Goal: Task Accomplishment & Management: Use online tool/utility

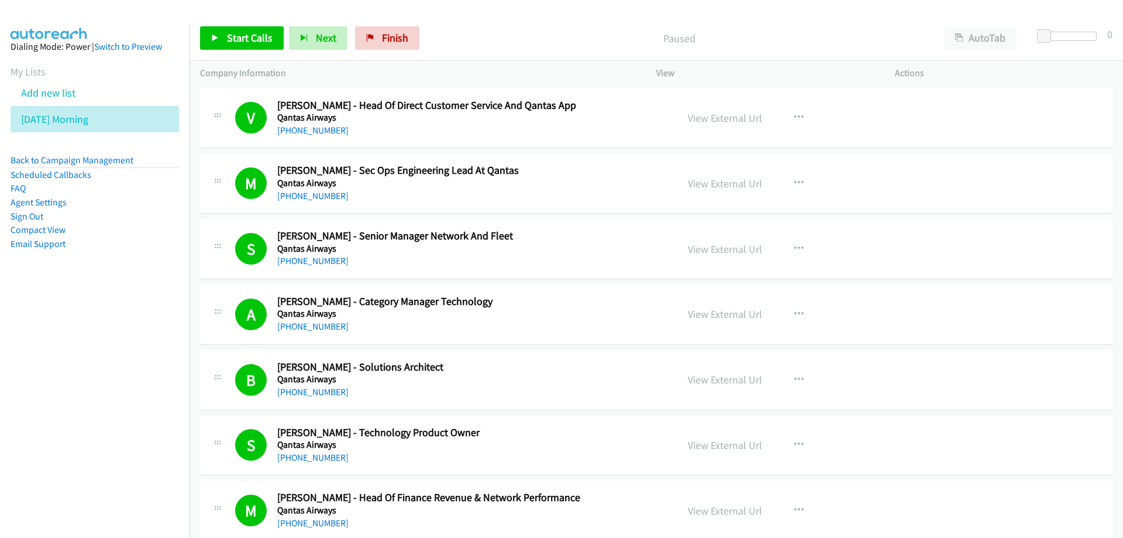
click at [99, 116] on icon at bounding box center [95, 120] width 8 height 8
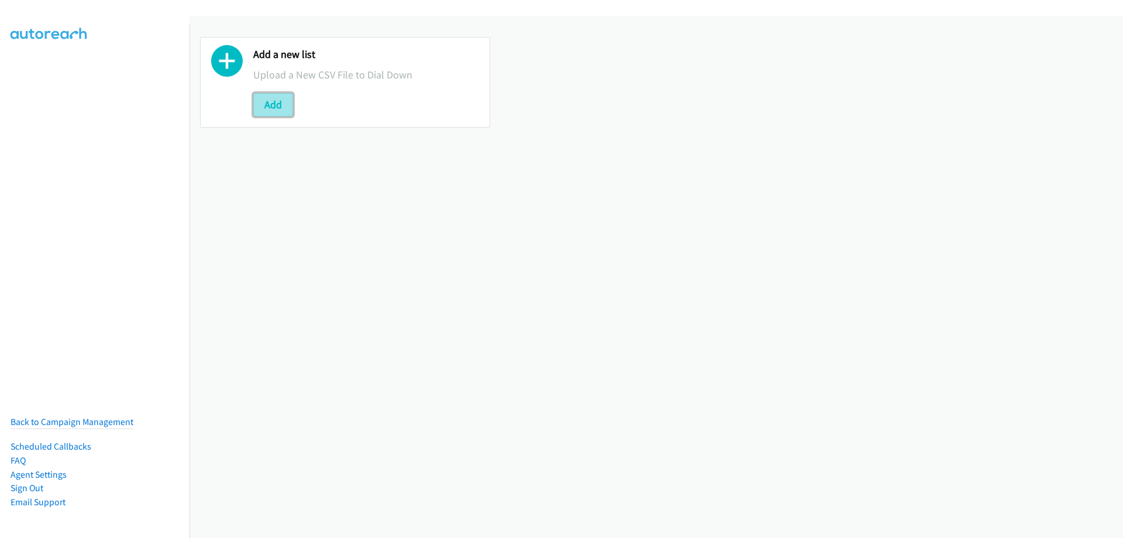
click at [275, 98] on button "Add" at bounding box center [273, 104] width 40 height 23
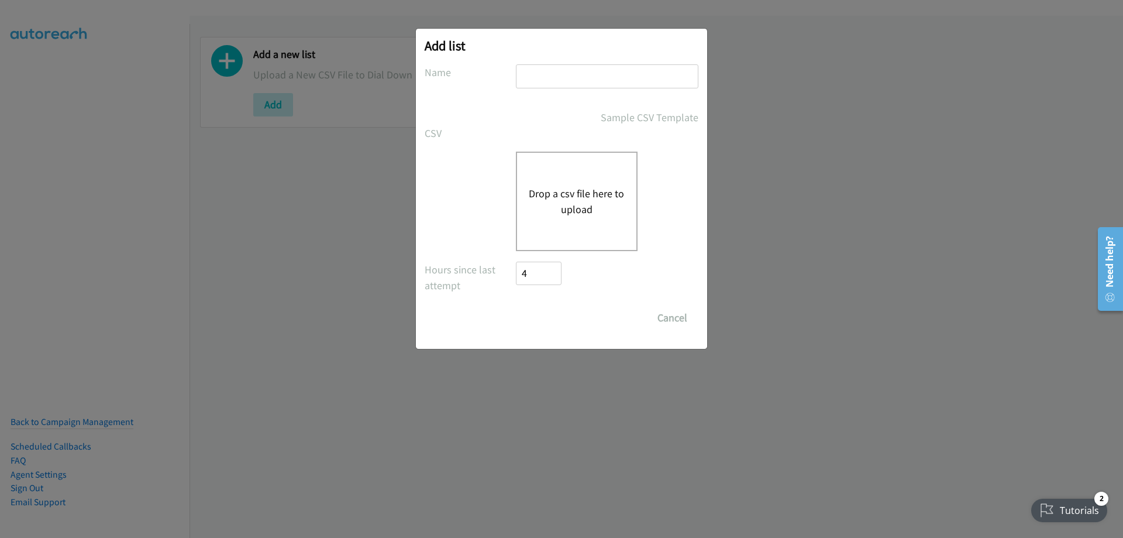
click at [537, 73] on input "text" at bounding box center [607, 76] width 182 height 24
type input "So good to me"
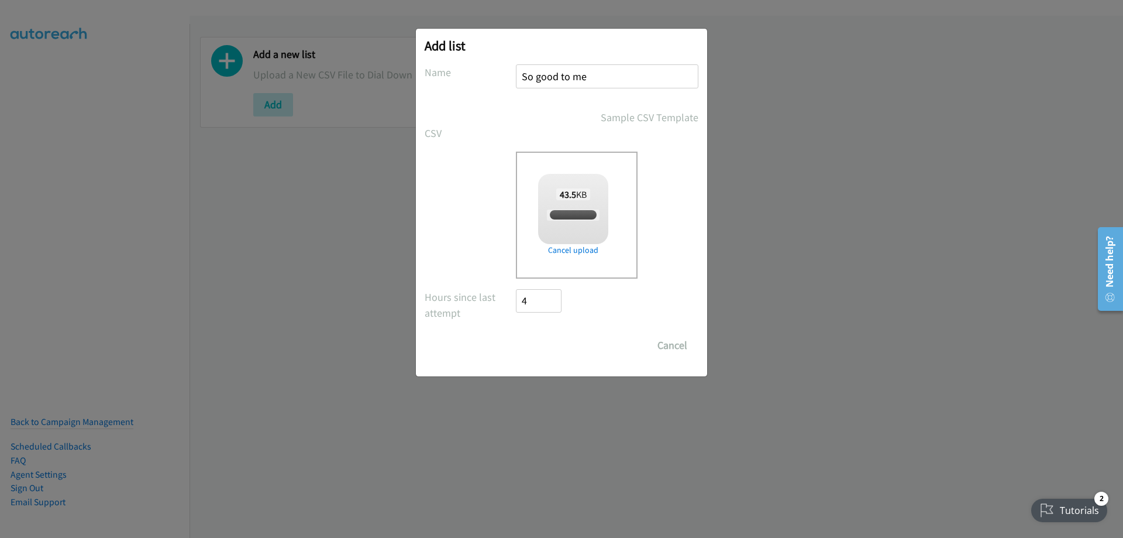
checkbox input "true"
click at [532, 346] on input "Save List" at bounding box center [546, 344] width 61 height 23
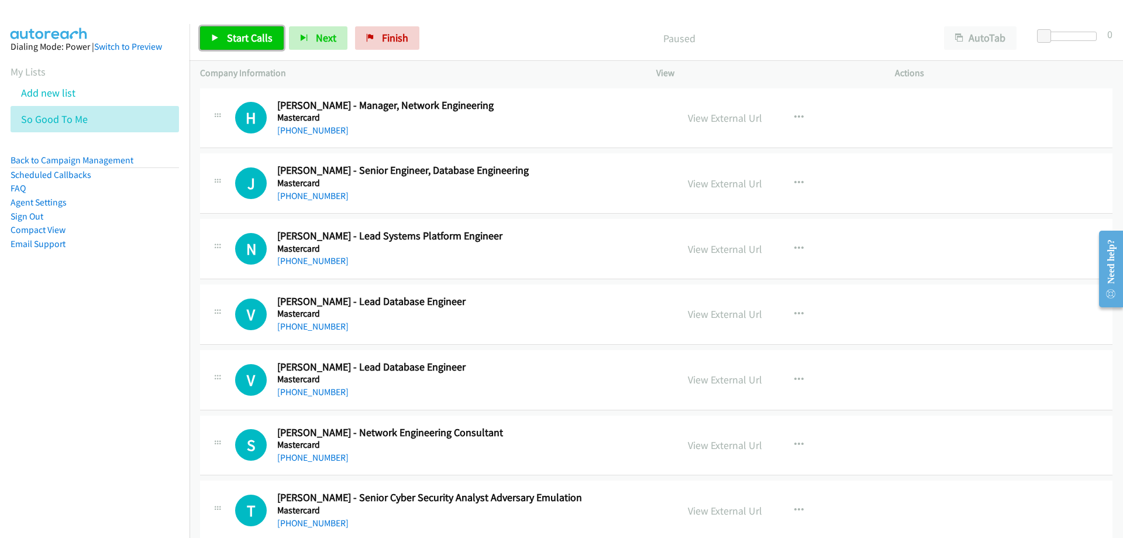
click at [238, 35] on span "Start Calls" at bounding box center [250, 37] width 46 height 13
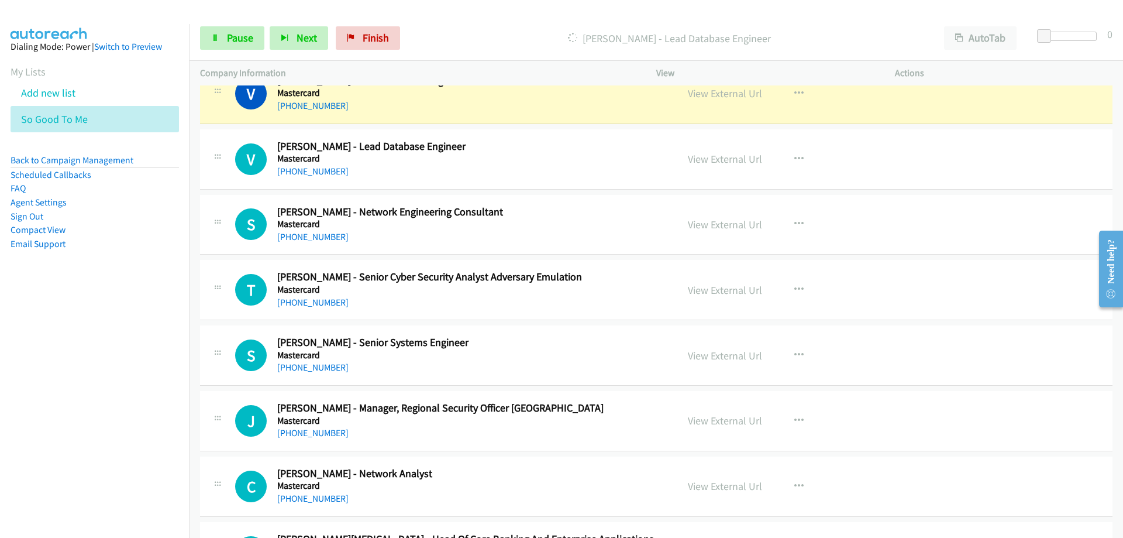
scroll to position [234, 0]
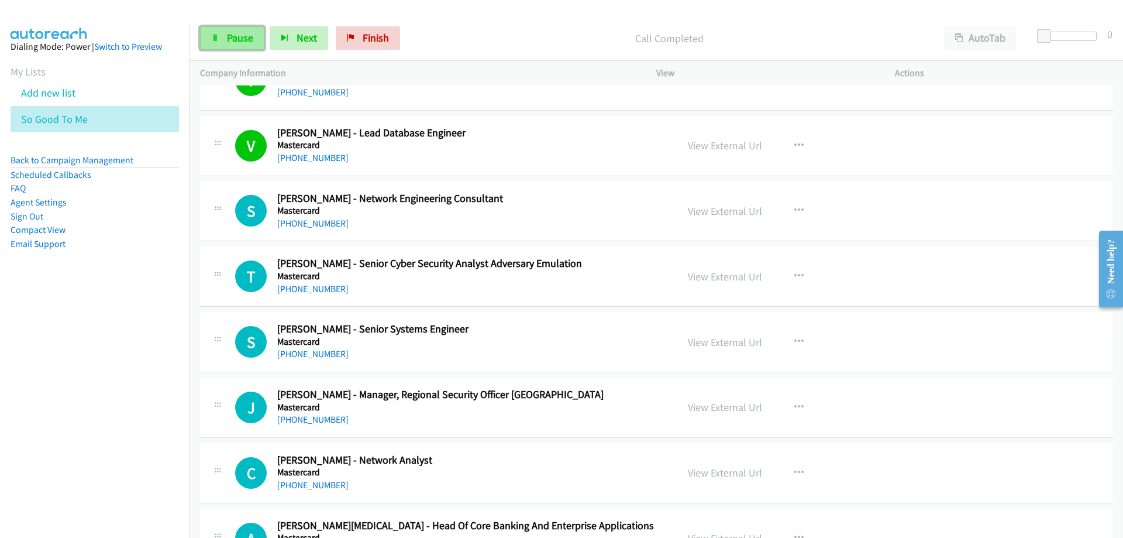
click at [236, 38] on span "Pause" at bounding box center [240, 37] width 26 height 13
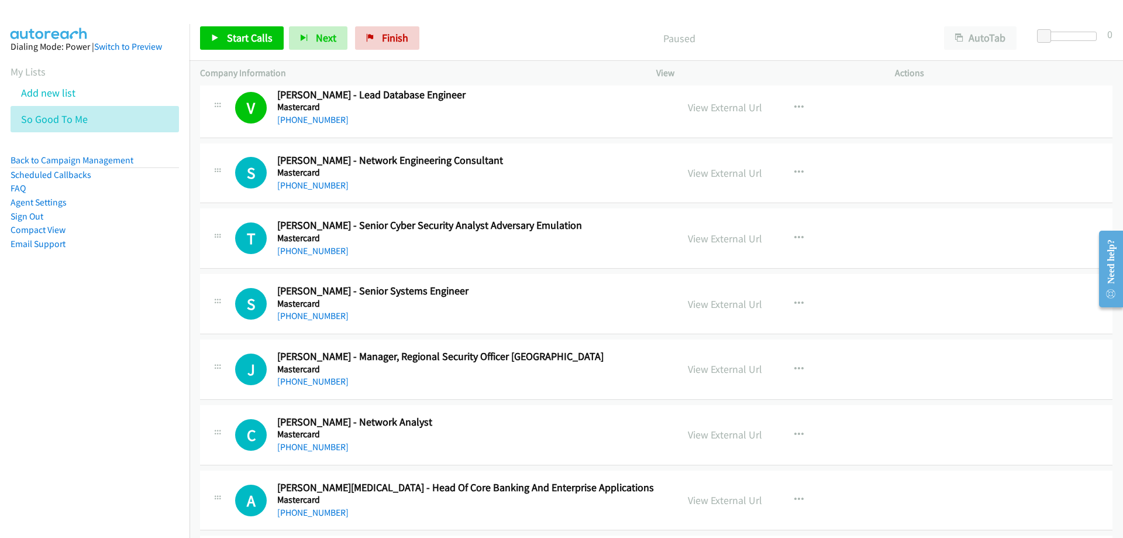
scroll to position [292, 0]
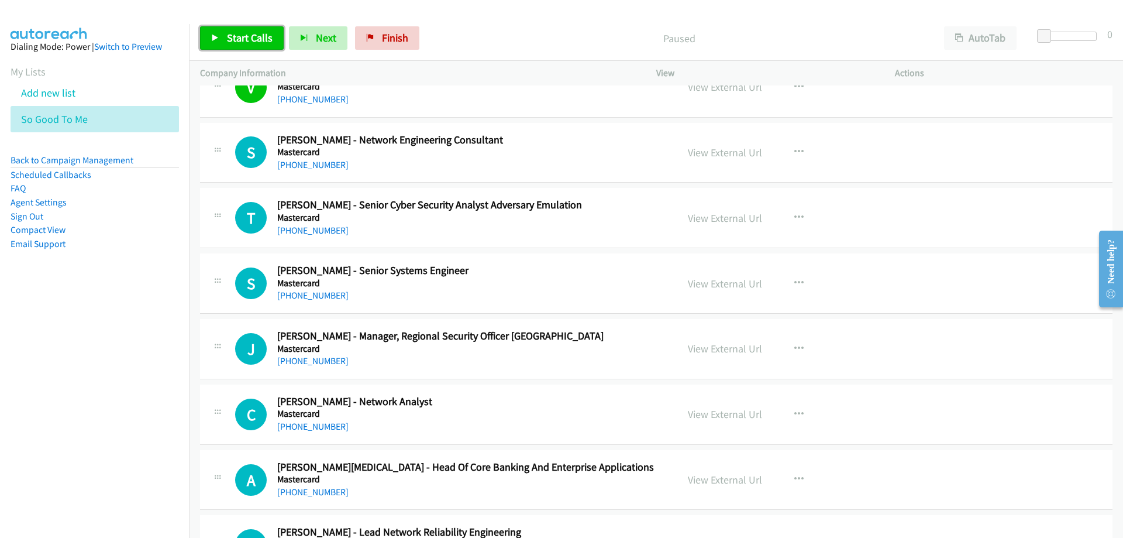
click at [246, 40] on span "Start Calls" at bounding box center [250, 37] width 46 height 13
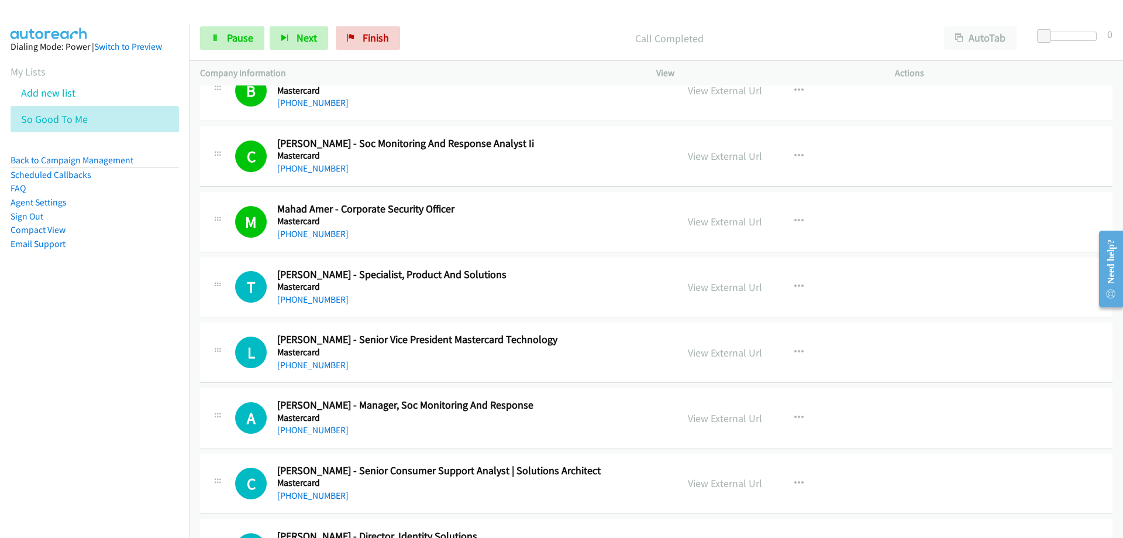
scroll to position [936, 0]
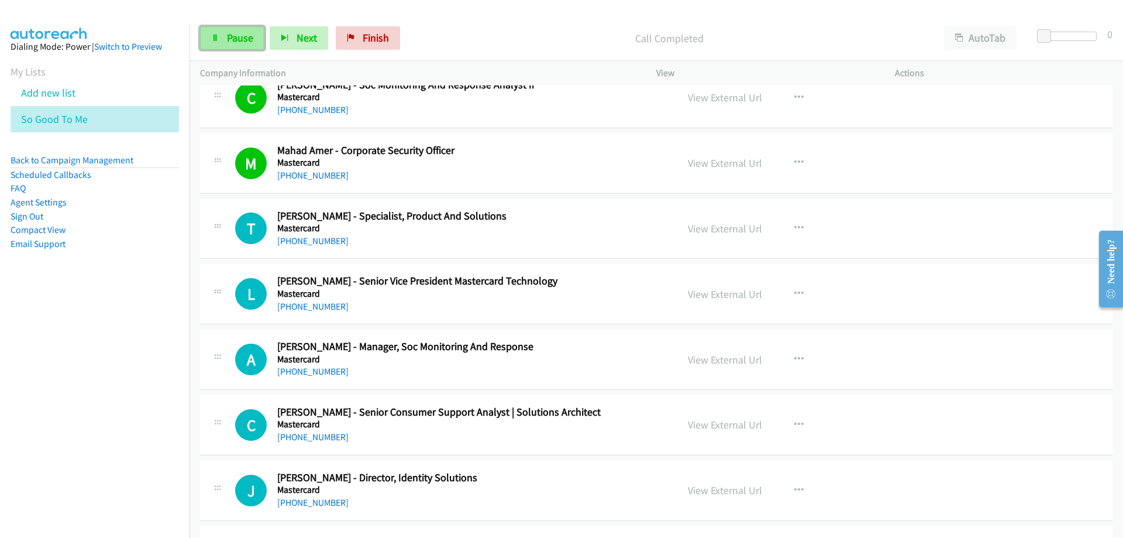
click at [225, 33] on link "Pause" at bounding box center [232, 37] width 64 height 23
click at [249, 41] on span "Start Calls" at bounding box center [250, 37] width 46 height 13
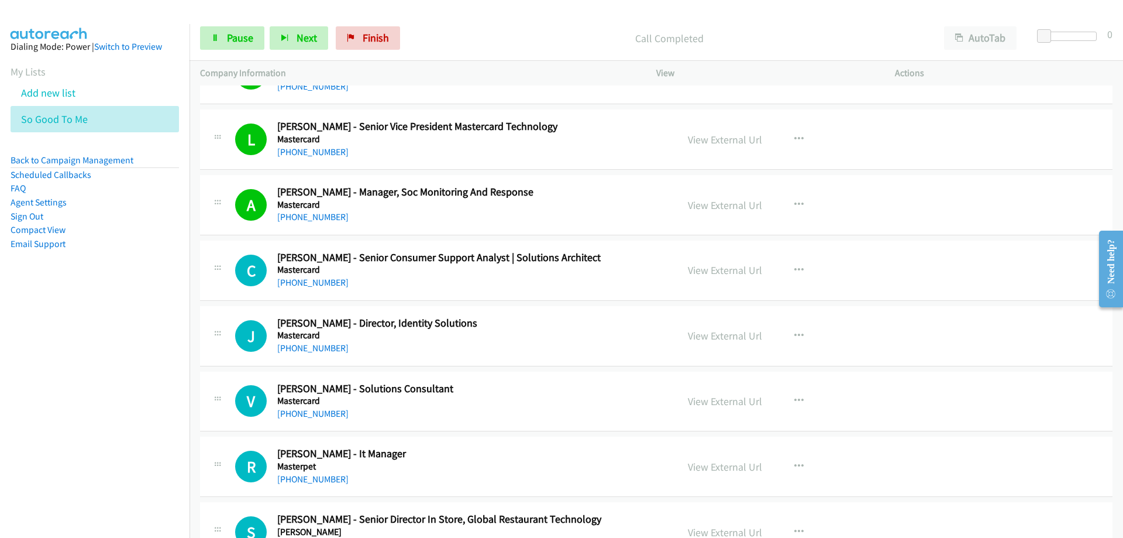
scroll to position [1111, 0]
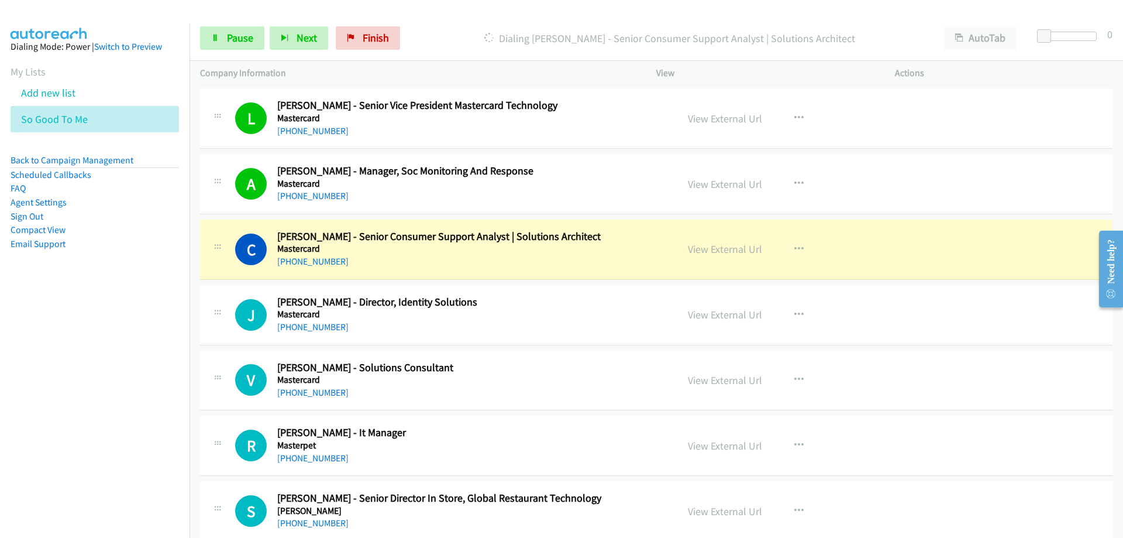
click at [390, 249] on h5 "Mastercard" at bounding box center [469, 249] width 385 height 12
click at [728, 249] on link "View External Url" at bounding box center [725, 248] width 74 height 13
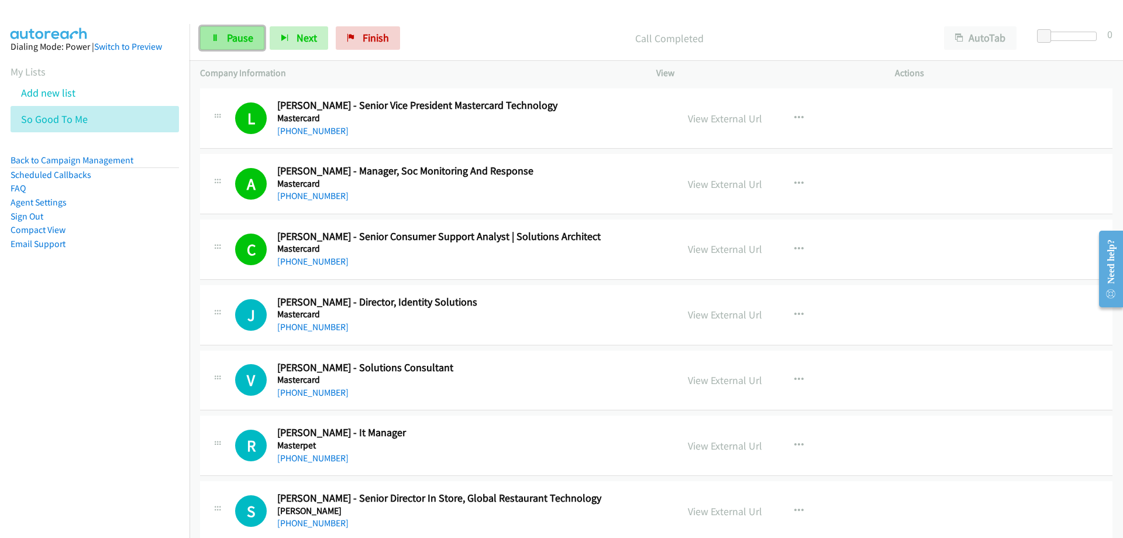
click at [242, 40] on span "Pause" at bounding box center [240, 37] width 26 height 13
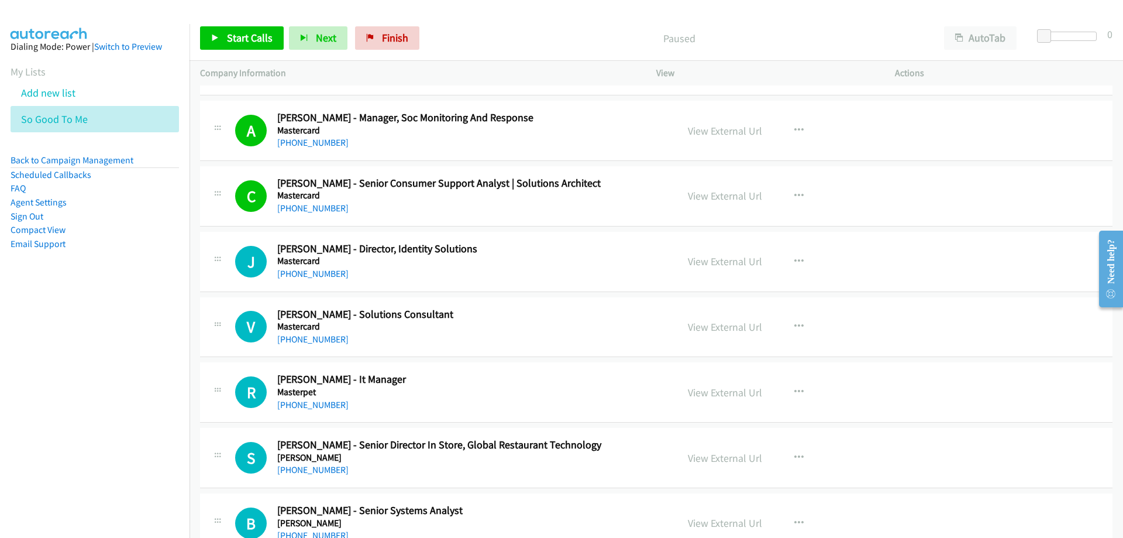
scroll to position [1170, 0]
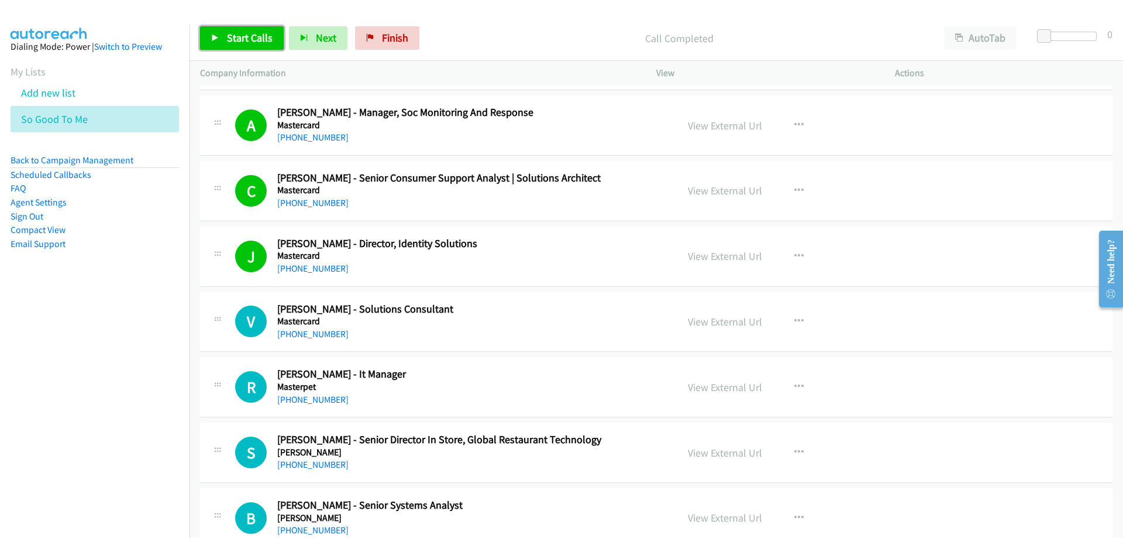
click at [247, 35] on span "Start Calls" at bounding box center [250, 37] width 46 height 13
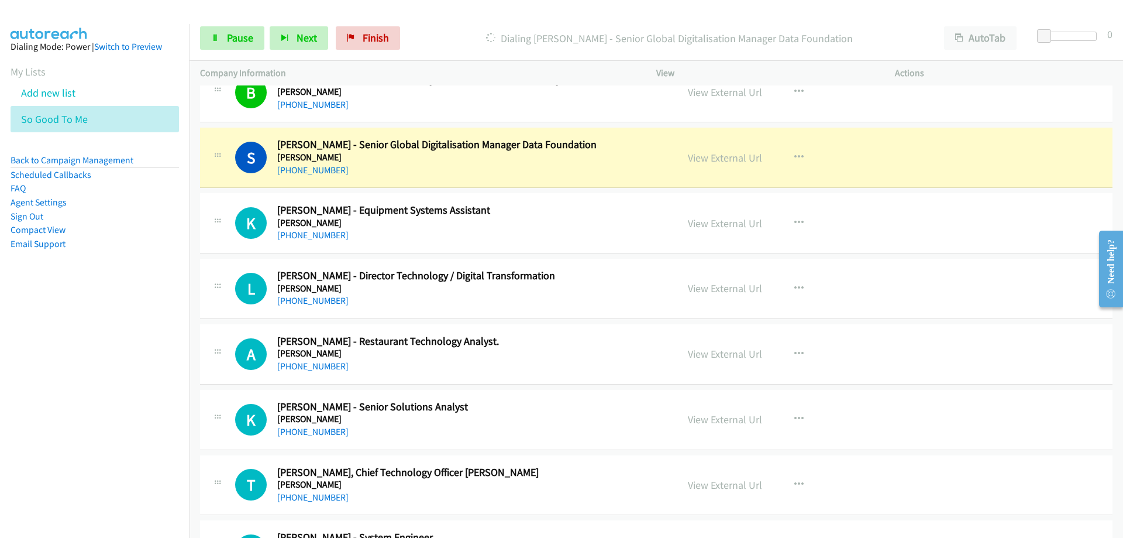
scroll to position [1755, 0]
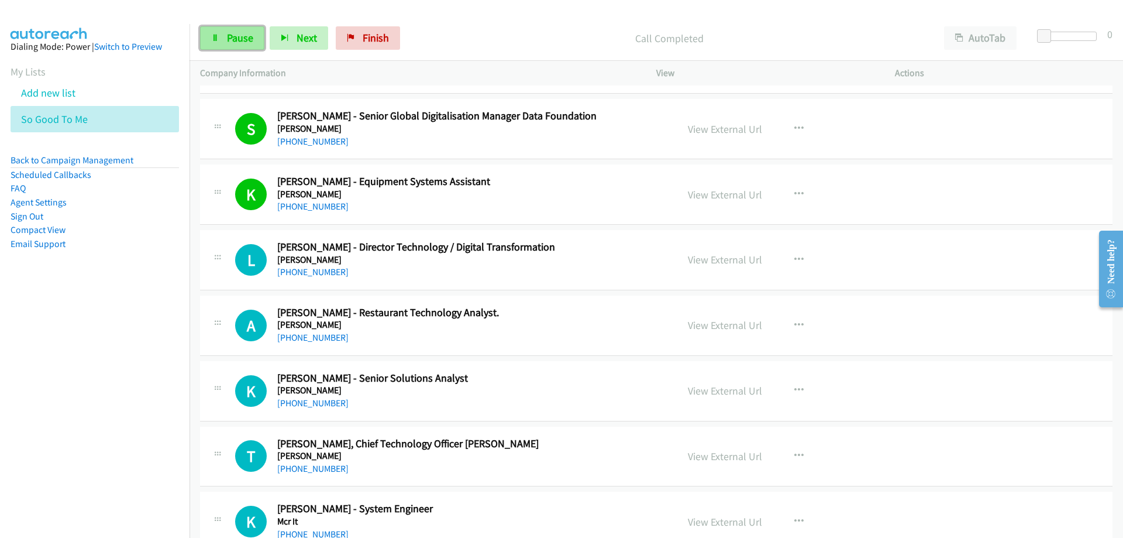
click at [239, 30] on link "Pause" at bounding box center [232, 37] width 64 height 23
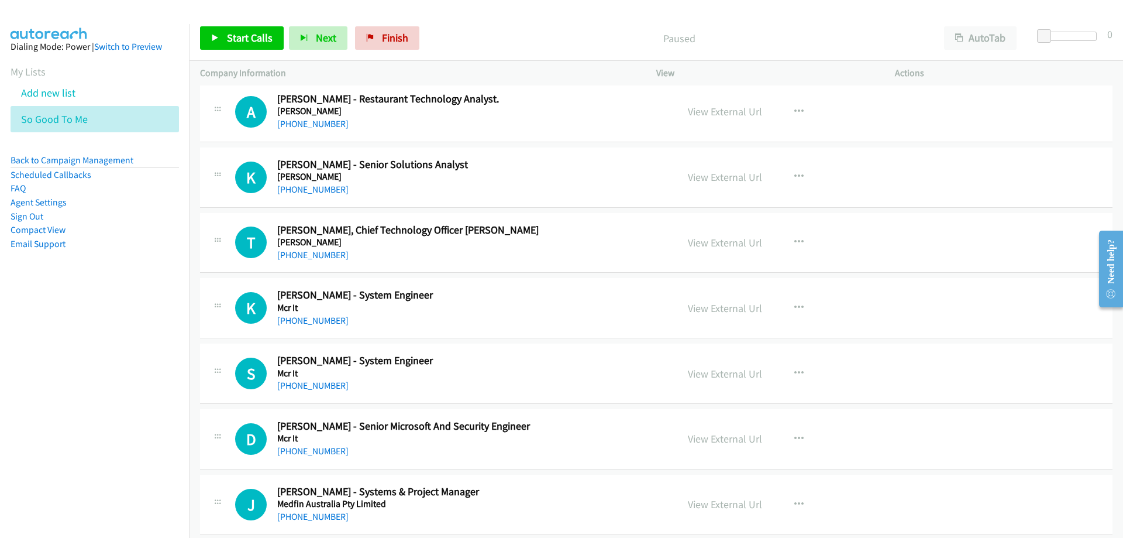
scroll to position [1989, 0]
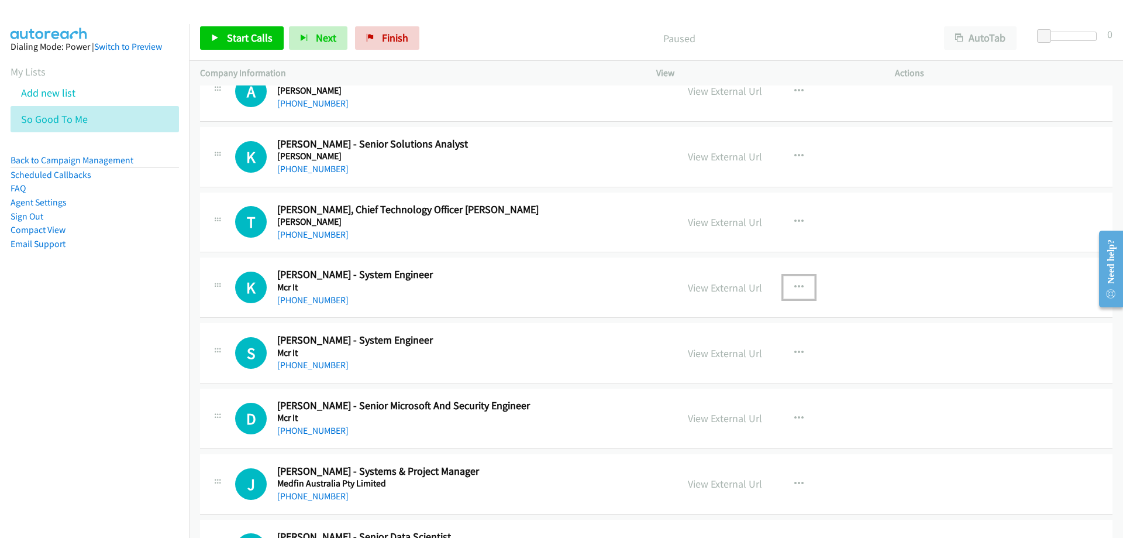
click at [796, 287] on icon "button" at bounding box center [798, 287] width 9 height 9
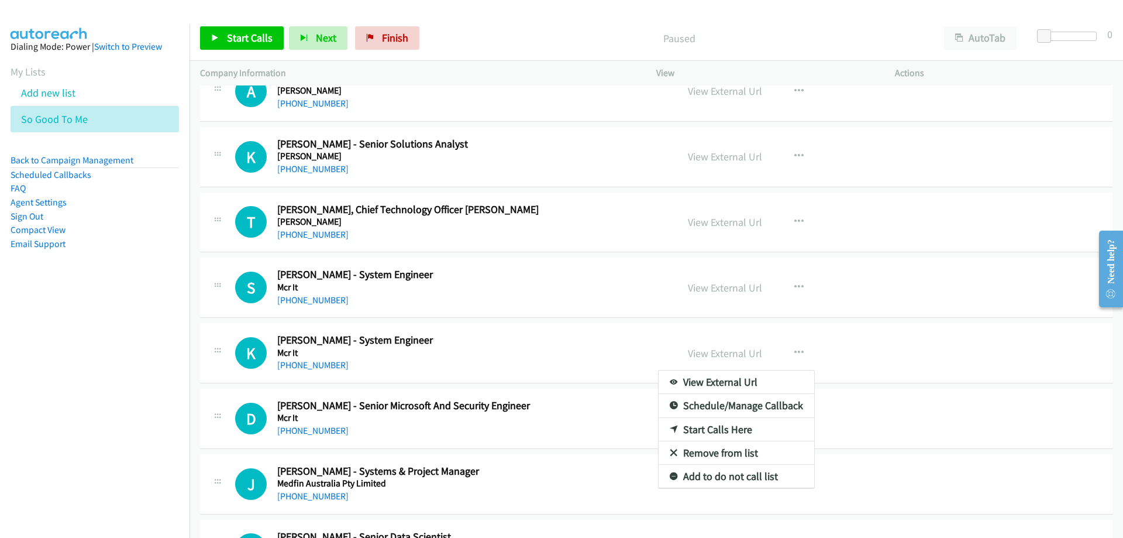
click at [595, 360] on div at bounding box center [561, 269] width 1123 height 538
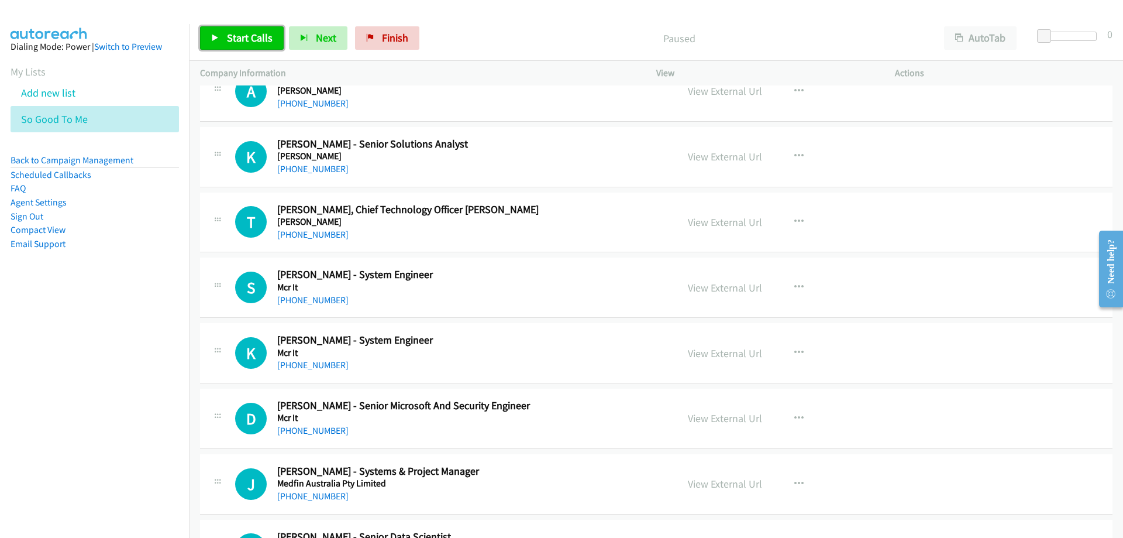
click at [245, 38] on span "Start Calls" at bounding box center [250, 37] width 46 height 13
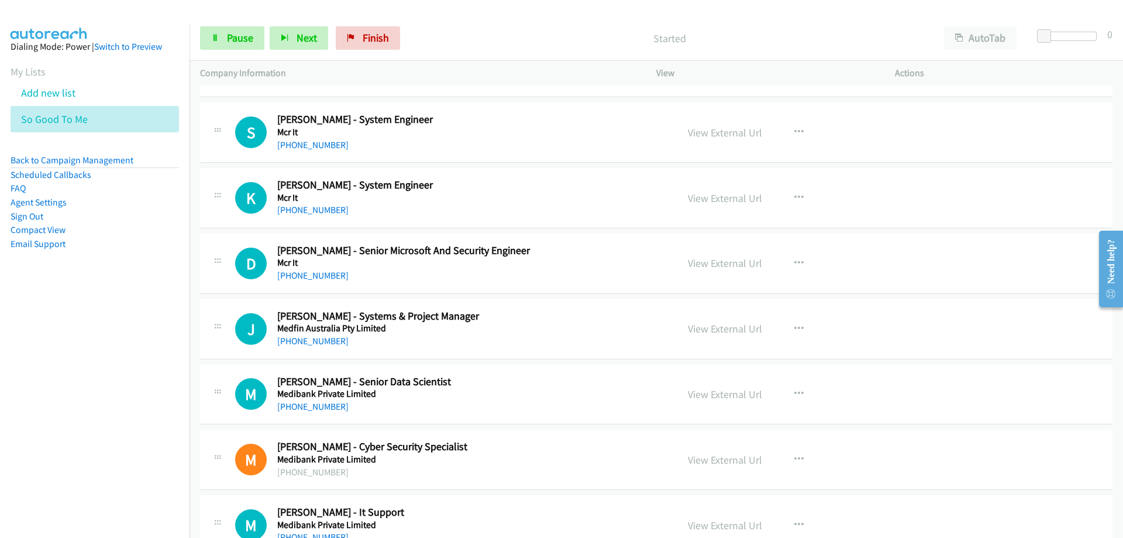
scroll to position [2164, 0]
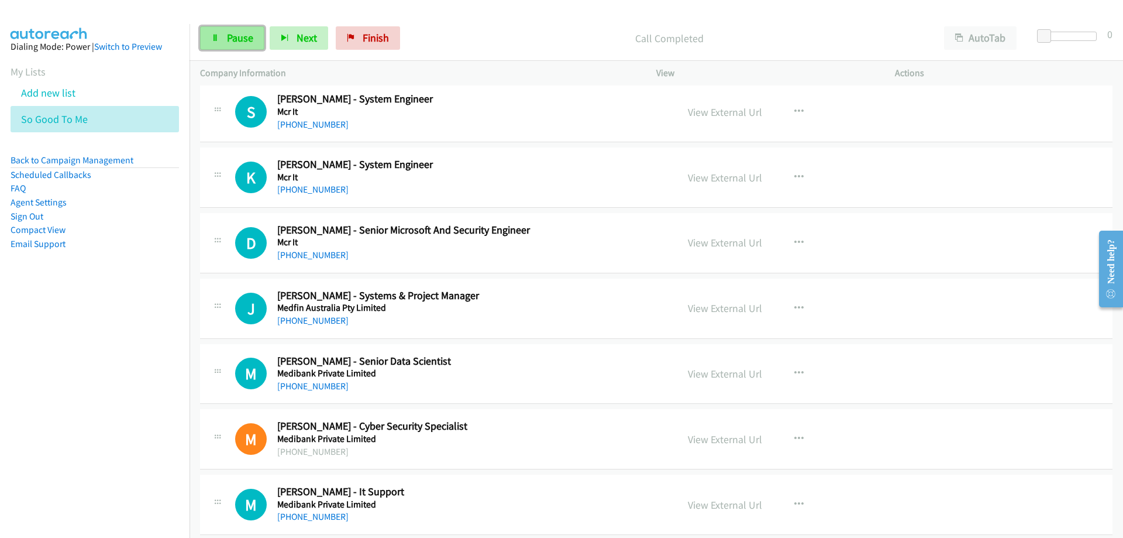
drag, startPoint x: 237, startPoint y: 41, endPoint x: 254, endPoint y: 44, distance: 17.3
click at [237, 41] on span "Pause" at bounding box center [240, 37] width 26 height 13
click at [794, 177] on icon "button" at bounding box center [798, 177] width 9 height 9
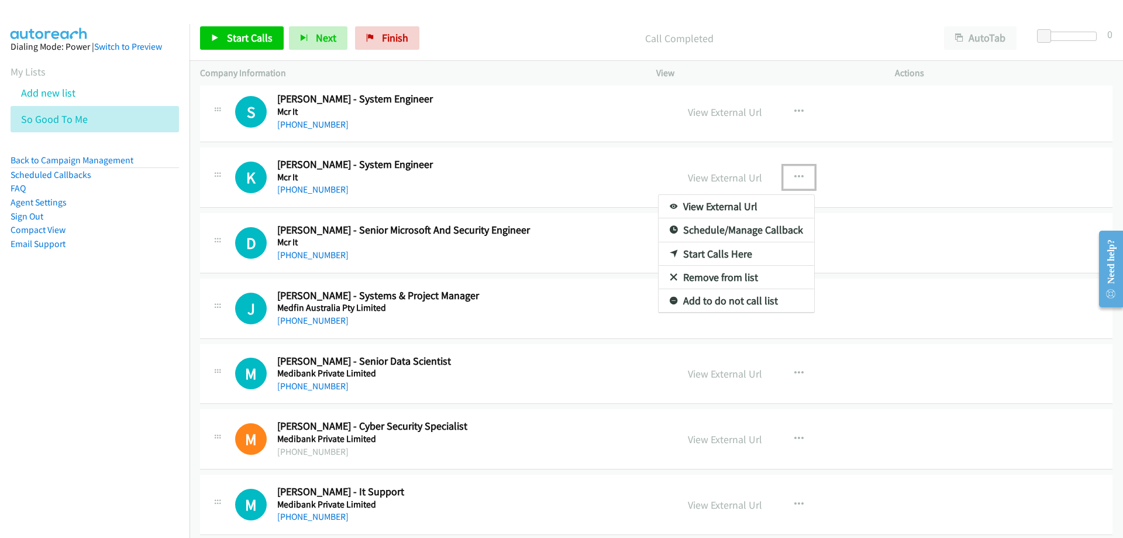
click at [736, 252] on link "Start Calls Here" at bounding box center [737, 253] width 156 height 23
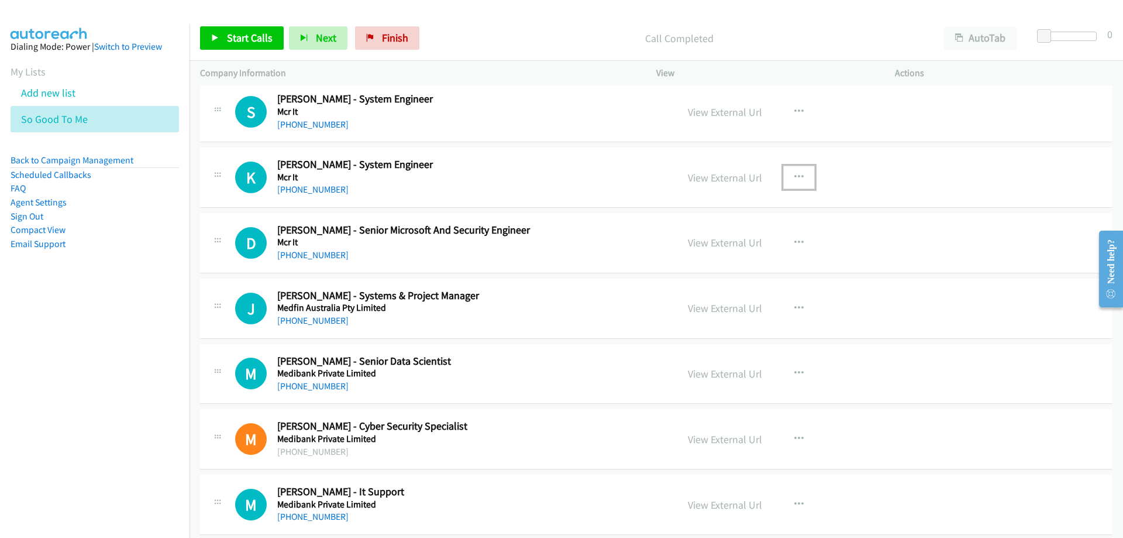
click at [792, 167] on button "button" at bounding box center [799, 177] width 32 height 23
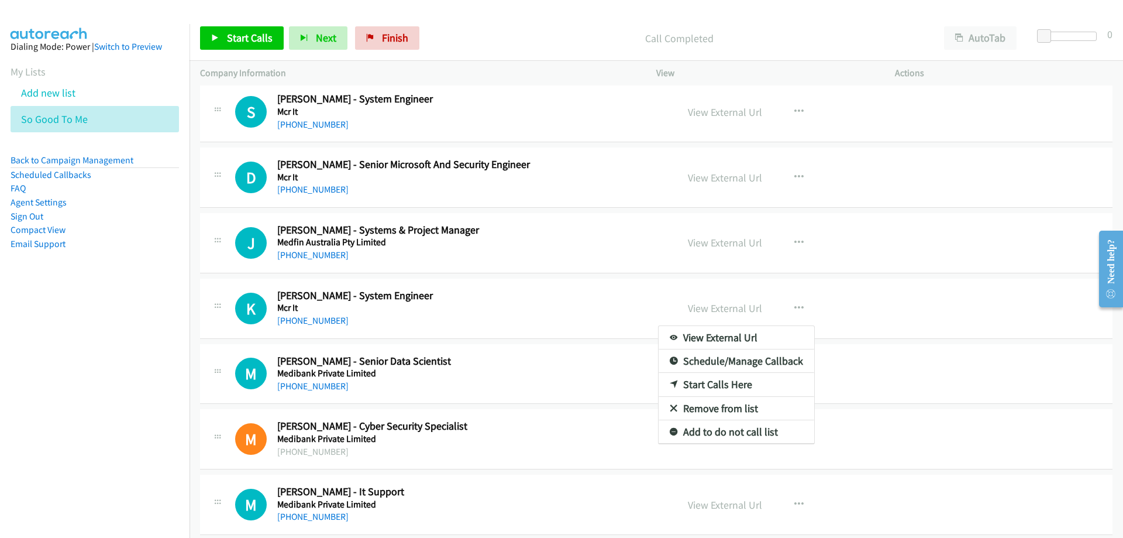
click at [242, 35] on div at bounding box center [561, 269] width 1123 height 538
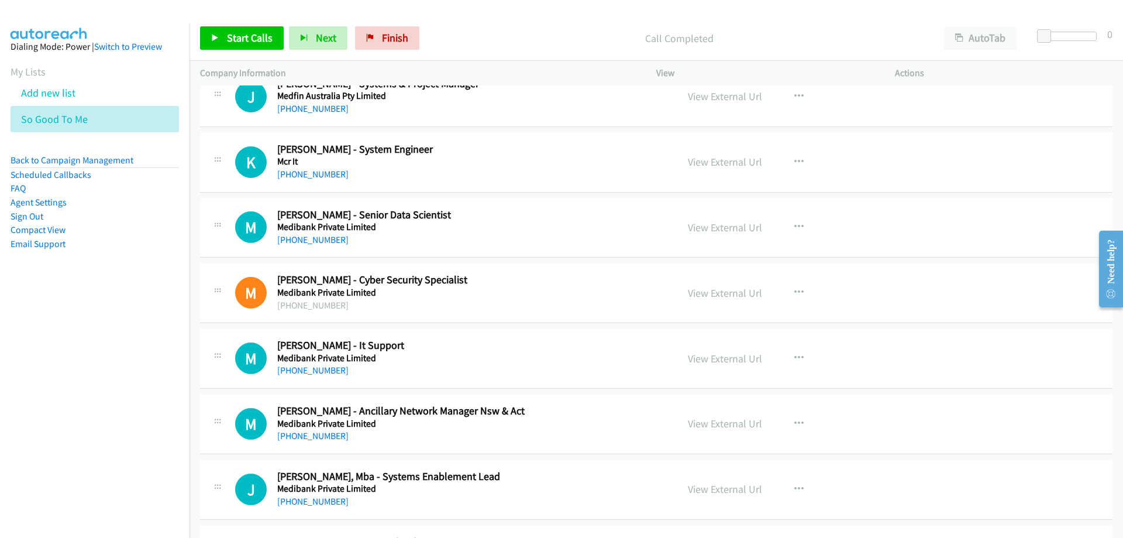
scroll to position [2340, 0]
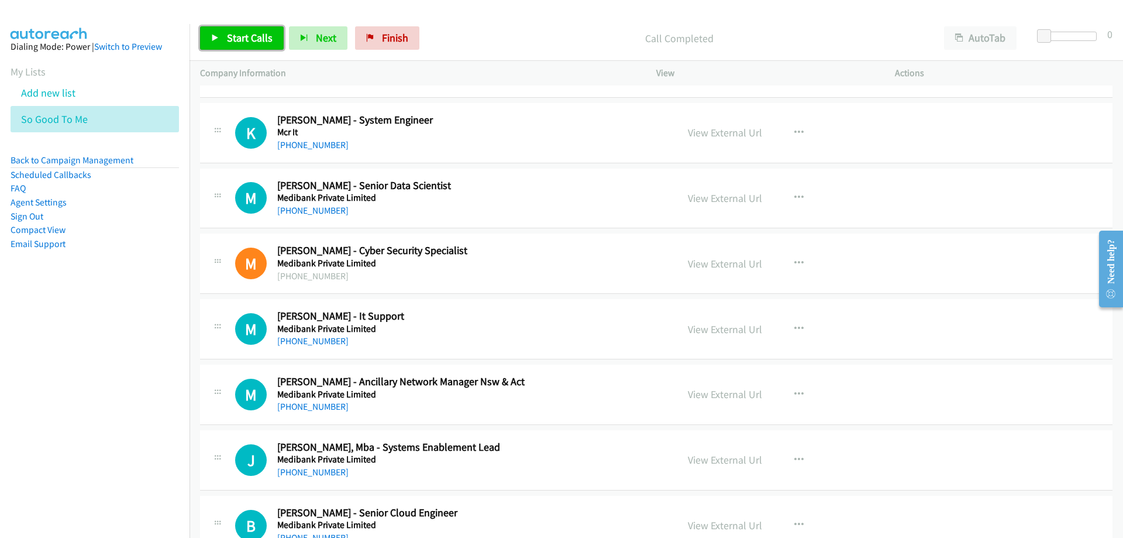
click at [249, 35] on span "Start Calls" at bounding box center [250, 37] width 46 height 13
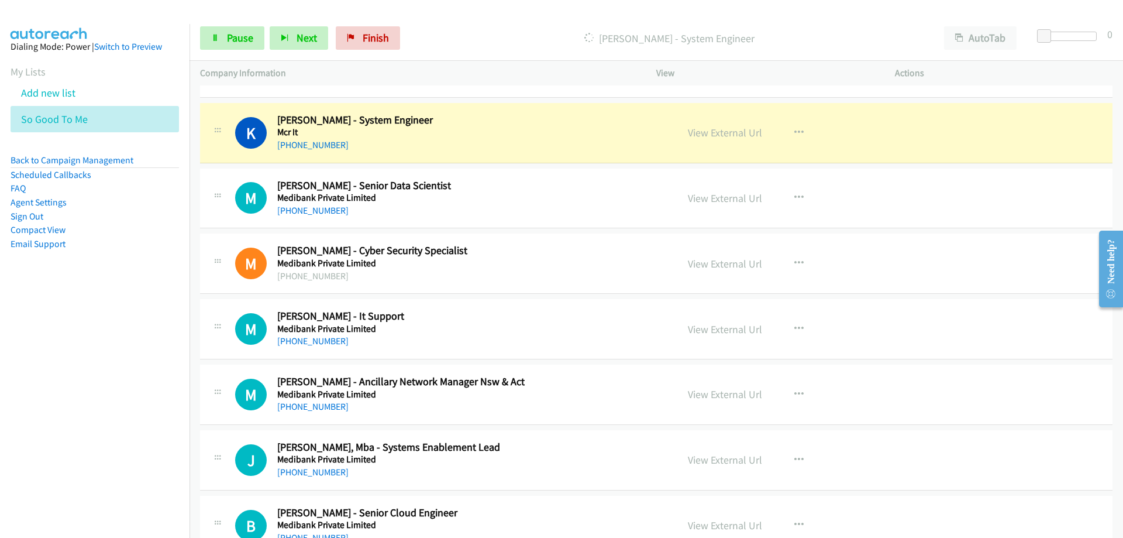
drag, startPoint x: 476, startPoint y: 126, endPoint x: 546, endPoint y: 122, distance: 70.9
click at [719, 128] on link "View External Url" at bounding box center [725, 132] width 74 height 13
click at [232, 39] on span "Pause" at bounding box center [240, 37] width 26 height 13
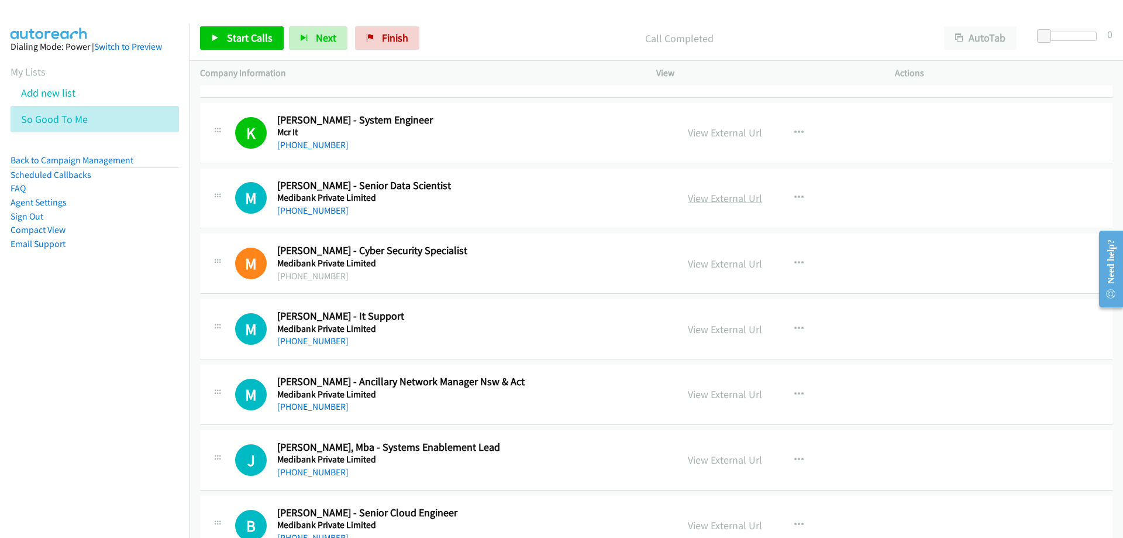
click at [732, 195] on link "View External Url" at bounding box center [725, 197] width 74 height 13
click at [257, 34] on span "Start Calls" at bounding box center [250, 37] width 46 height 13
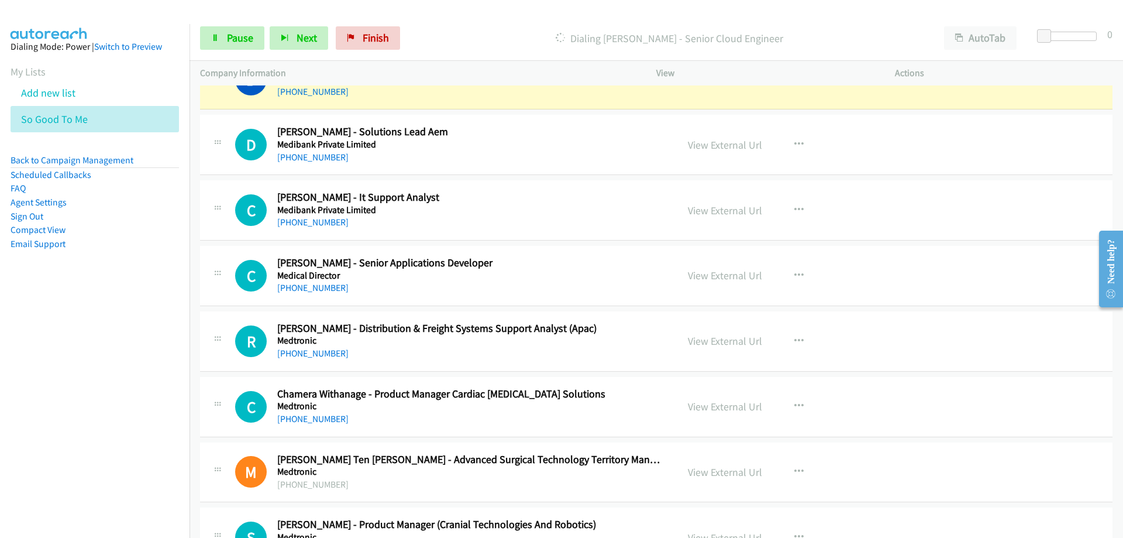
scroll to position [2808, 0]
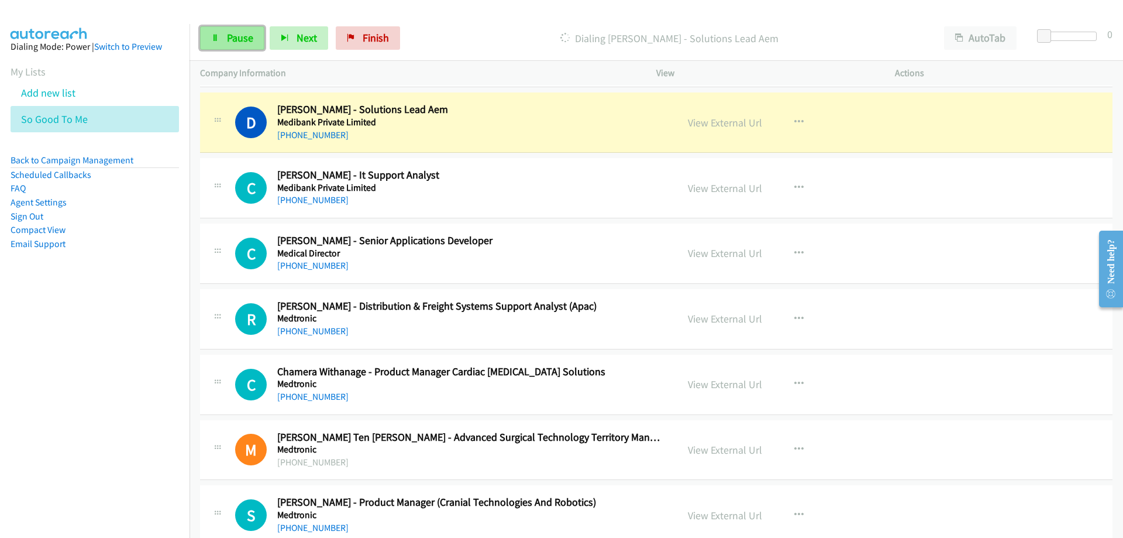
click at [228, 40] on span "Pause" at bounding box center [240, 37] width 26 height 13
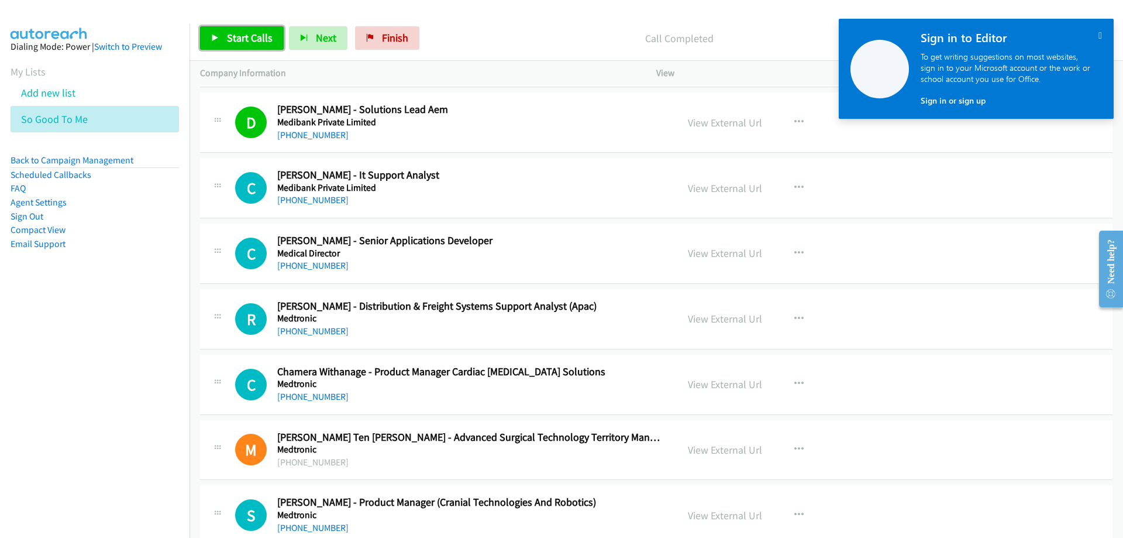
click at [241, 42] on span "Start Calls" at bounding box center [250, 37] width 46 height 13
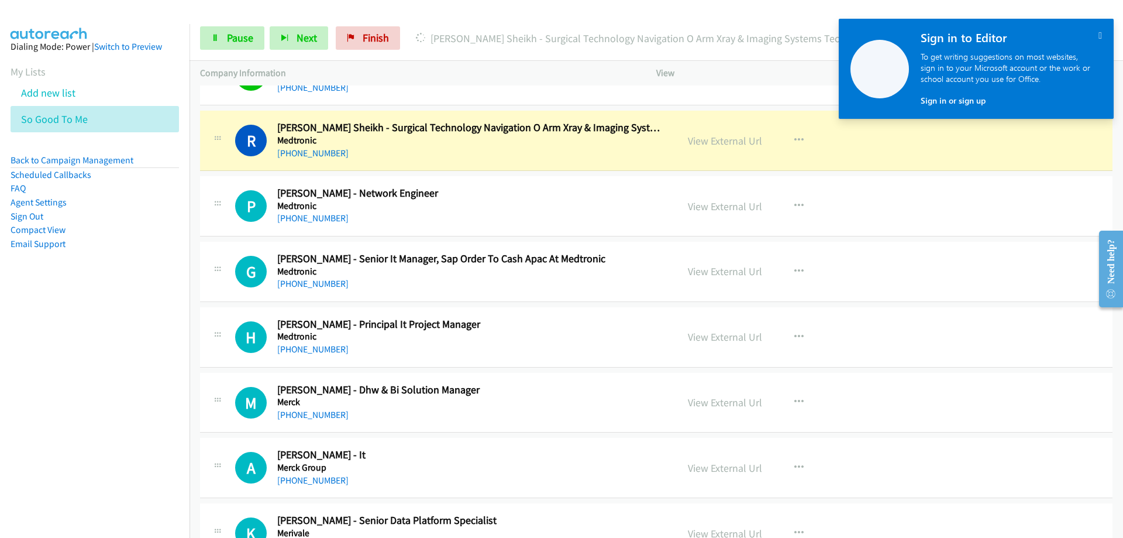
scroll to position [3568, 0]
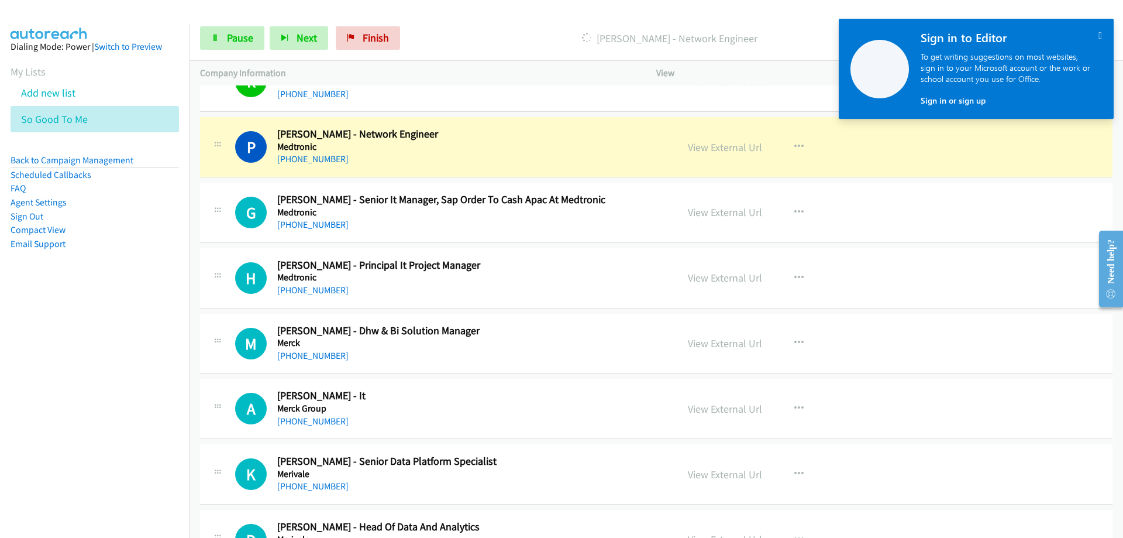
click at [480, 151] on h5 "Medtronic" at bounding box center [469, 147] width 385 height 12
click at [718, 151] on link "View External Url" at bounding box center [725, 146] width 74 height 13
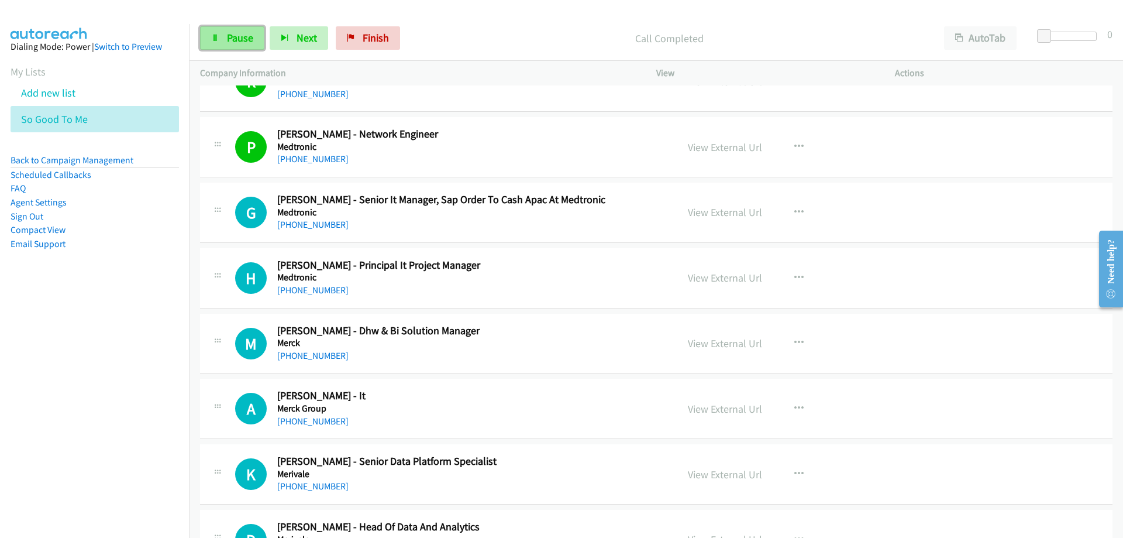
click at [236, 29] on link "Pause" at bounding box center [232, 37] width 64 height 23
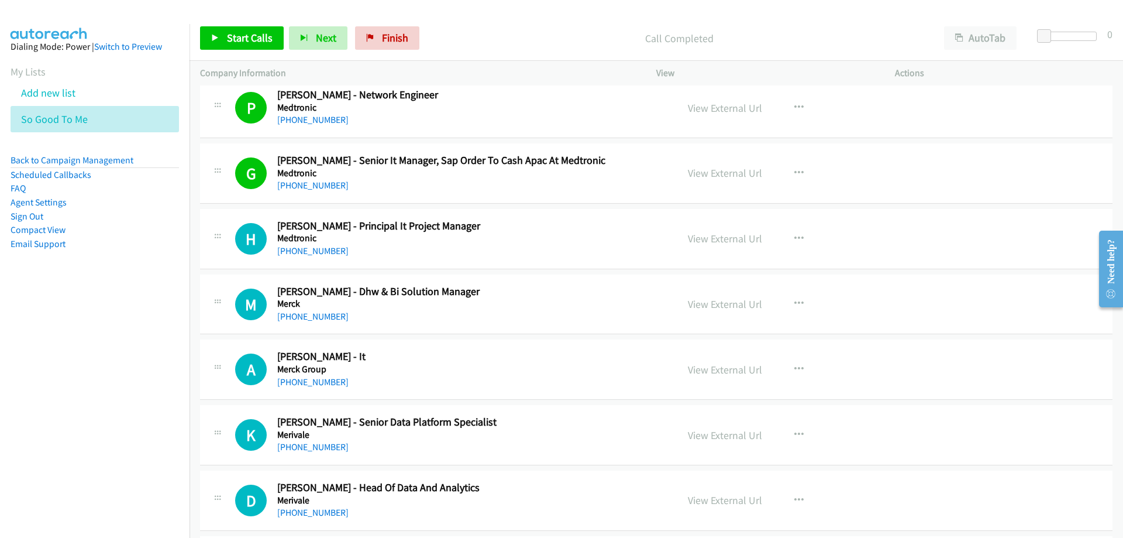
scroll to position [3626, 0]
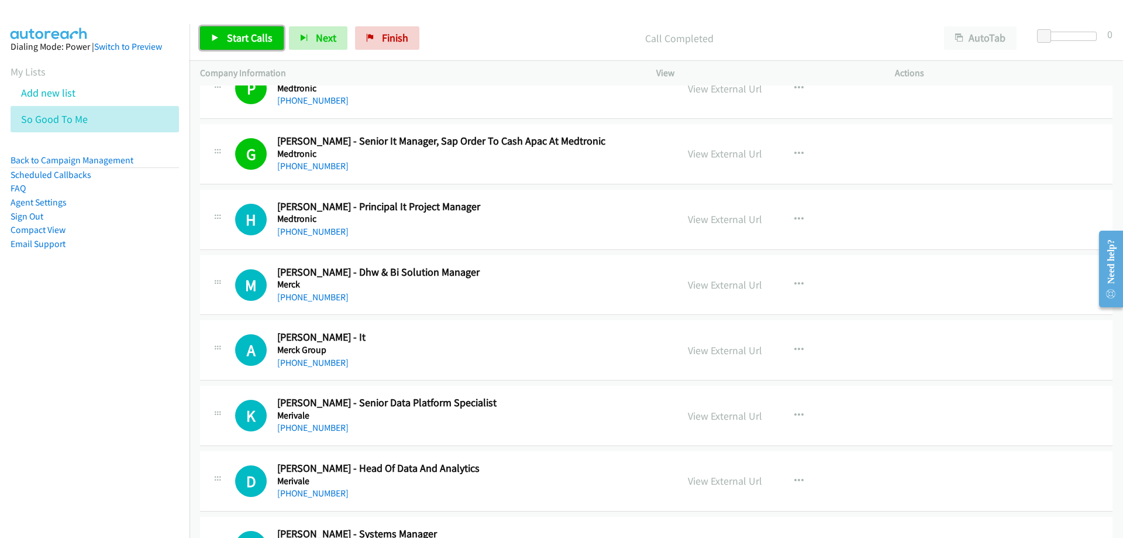
click at [247, 35] on span "Start Calls" at bounding box center [250, 37] width 46 height 13
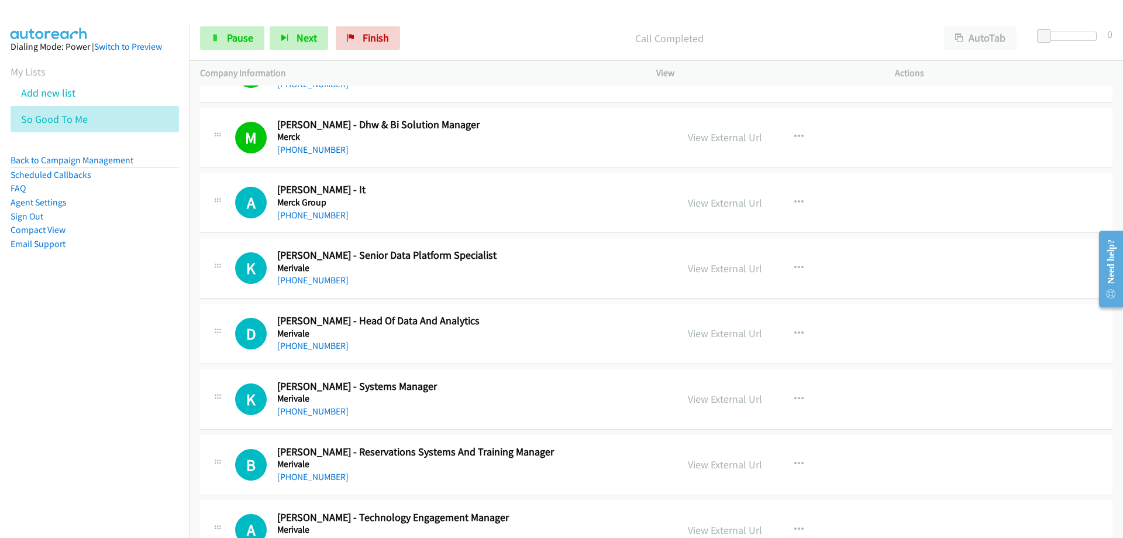
scroll to position [3860, 0]
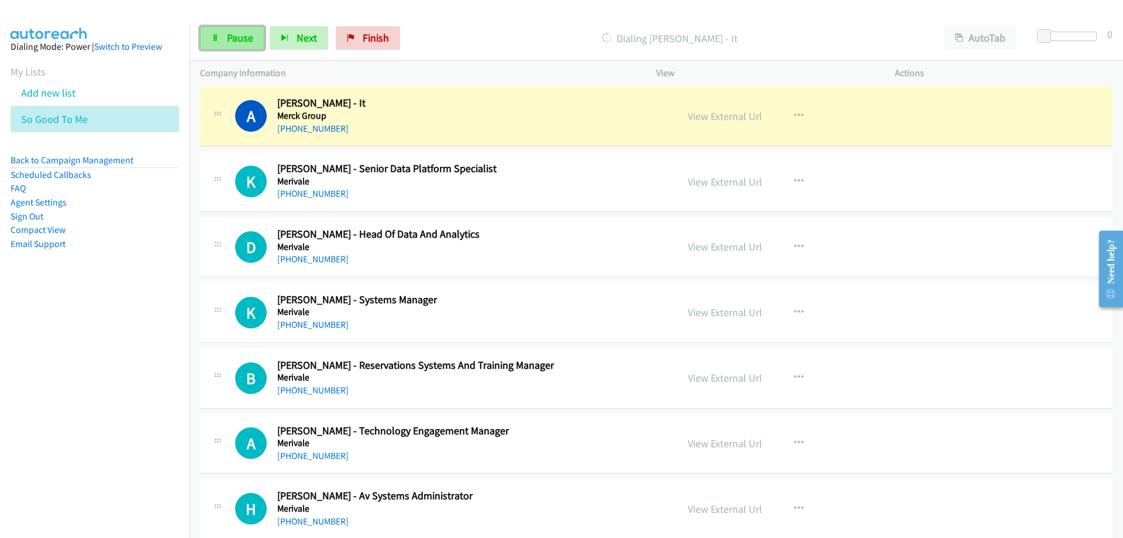
click at [238, 40] on span "Pause" at bounding box center [240, 37] width 26 height 13
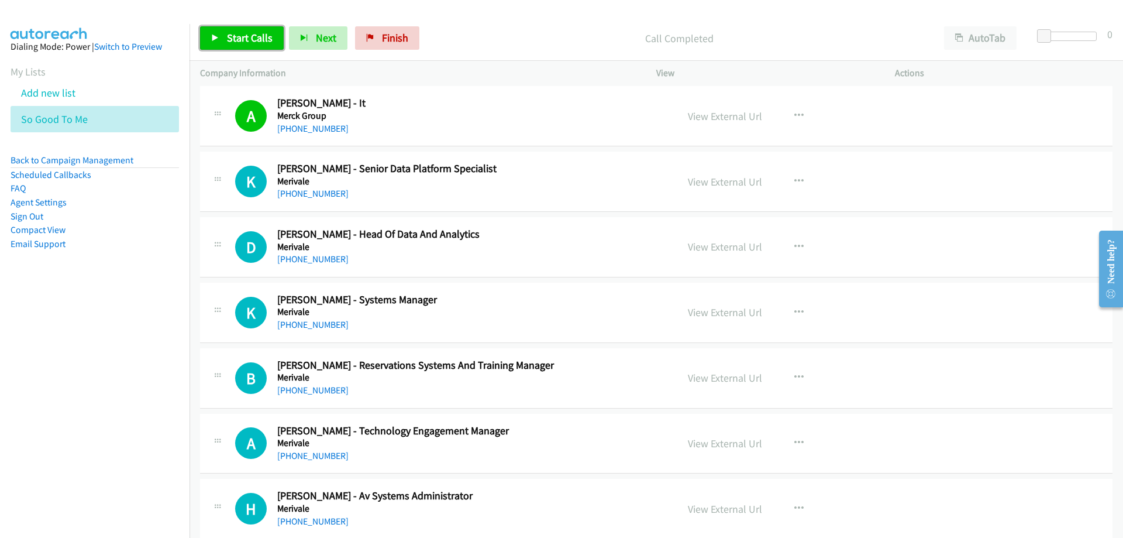
click at [233, 39] on span "Start Calls" at bounding box center [250, 37] width 46 height 13
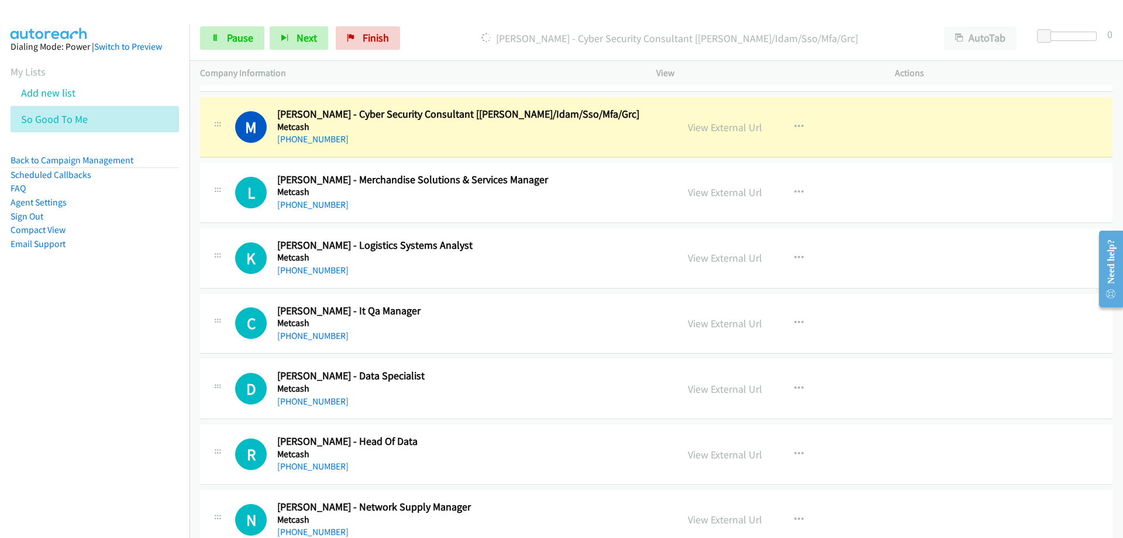
scroll to position [4270, 0]
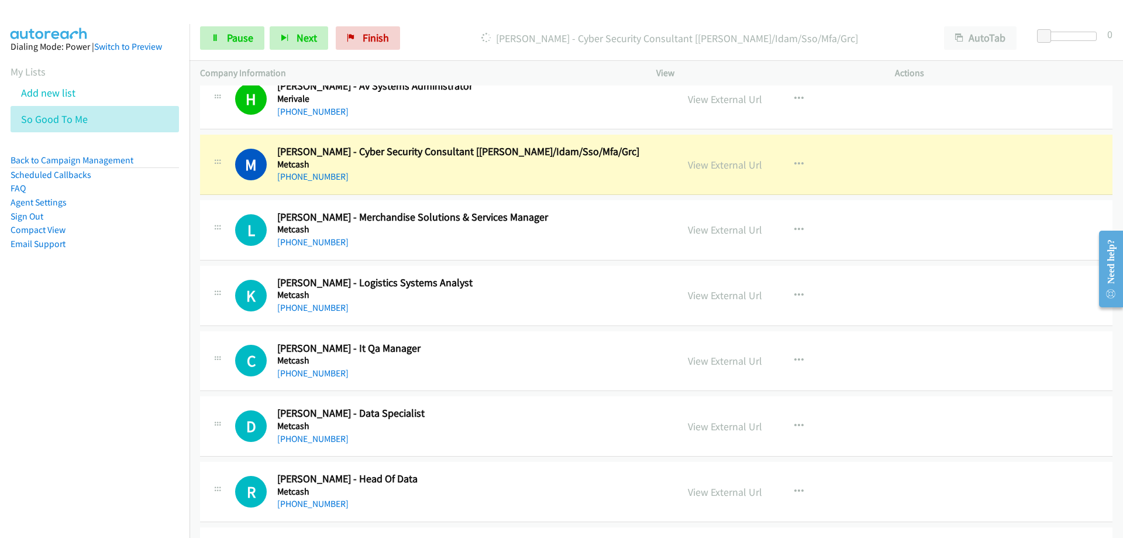
click at [474, 177] on div "+61 449 557 844" at bounding box center [469, 177] width 385 height 14
click at [714, 168] on link "View External Url" at bounding box center [725, 164] width 74 height 13
click at [239, 33] on span "Pause" at bounding box center [240, 37] width 26 height 13
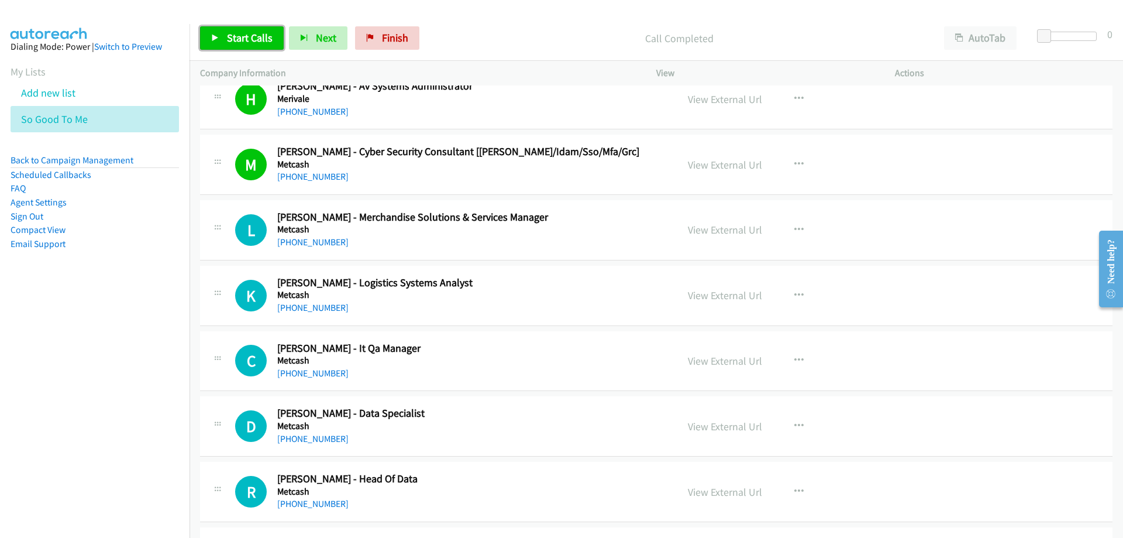
click at [243, 39] on span "Start Calls" at bounding box center [250, 37] width 46 height 13
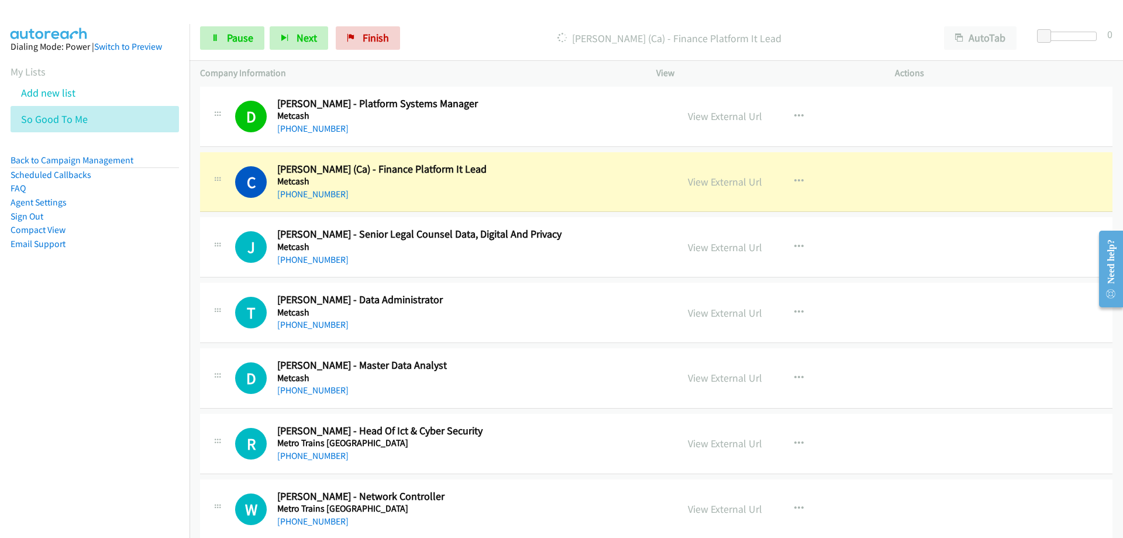
scroll to position [4796, 0]
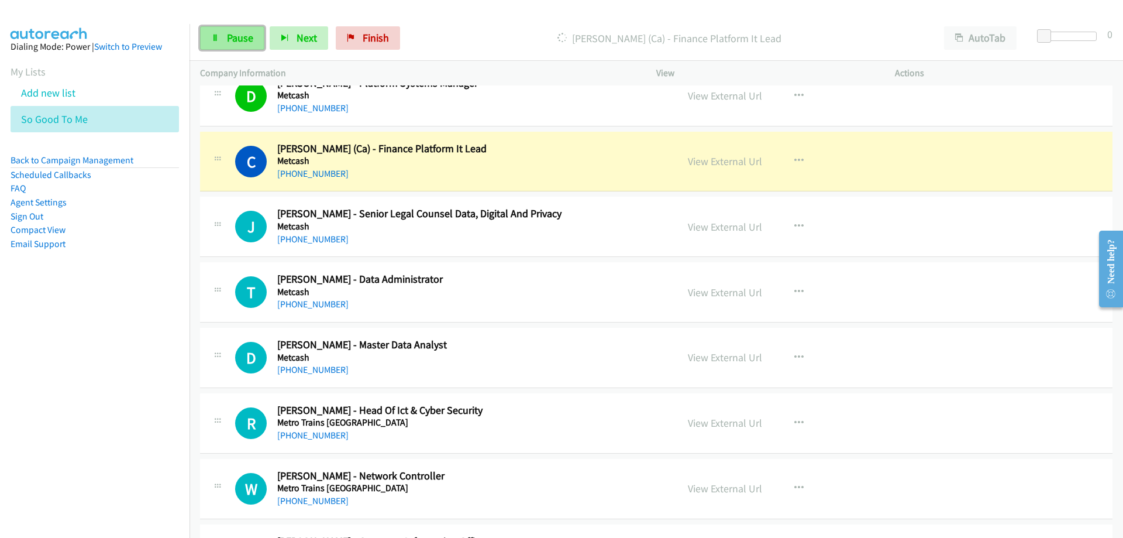
click at [244, 35] on span "Pause" at bounding box center [240, 37] width 26 height 13
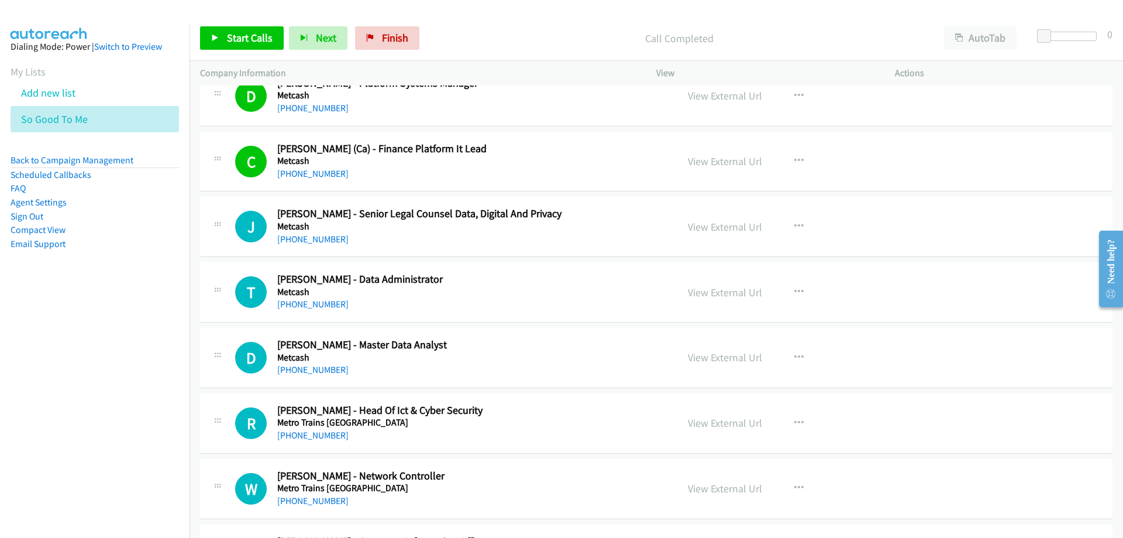
click at [563, 180] on div "+61 401 895 941" at bounding box center [469, 174] width 385 height 14
click at [729, 161] on link "View External Url" at bounding box center [725, 160] width 74 height 13
click at [506, 167] on div "+61 401 895 941" at bounding box center [469, 174] width 385 height 14
click at [735, 168] on div "View External Url" at bounding box center [725, 161] width 74 height 16
click at [707, 156] on link "View External Url" at bounding box center [725, 160] width 74 height 13
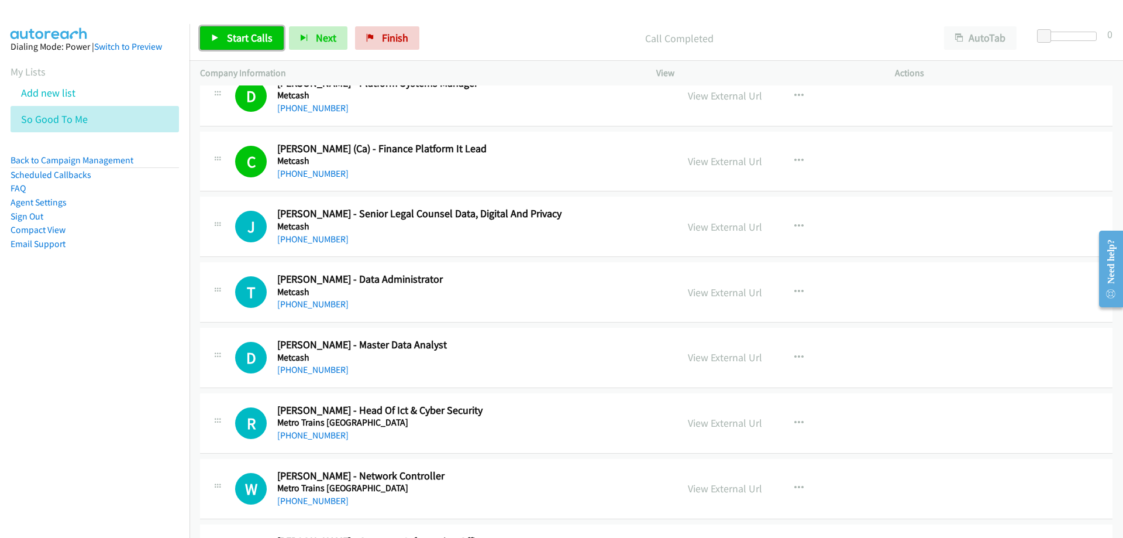
click at [253, 44] on span "Start Calls" at bounding box center [250, 37] width 46 height 13
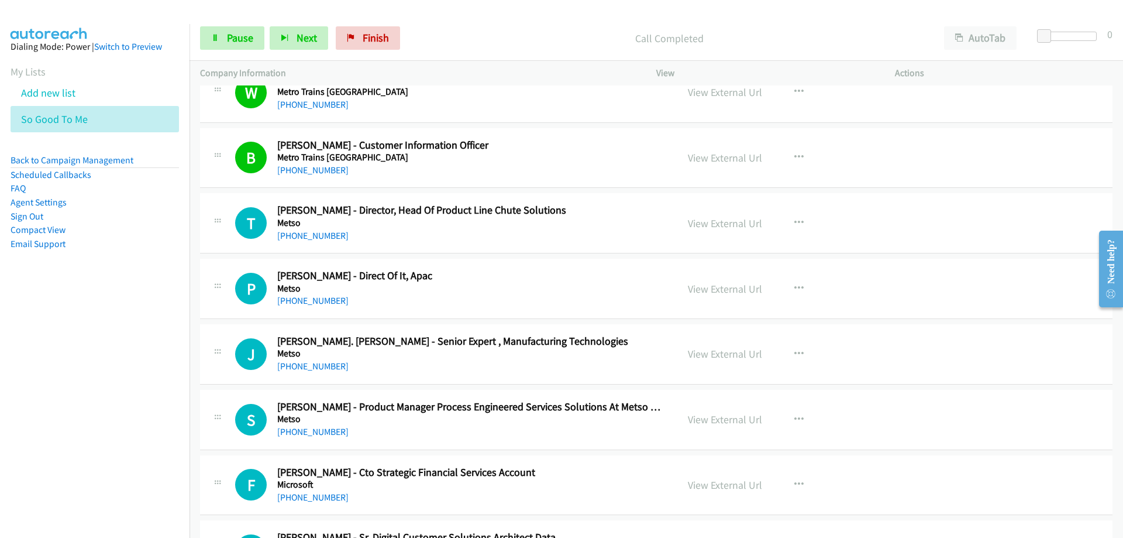
scroll to position [5206, 0]
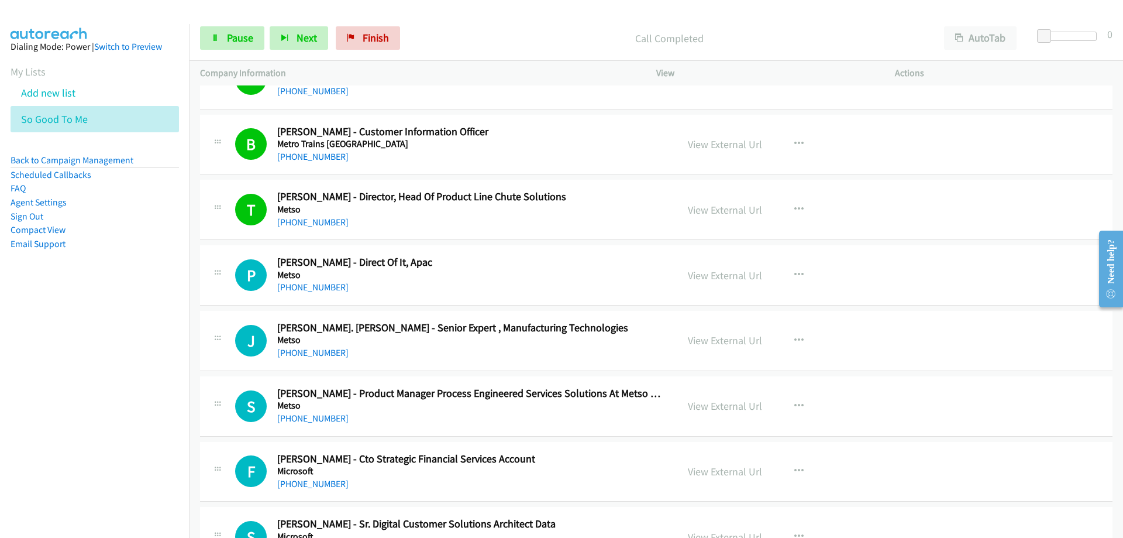
click at [233, 23] on div "Start Calls Pause Next Finish Call Completed AutoTab AutoTab 0" at bounding box center [656, 38] width 933 height 45
click at [233, 32] on span "Pause" at bounding box center [240, 37] width 26 height 13
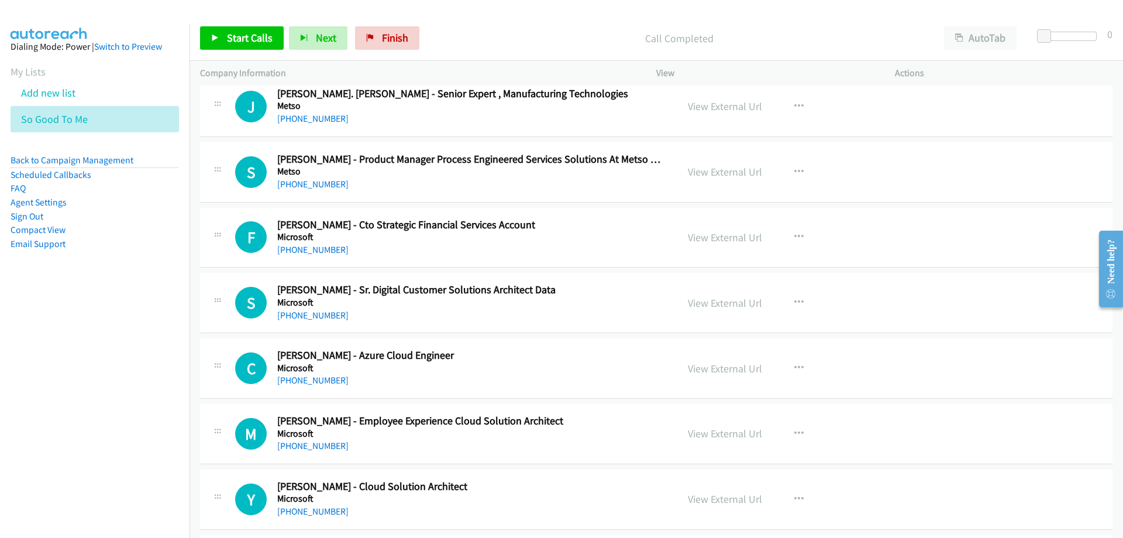
scroll to position [5498, 0]
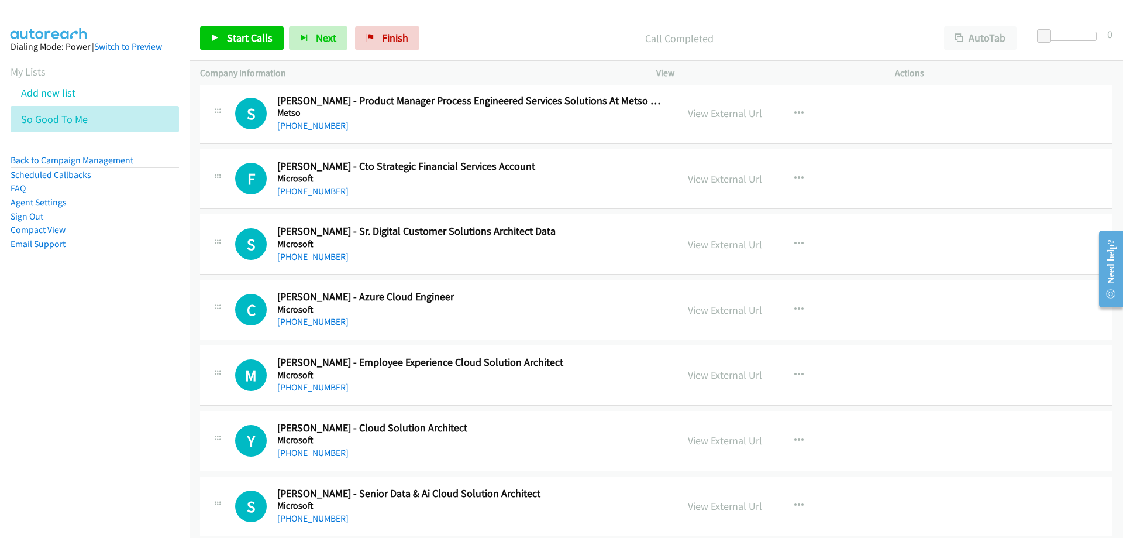
drag, startPoint x: 484, startPoint y: 259, endPoint x: 469, endPoint y: 263, distance: 15.9
click at [303, 260] on link "+61 401 702 376" at bounding box center [312, 256] width 71 height 11
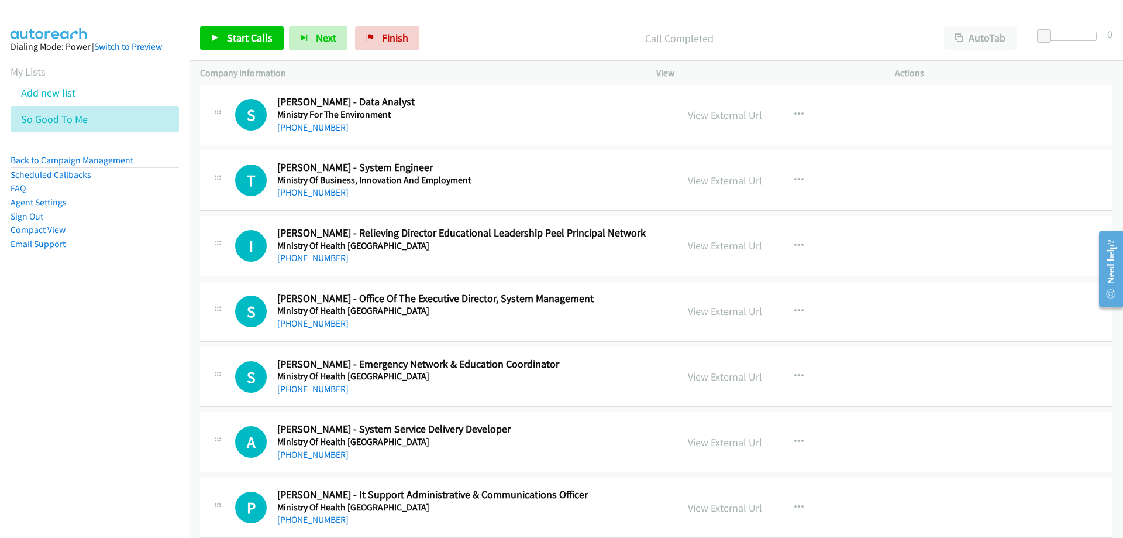
scroll to position [10879, 0]
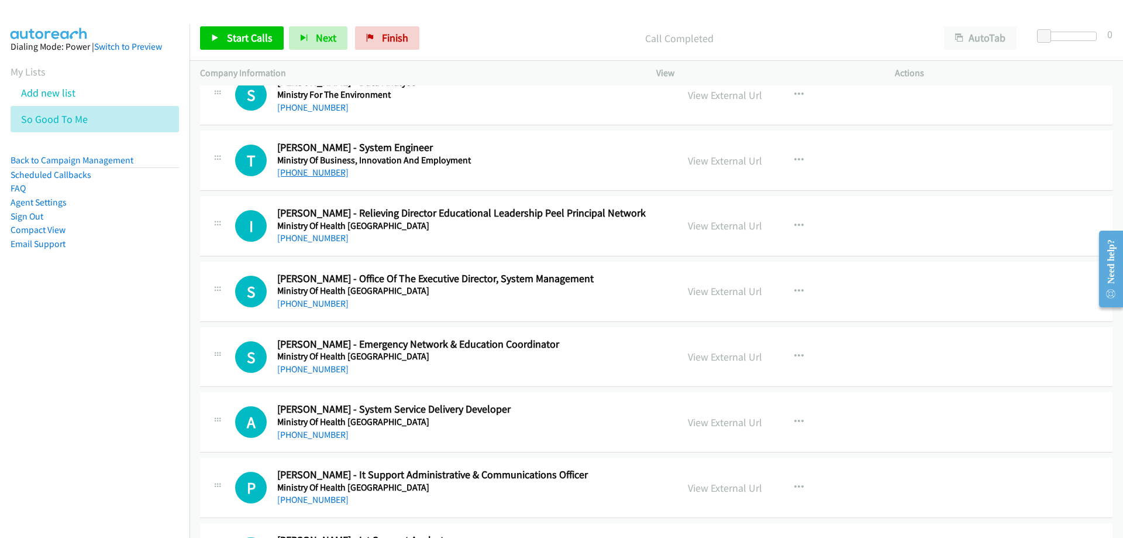
click at [312, 171] on link "+61 420 429 489" at bounding box center [312, 172] width 71 height 11
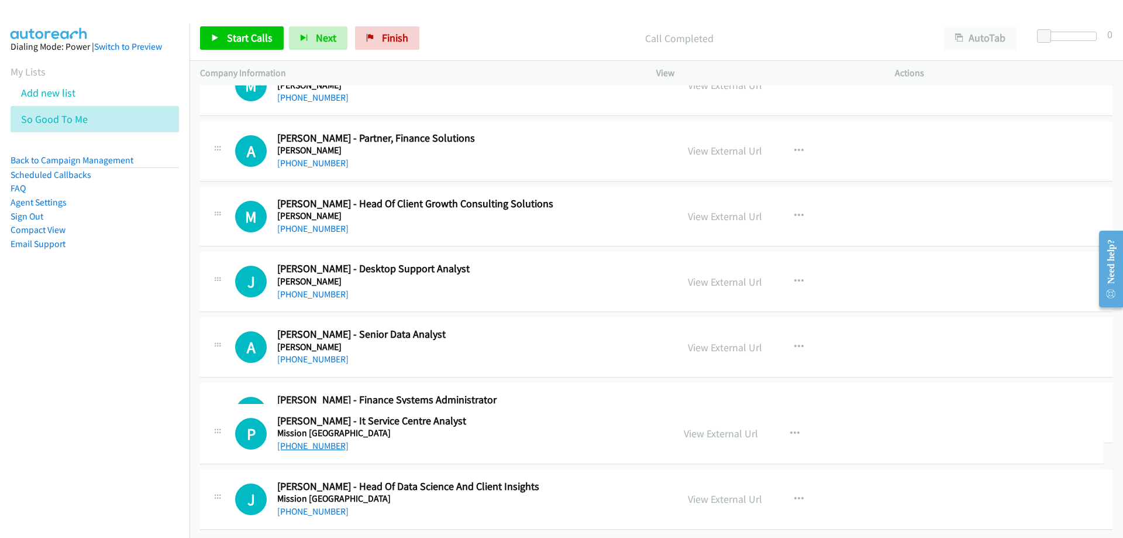
scroll to position [12119, 0]
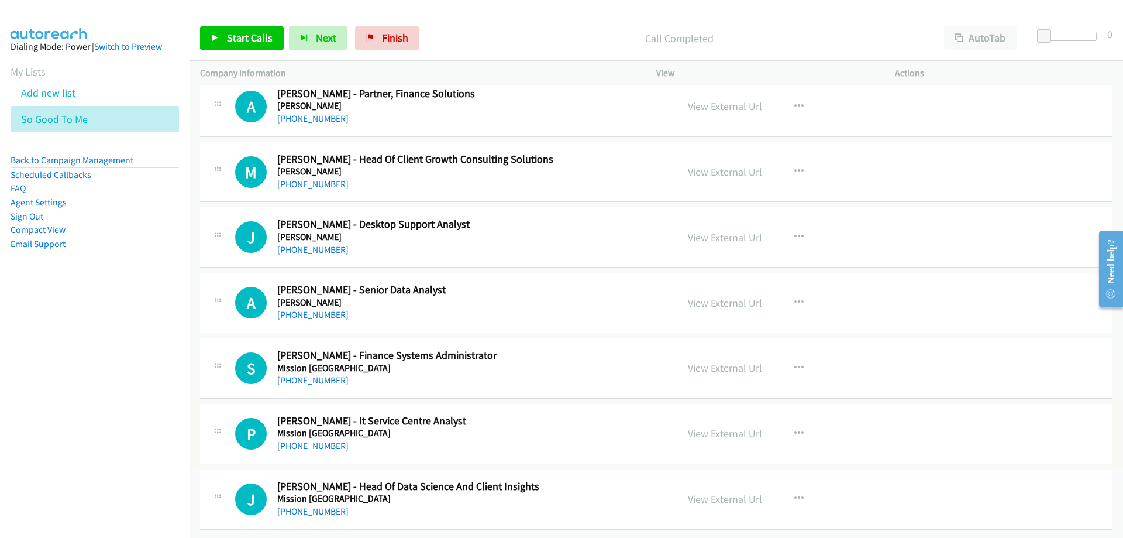
click at [316, 440] on link "+61 410 812 324" at bounding box center [312, 445] width 71 height 11
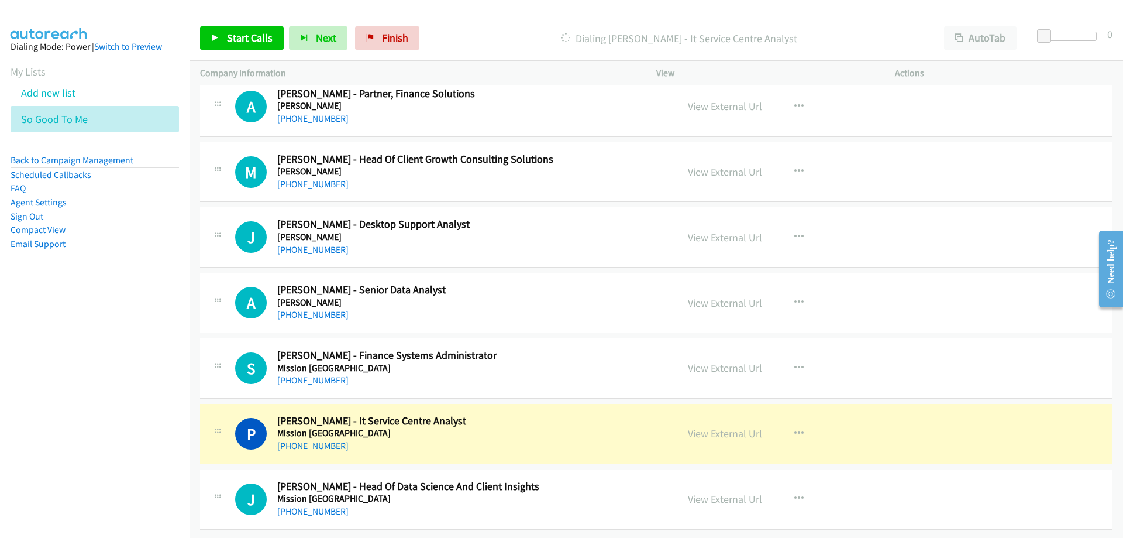
click at [510, 427] on h5 "Mission Australia" at bounding box center [469, 433] width 385 height 12
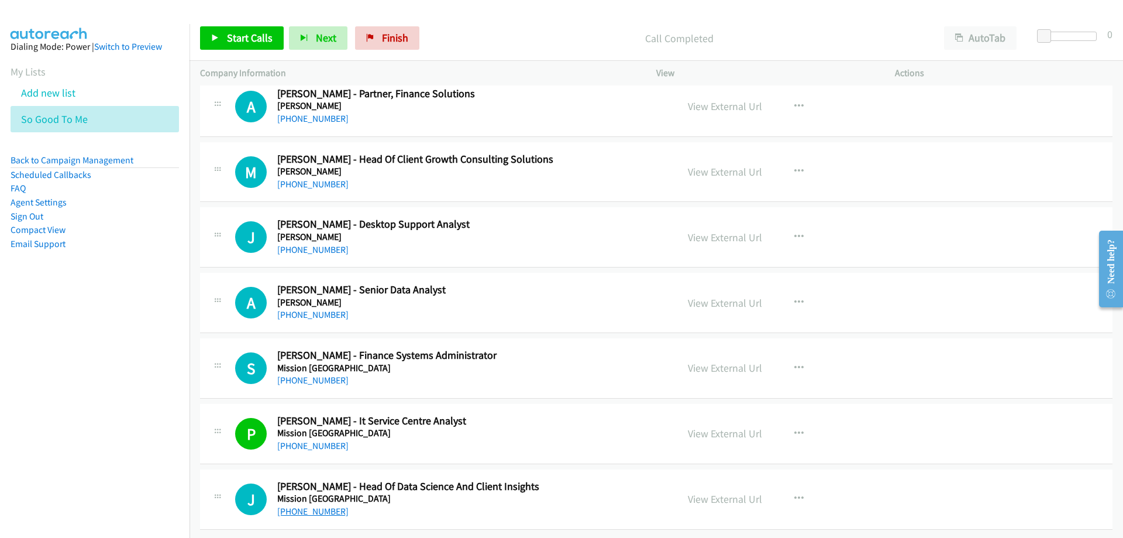
click at [314, 505] on link "+61 432 266 162" at bounding box center [312, 510] width 71 height 11
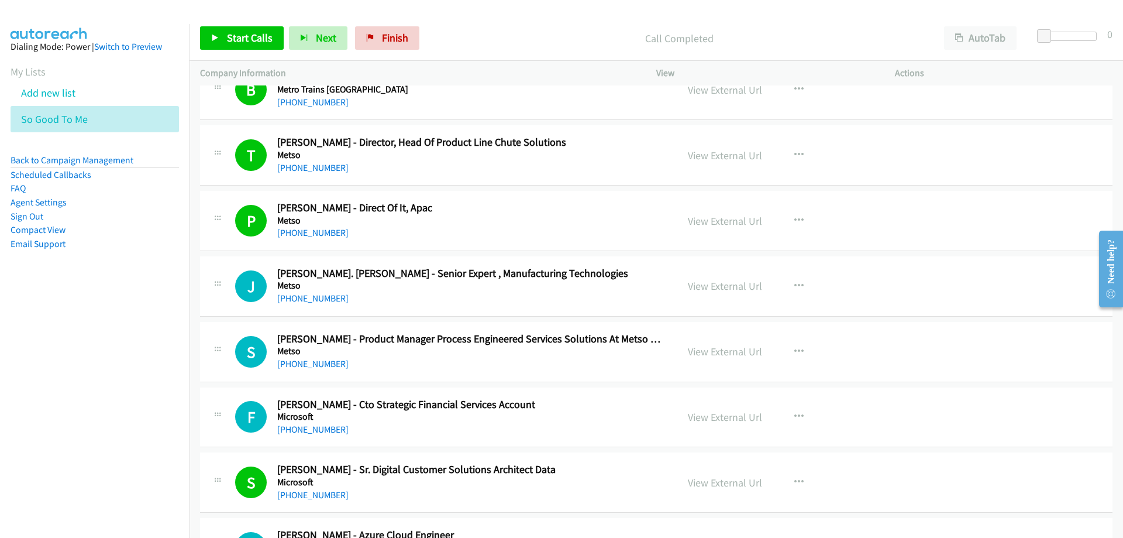
scroll to position [5451, 0]
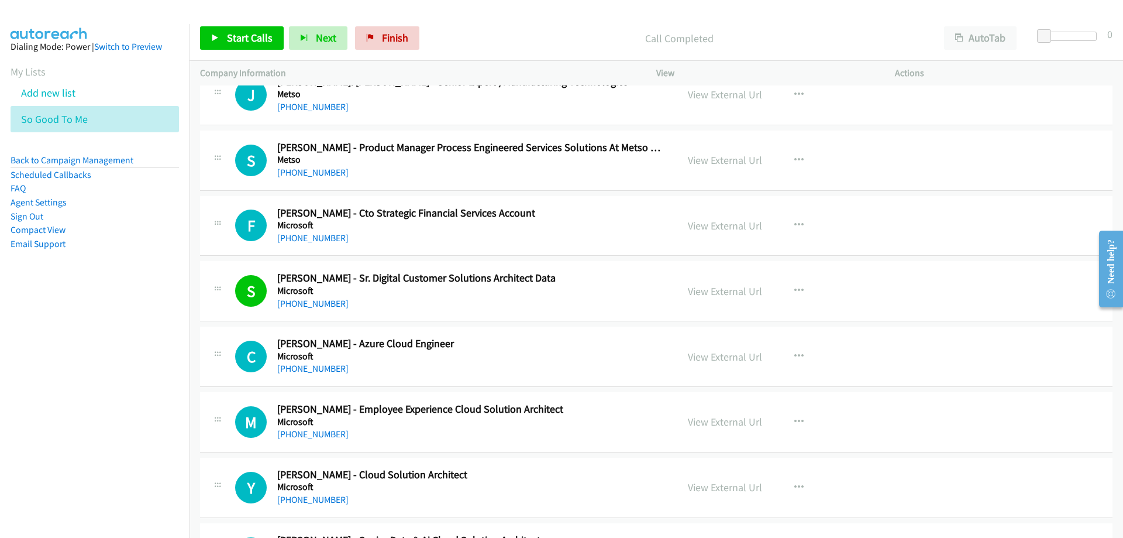
drag, startPoint x: 484, startPoint y: 300, endPoint x: 494, endPoint y: 302, distance: 10.1
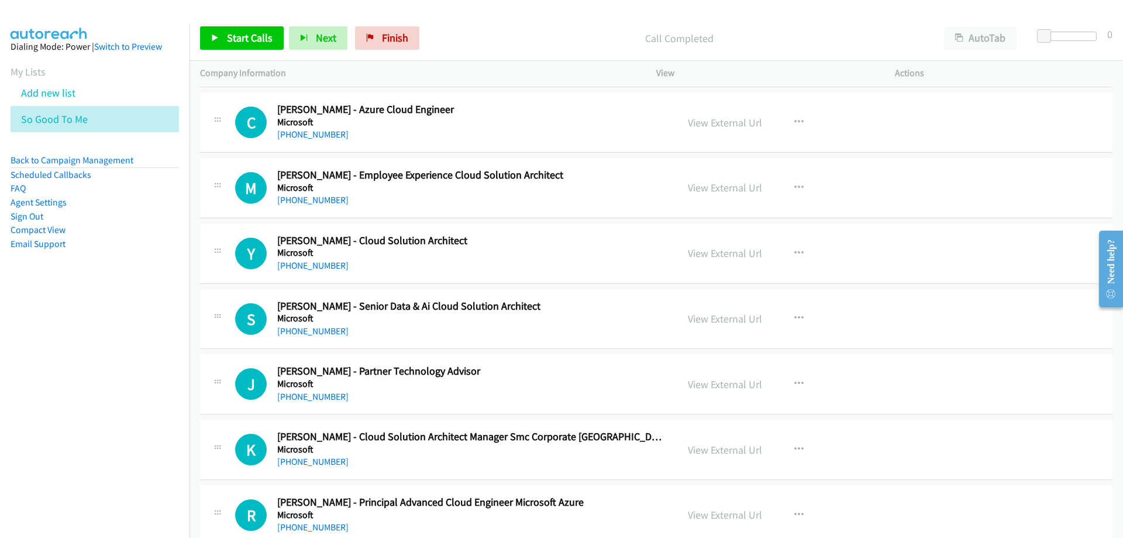
scroll to position [5744, 0]
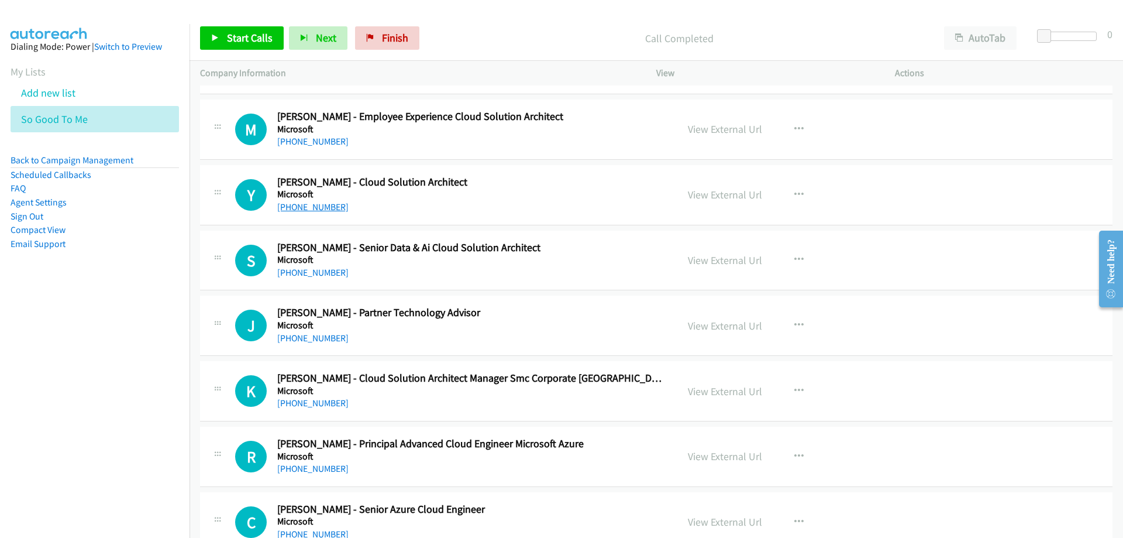
click at [301, 205] on link "+61 435 420 728" at bounding box center [312, 206] width 71 height 11
click at [319, 275] on link "+61 437 804 349" at bounding box center [312, 272] width 71 height 11
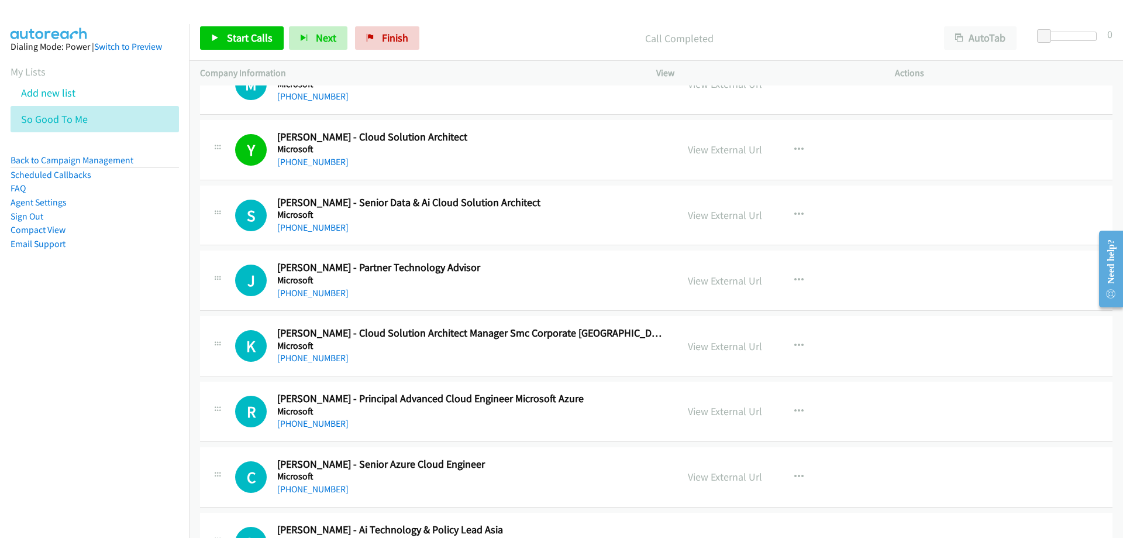
scroll to position [5802, 0]
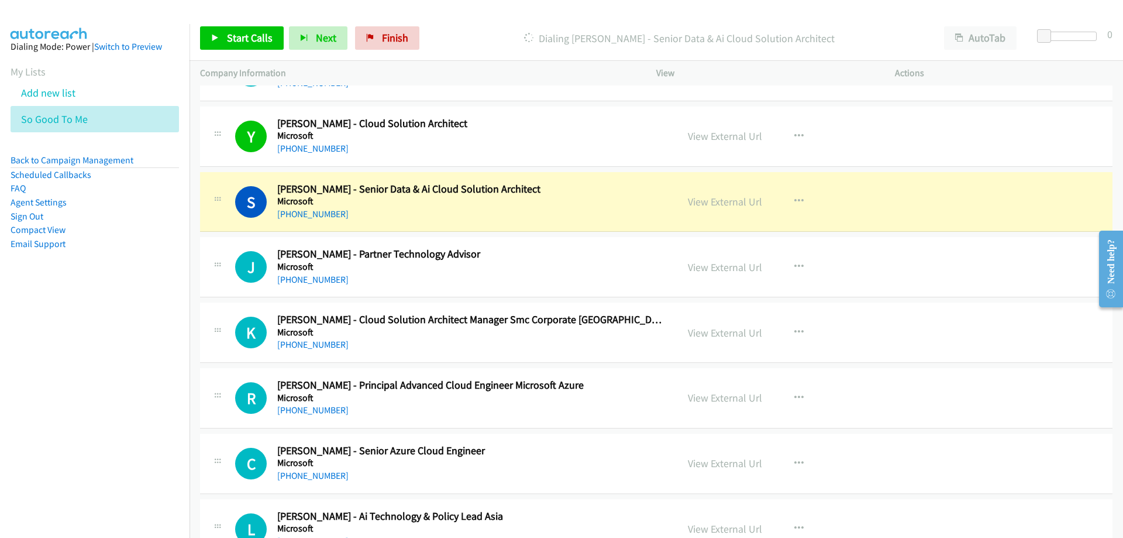
drag, startPoint x: 534, startPoint y: 271, endPoint x: 540, endPoint y: 269, distance: 6.1
click at [534, 271] on h5 "Microsoft" at bounding box center [469, 267] width 385 height 12
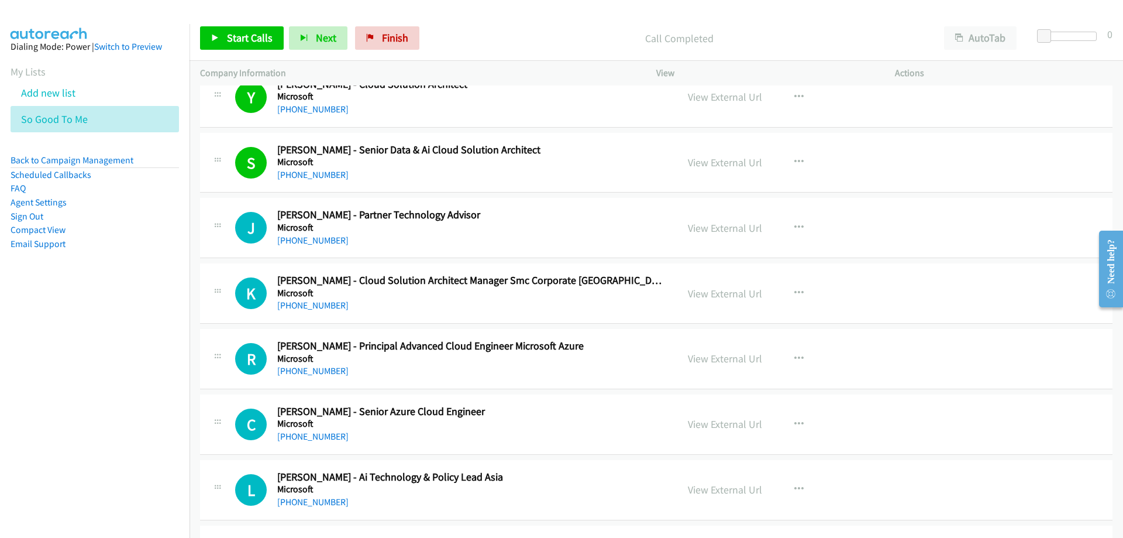
scroll to position [5861, 0]
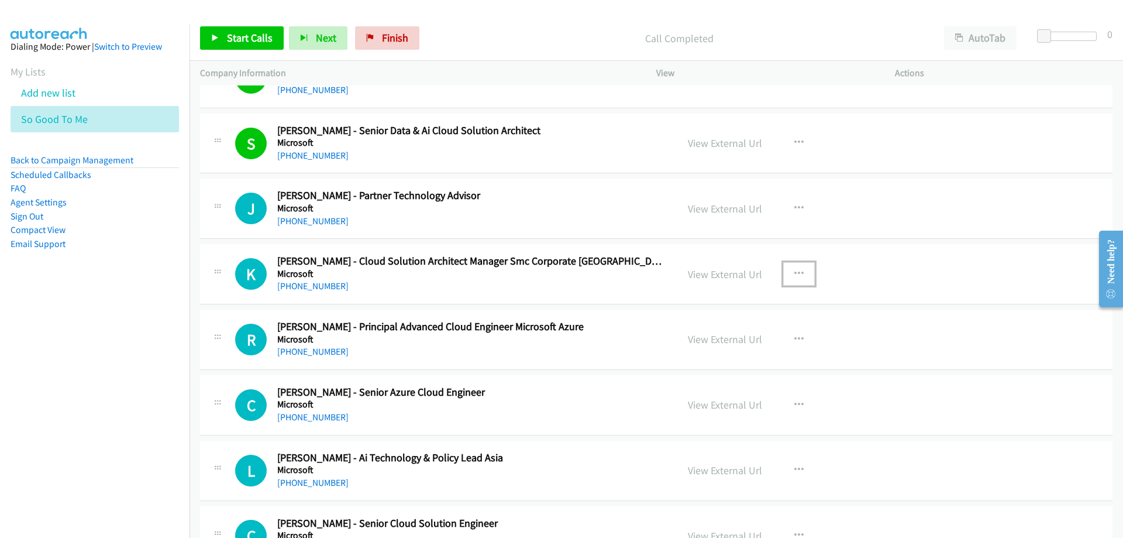
click at [799, 271] on button "button" at bounding box center [799, 273] width 32 height 23
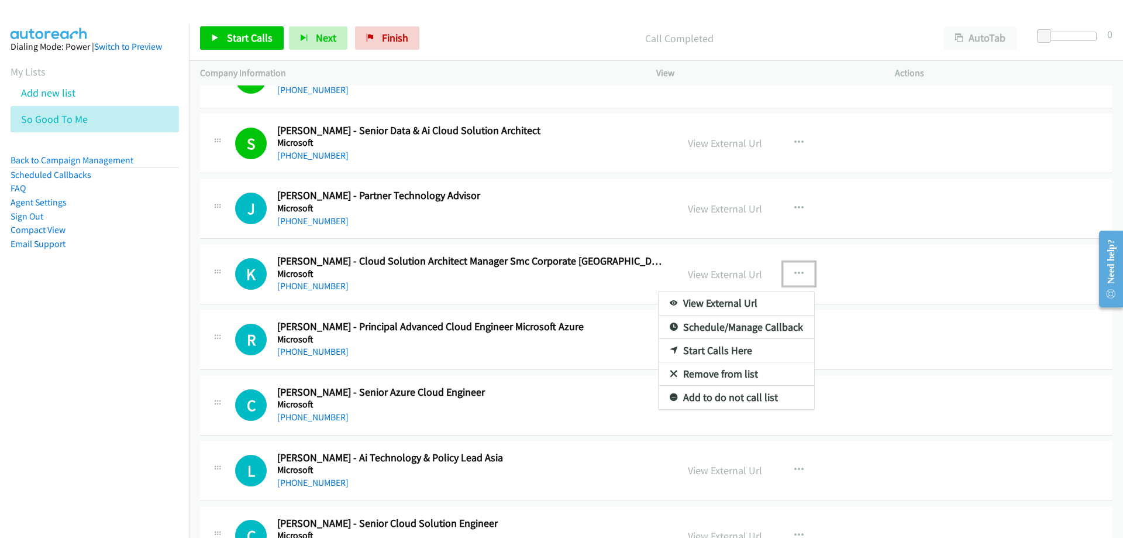
click at [713, 349] on link "Start Calls Here" at bounding box center [737, 350] width 156 height 23
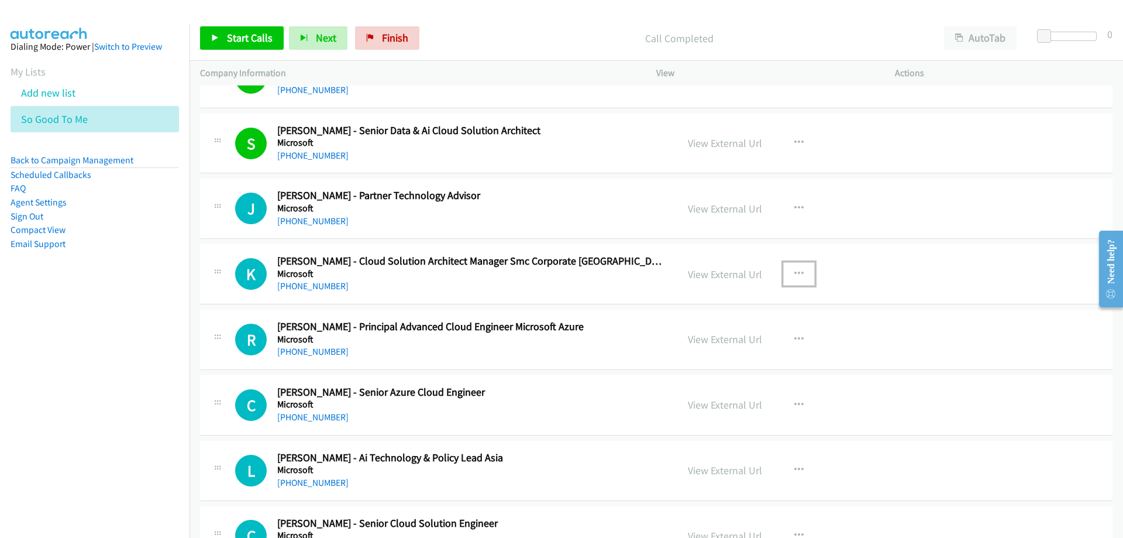
click at [795, 275] on icon "button" at bounding box center [798, 273] width 9 height 9
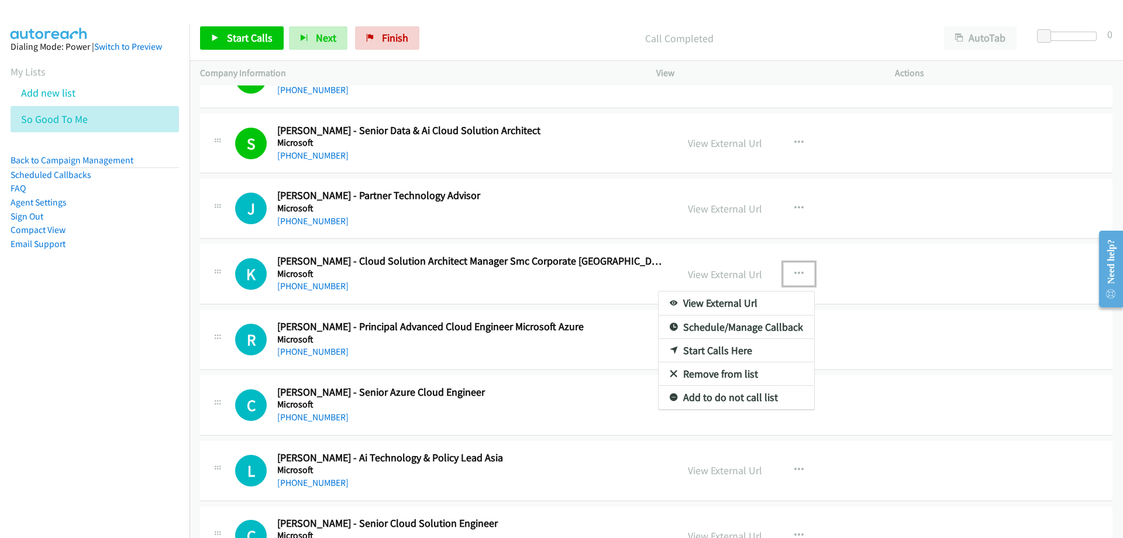
click at [702, 346] on link "Start Calls Here" at bounding box center [737, 350] width 156 height 23
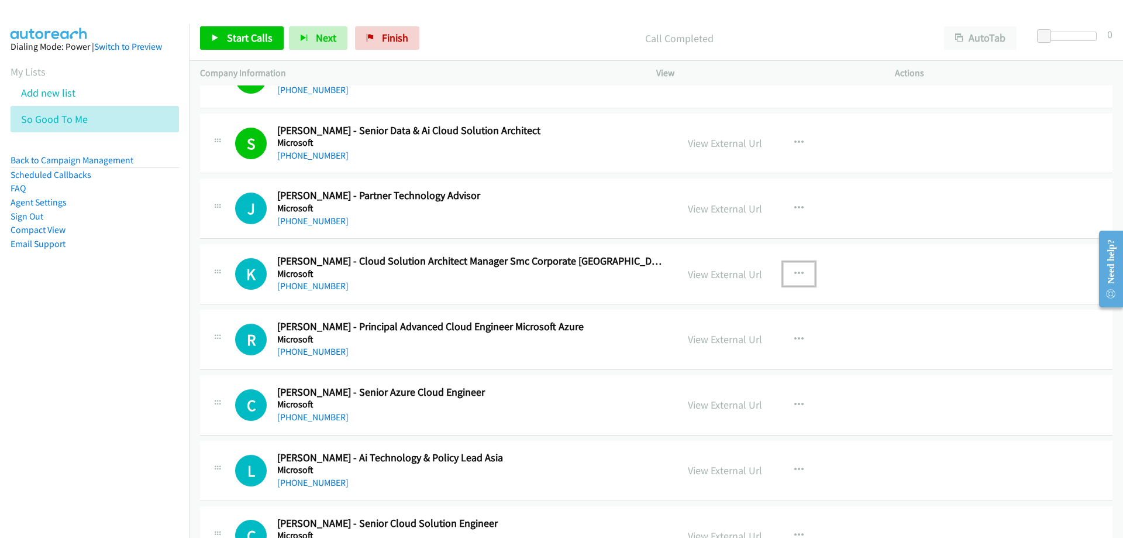
click at [798, 273] on icon "button" at bounding box center [798, 273] width 9 height 9
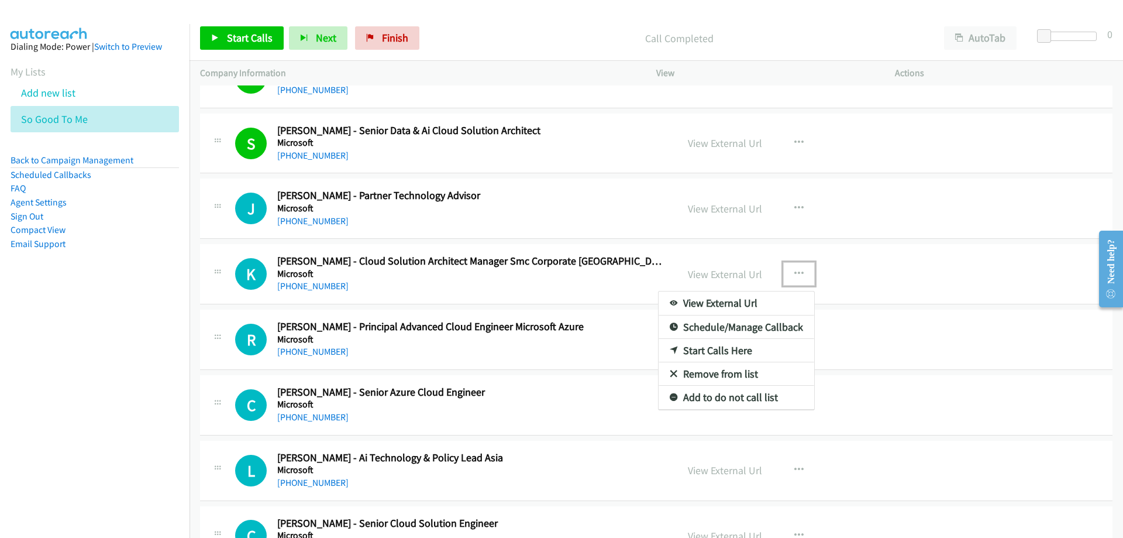
click at [728, 353] on link "Start Calls Here" at bounding box center [737, 350] width 156 height 23
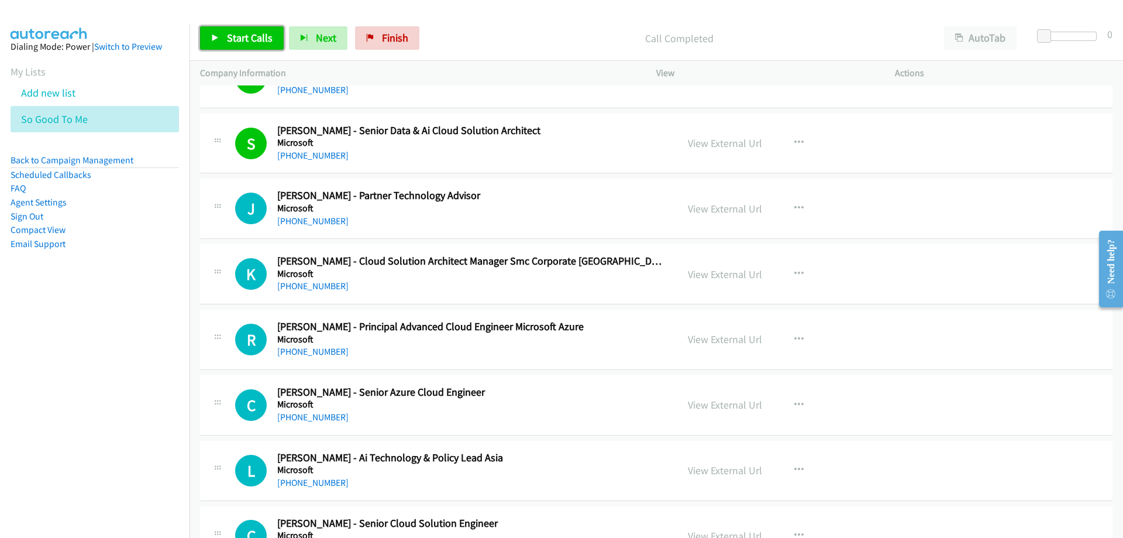
click at [241, 39] on span "Start Calls" at bounding box center [250, 37] width 46 height 13
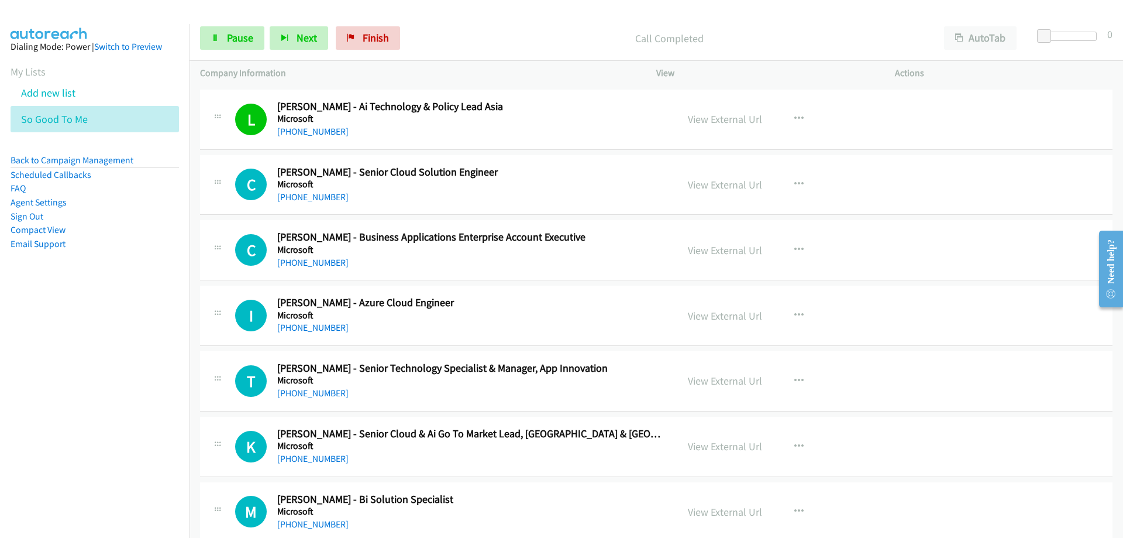
scroll to position [6270, 0]
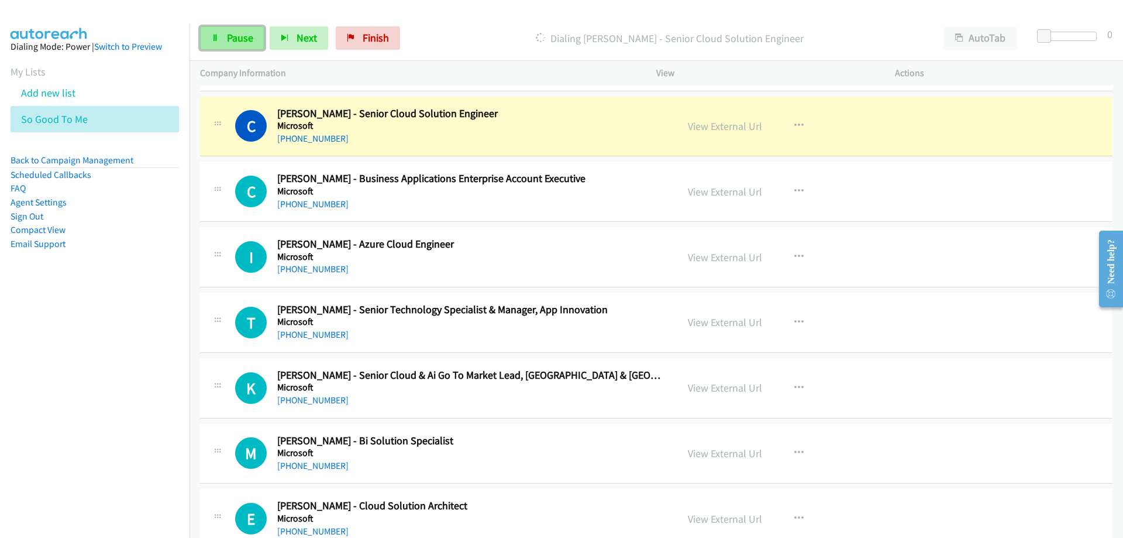
click at [235, 32] on span "Pause" at bounding box center [240, 37] width 26 height 13
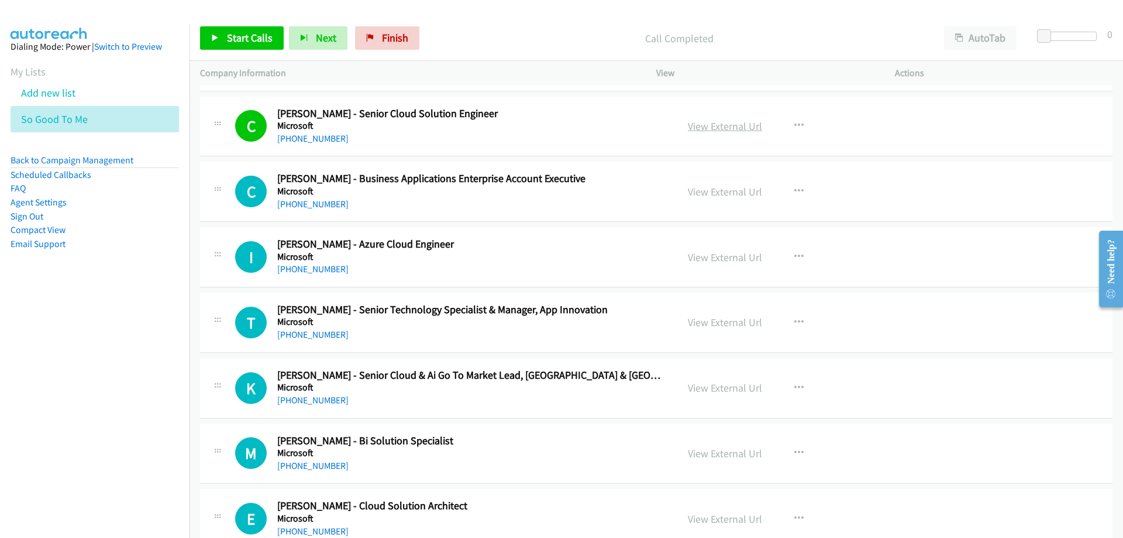
click at [715, 127] on link "View External Url" at bounding box center [725, 125] width 74 height 13
click at [731, 123] on link "View External Url" at bounding box center [725, 125] width 74 height 13
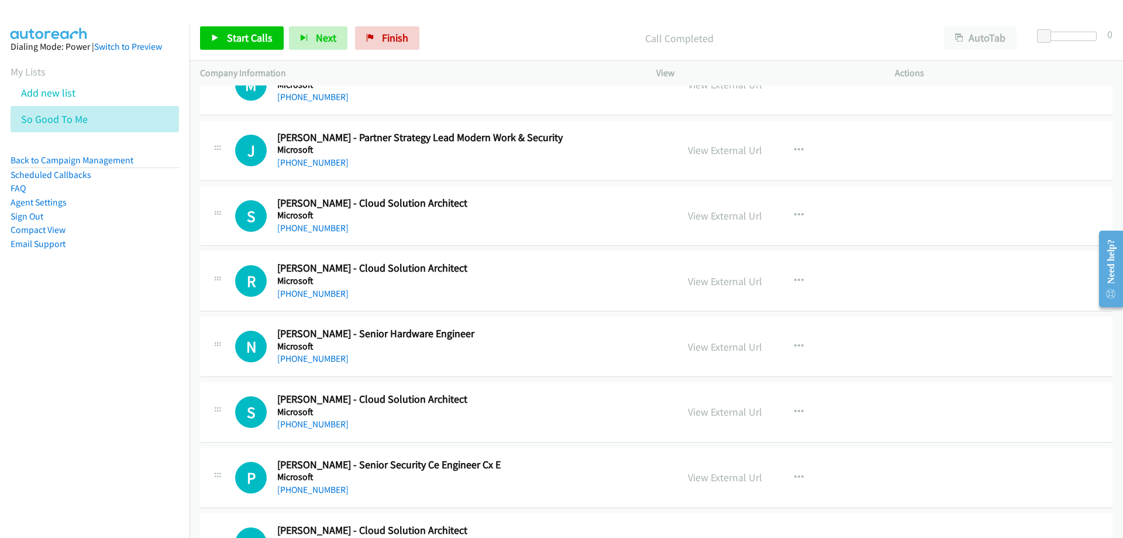
scroll to position [6855, 0]
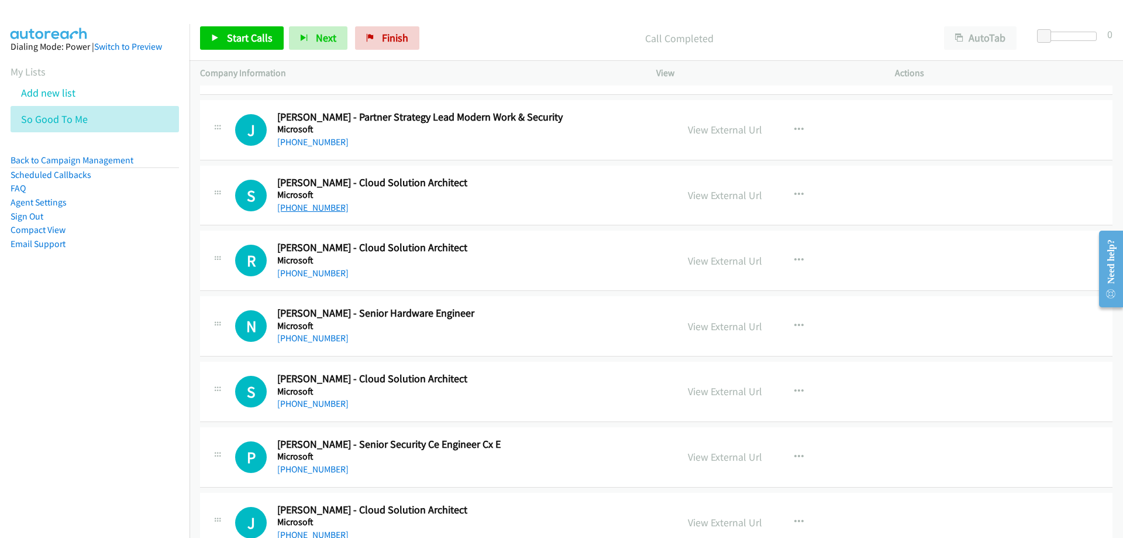
click at [301, 208] on link "+61 466 458 755" at bounding box center [312, 207] width 71 height 11
click at [720, 196] on link "View External Url" at bounding box center [725, 194] width 74 height 13
click at [731, 390] on link "View External Url" at bounding box center [725, 390] width 74 height 13
click at [729, 263] on link "View External Url" at bounding box center [725, 260] width 74 height 13
click at [717, 394] on link "View External Url" at bounding box center [725, 390] width 74 height 13
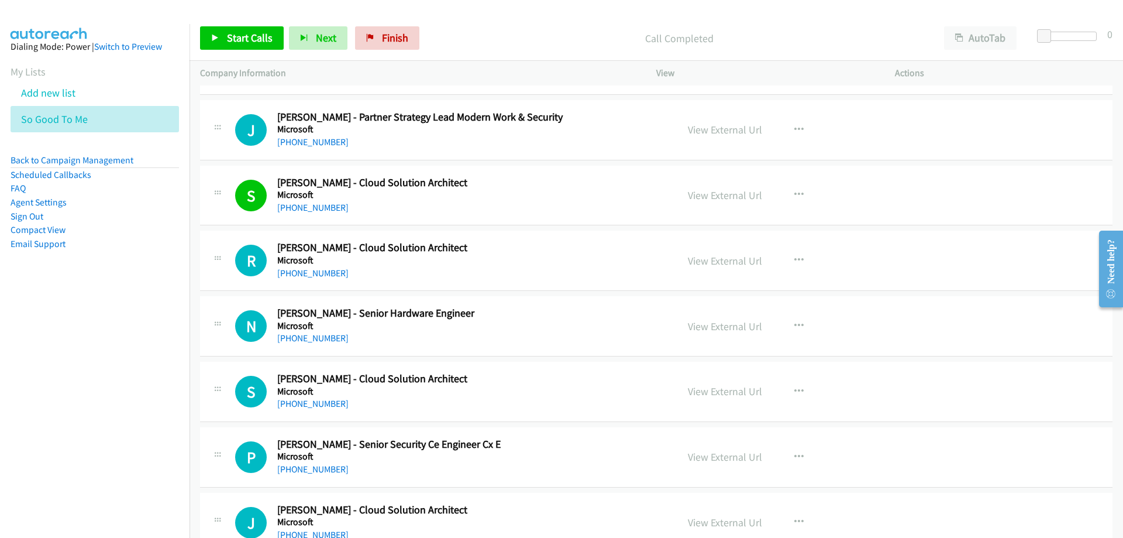
drag, startPoint x: 490, startPoint y: 301, endPoint x: 605, endPoint y: 425, distance: 168.9
click at [719, 458] on link "View External Url" at bounding box center [725, 456] width 74 height 13
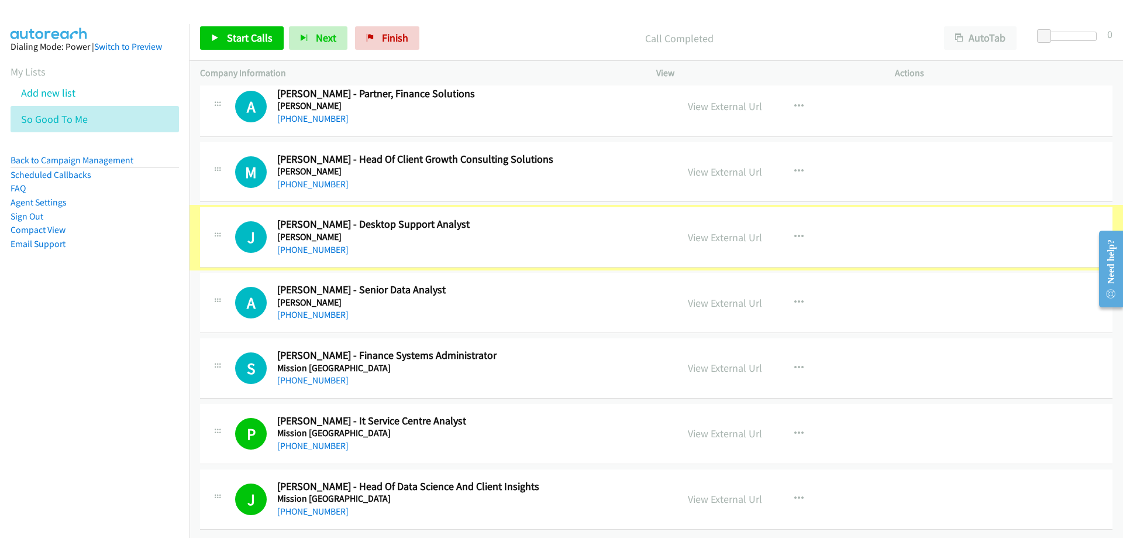
scroll to position [12119, 0]
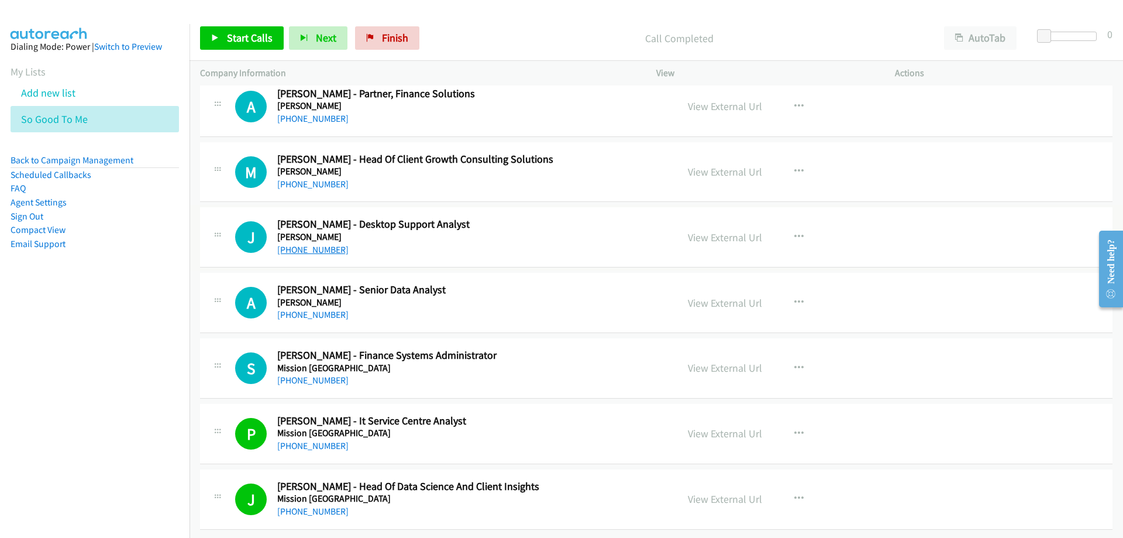
click at [302, 244] on link "+61 2 9921 4436" at bounding box center [312, 249] width 71 height 11
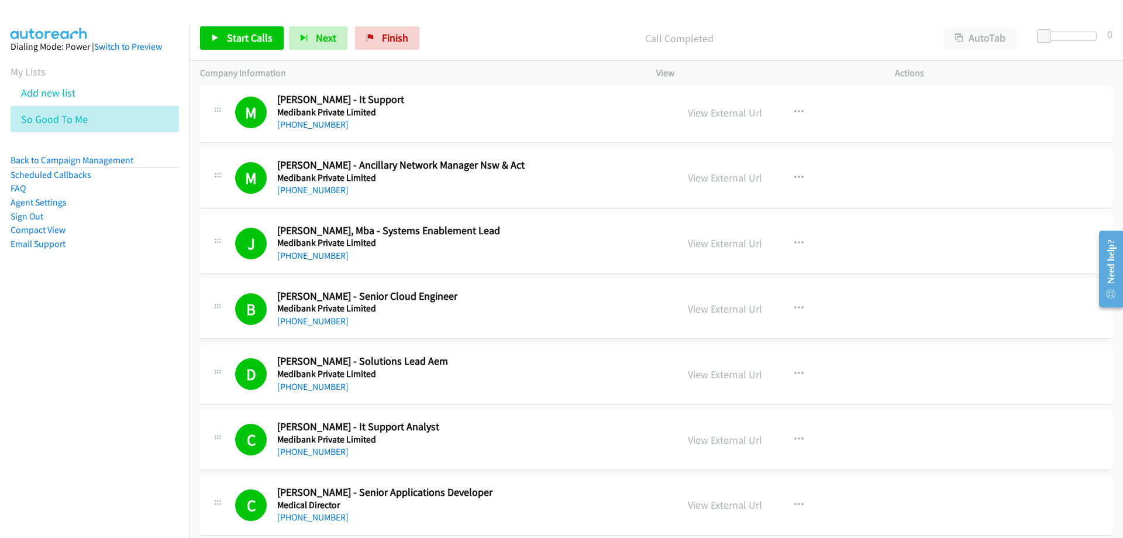
scroll to position [2574, 0]
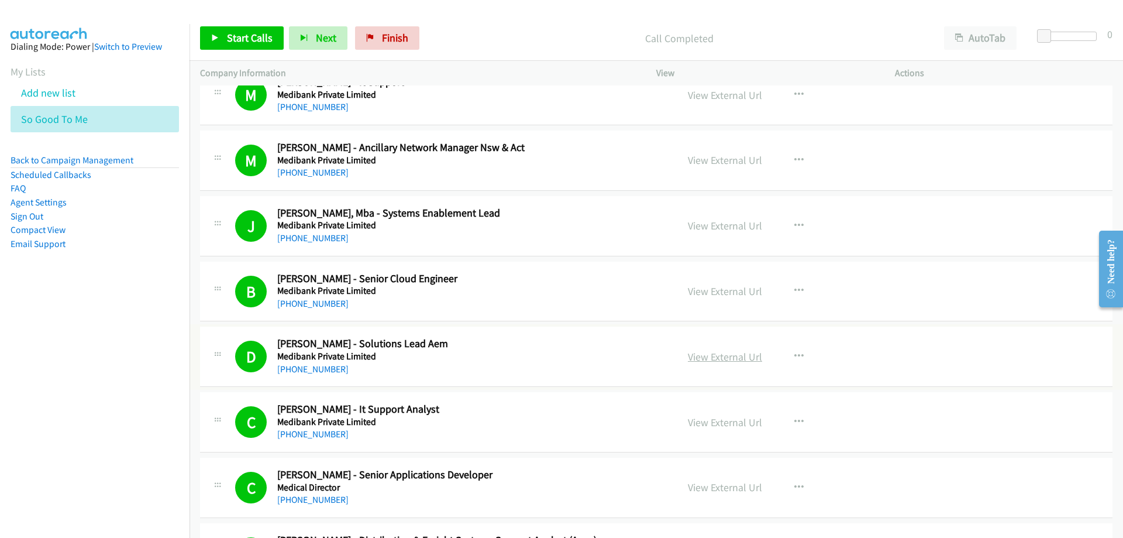
click at [712, 361] on link "View External Url" at bounding box center [725, 356] width 74 height 13
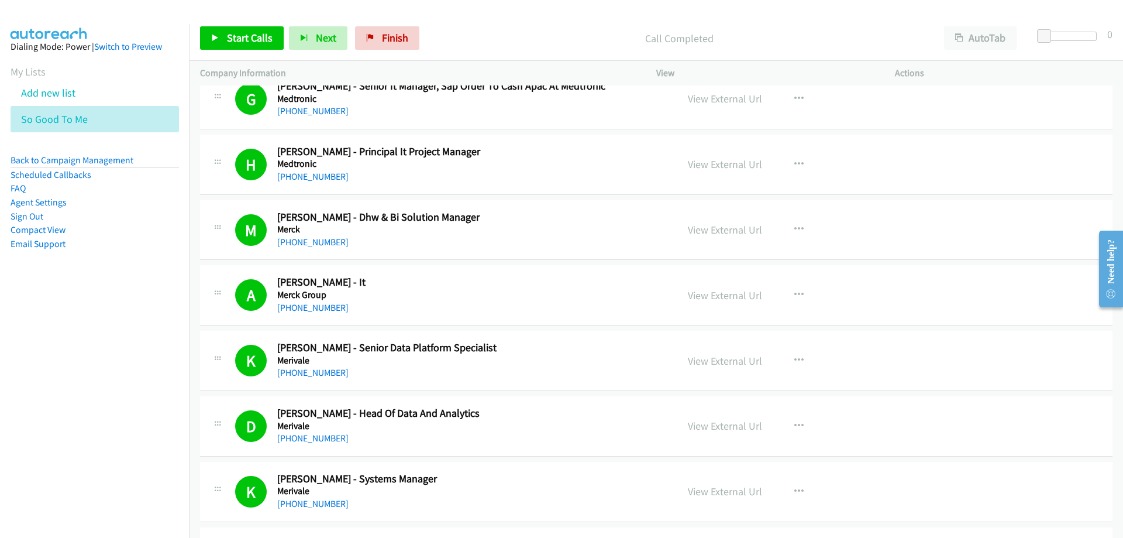
scroll to position [3685, 0]
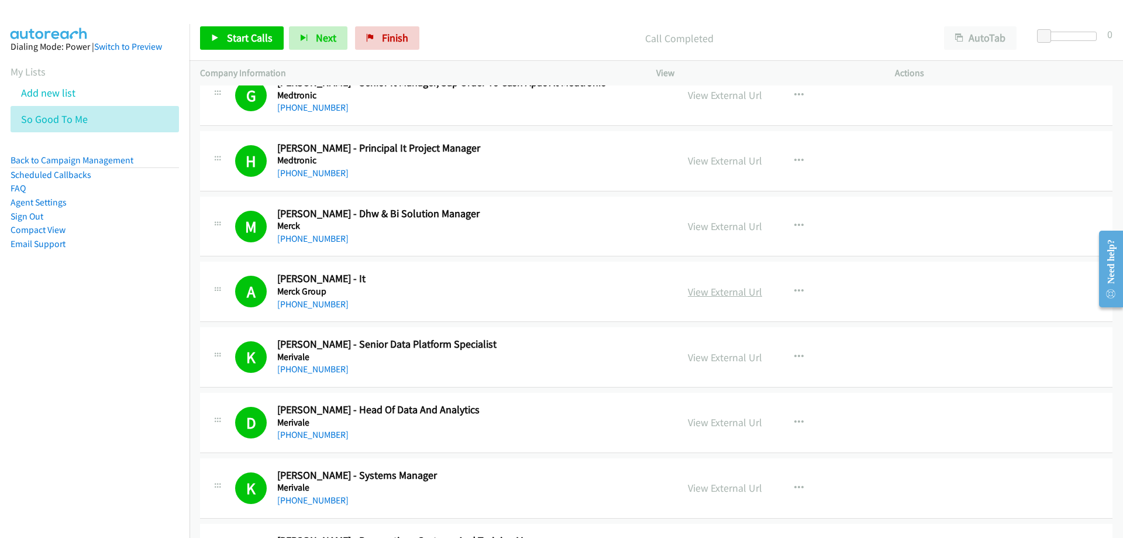
click at [711, 288] on link "View External Url" at bounding box center [725, 291] width 74 height 13
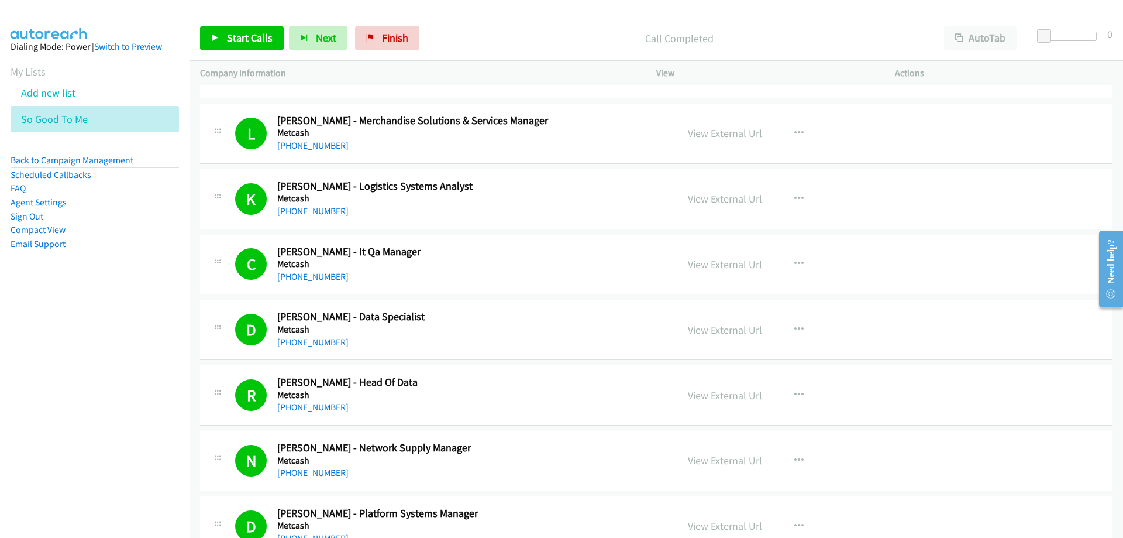
scroll to position [4387, 0]
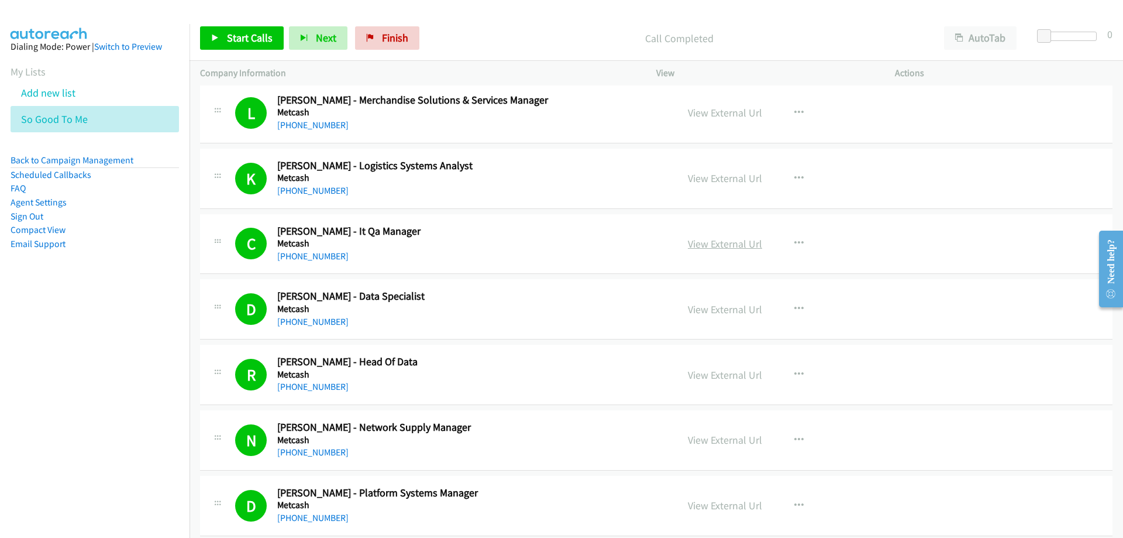
click at [705, 242] on link "View External Url" at bounding box center [725, 243] width 74 height 13
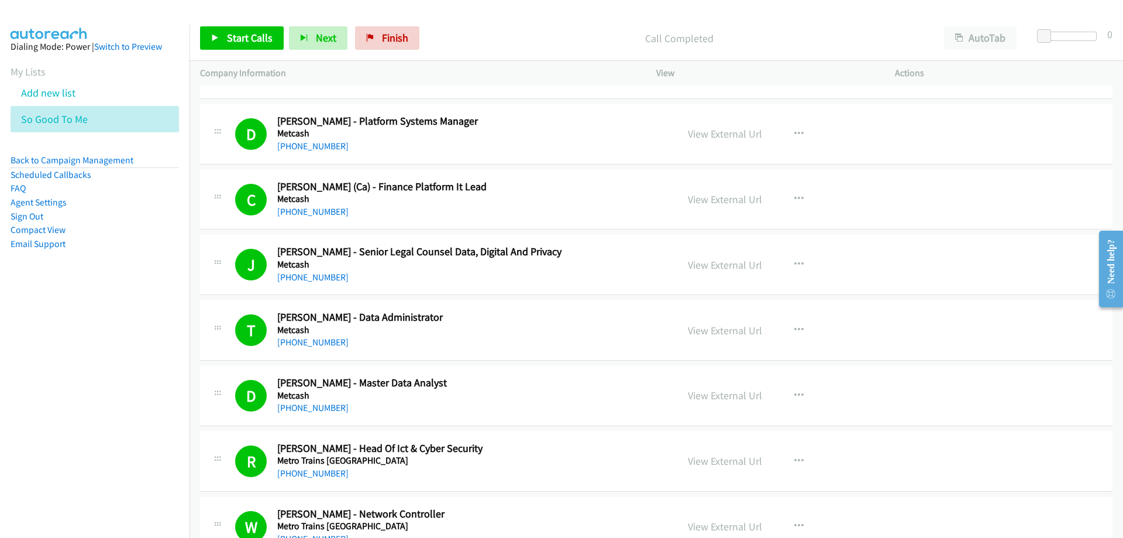
scroll to position [4738, 0]
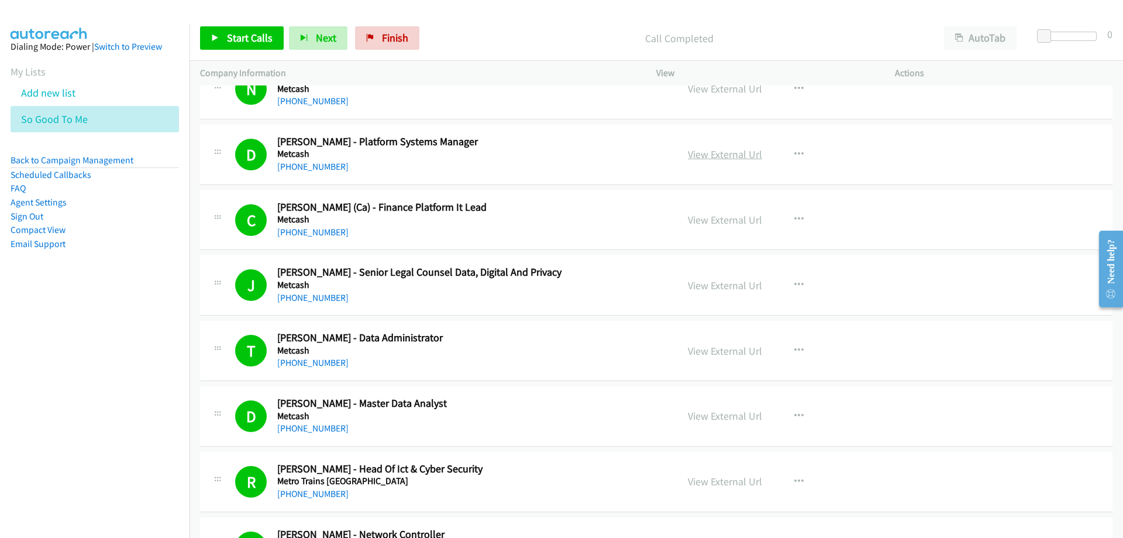
click at [708, 159] on link "View External Url" at bounding box center [725, 153] width 74 height 13
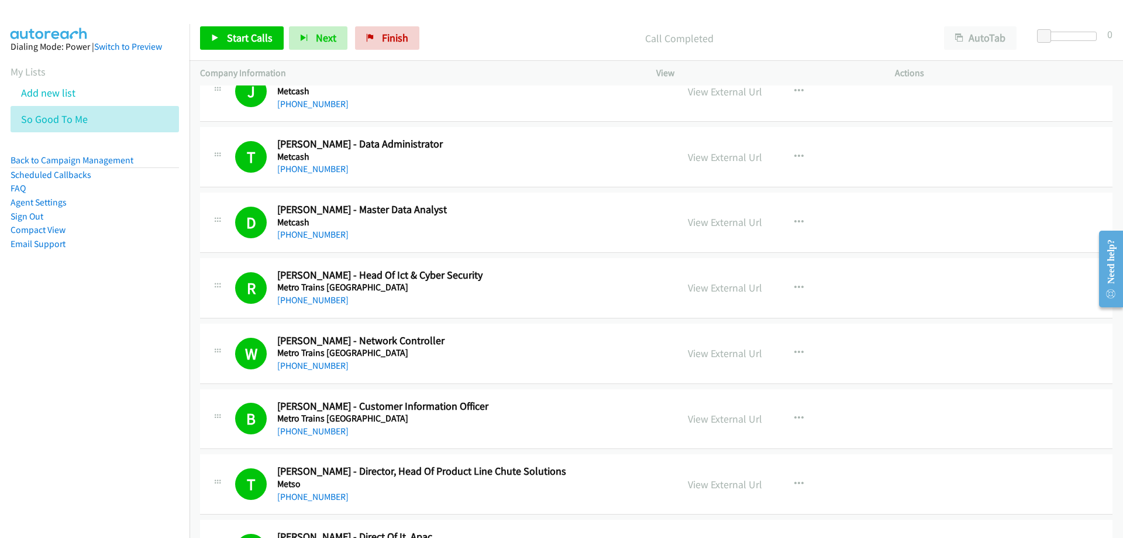
scroll to position [4855, 0]
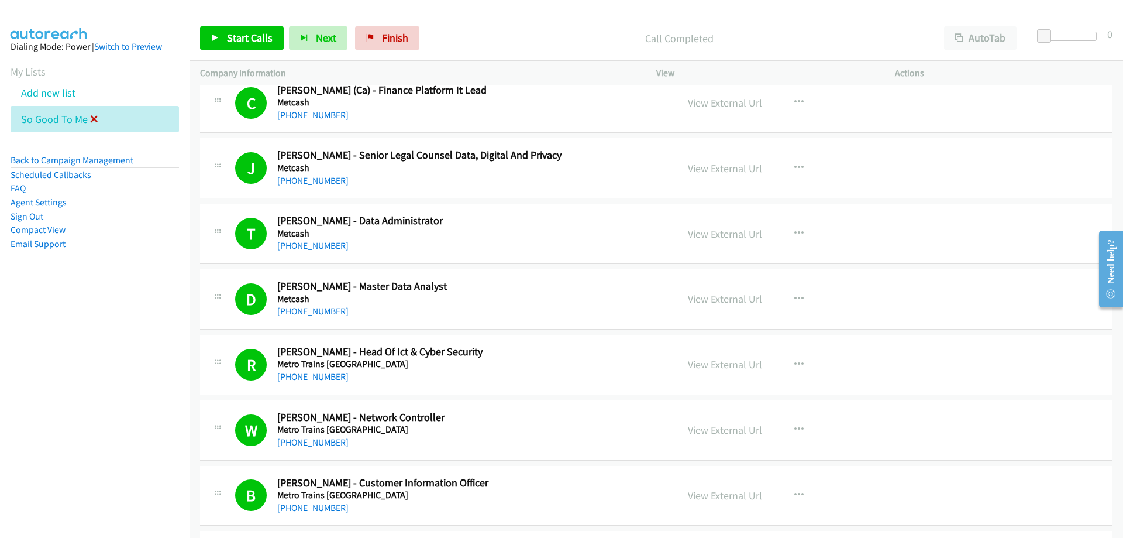
click at [96, 118] on icon at bounding box center [94, 120] width 8 height 8
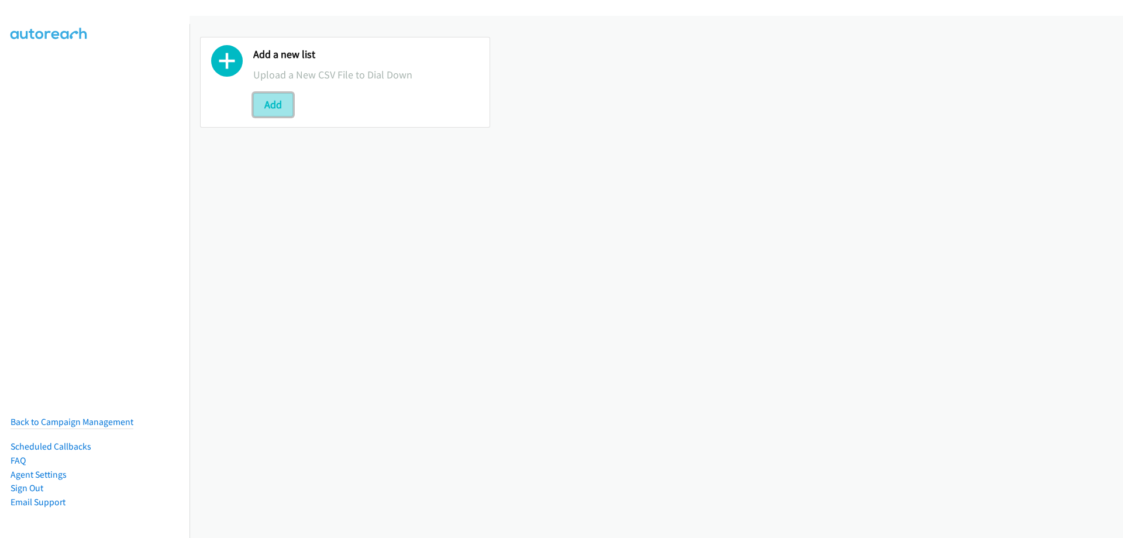
click at [265, 108] on button "Add" at bounding box center [273, 104] width 40 height 23
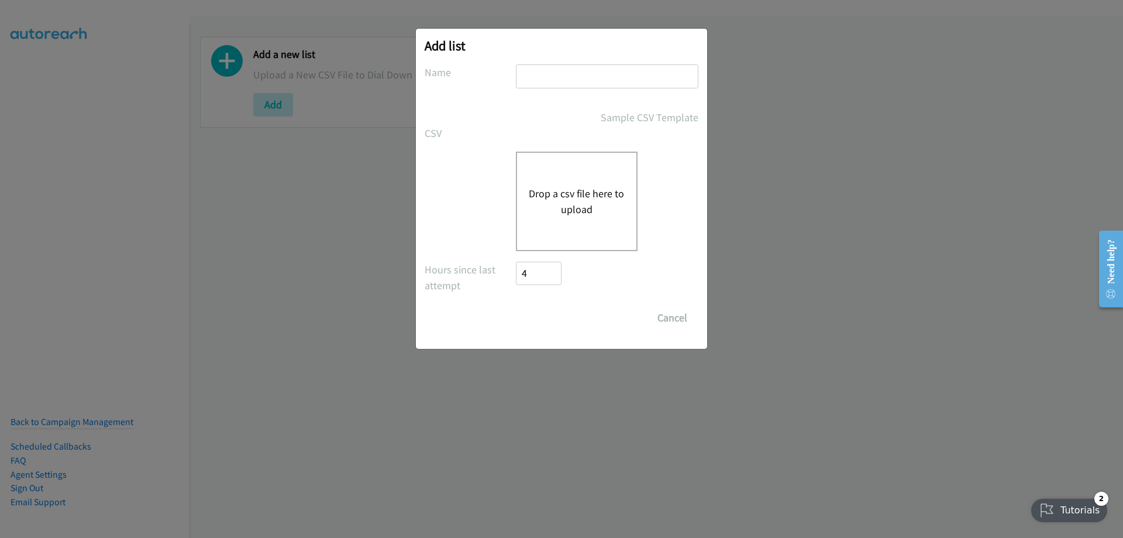
click at [528, 75] on input "text" at bounding box center [607, 76] width 182 height 24
type input "monday evening"
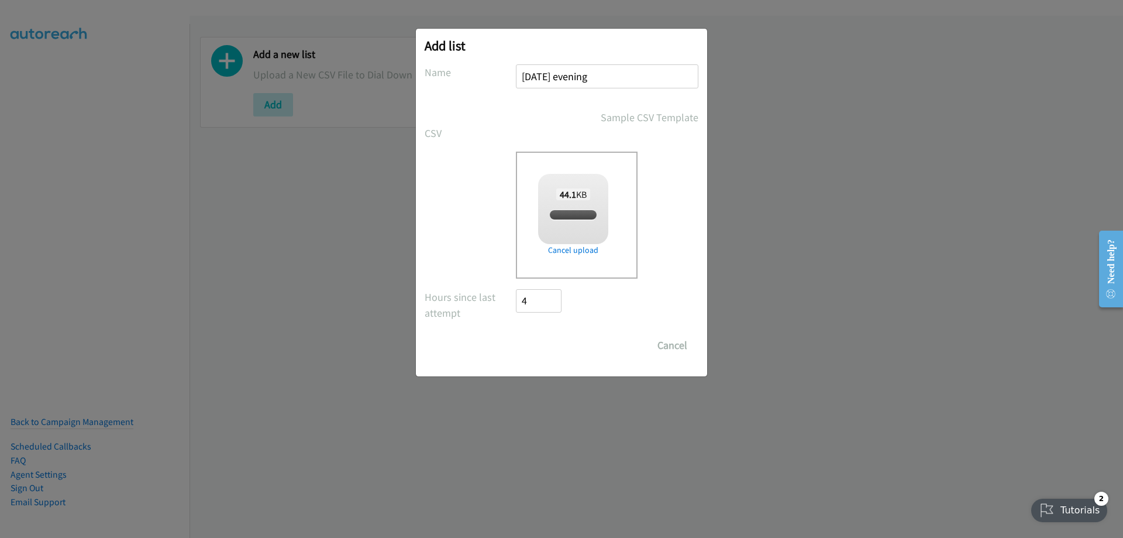
checkbox input "true"
click at [546, 349] on input "Save List" at bounding box center [546, 344] width 61 height 23
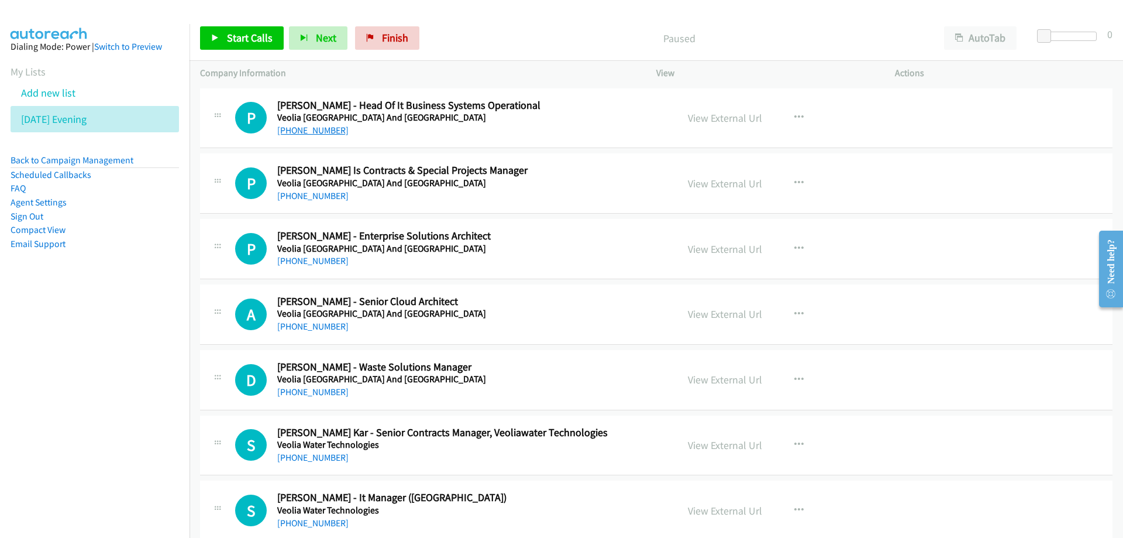
click at [301, 132] on link "+61 406 533 614" at bounding box center [312, 130] width 71 height 11
click at [250, 36] on span "Start Calls" at bounding box center [250, 37] width 46 height 13
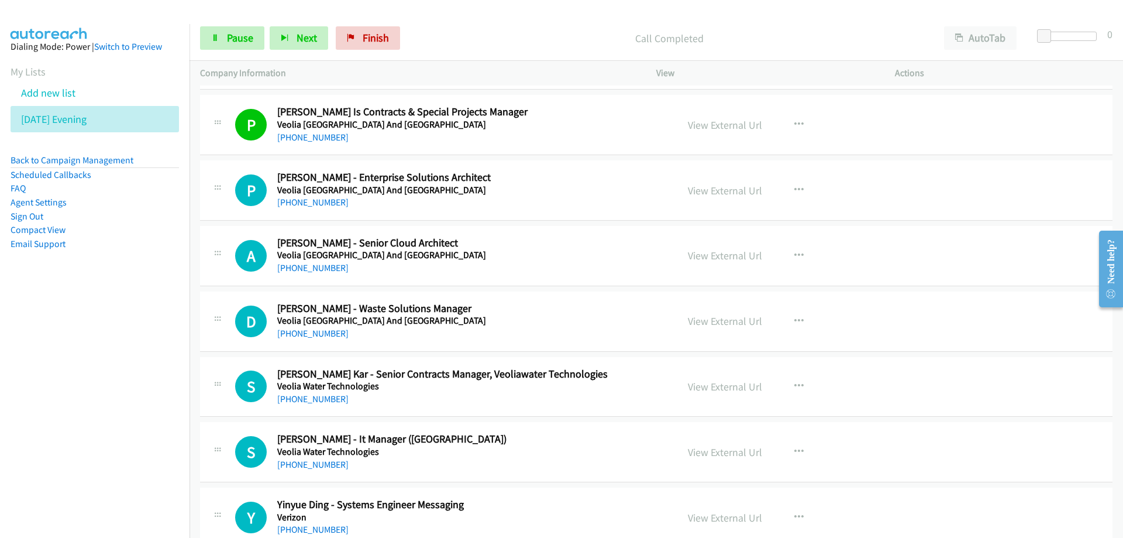
scroll to position [117, 0]
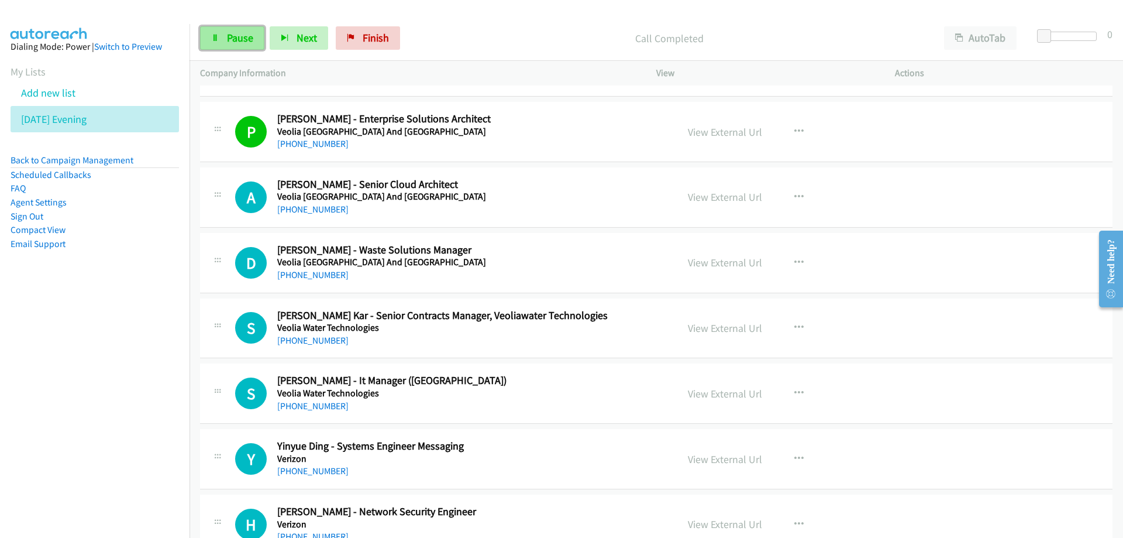
click at [225, 32] on link "Pause" at bounding box center [232, 37] width 64 height 23
click at [97, 116] on icon at bounding box center [93, 120] width 8 height 8
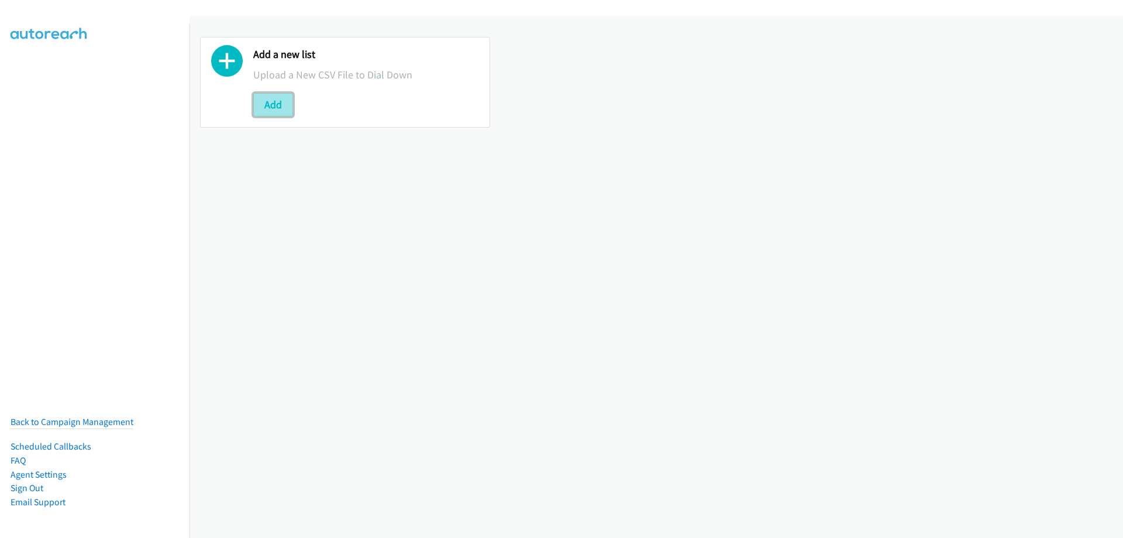
click at [280, 108] on button "Add" at bounding box center [273, 104] width 40 height 23
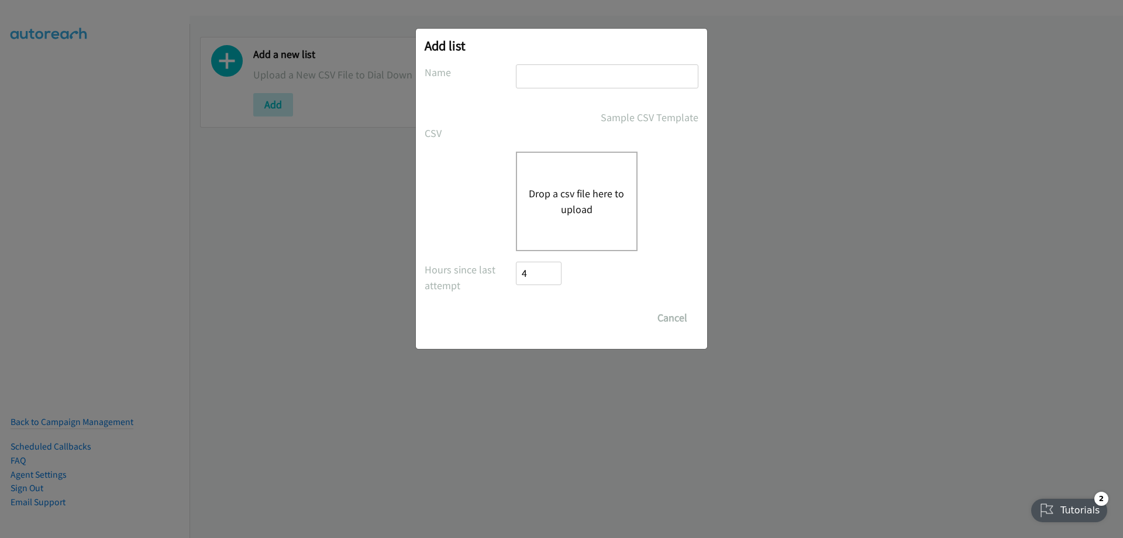
click at [565, 78] on input "text" at bounding box center [607, 76] width 182 height 24
type input "now?"
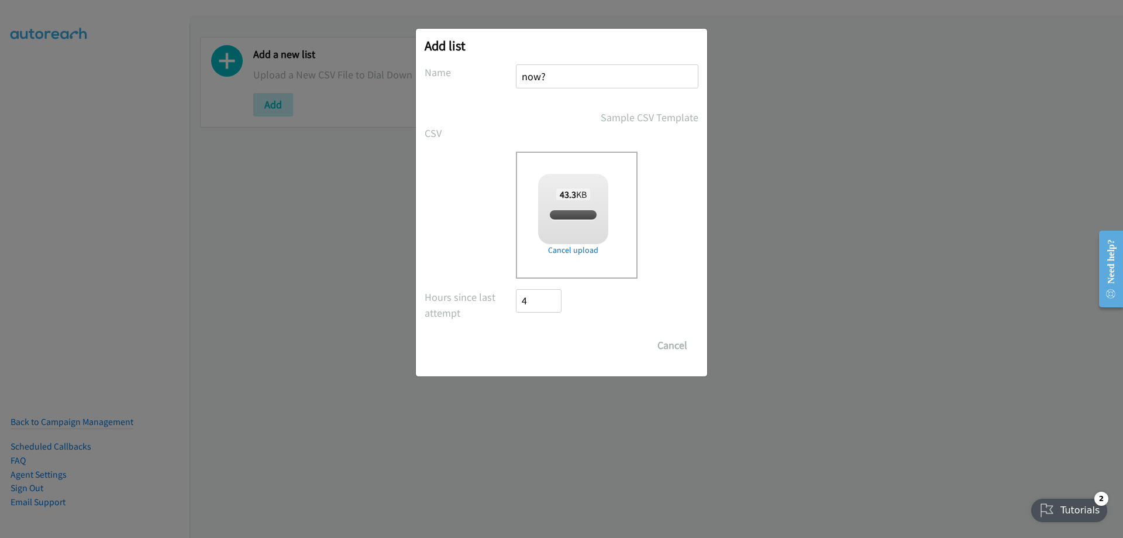
checkbox input "true"
click at [537, 344] on input "Save List" at bounding box center [546, 344] width 61 height 23
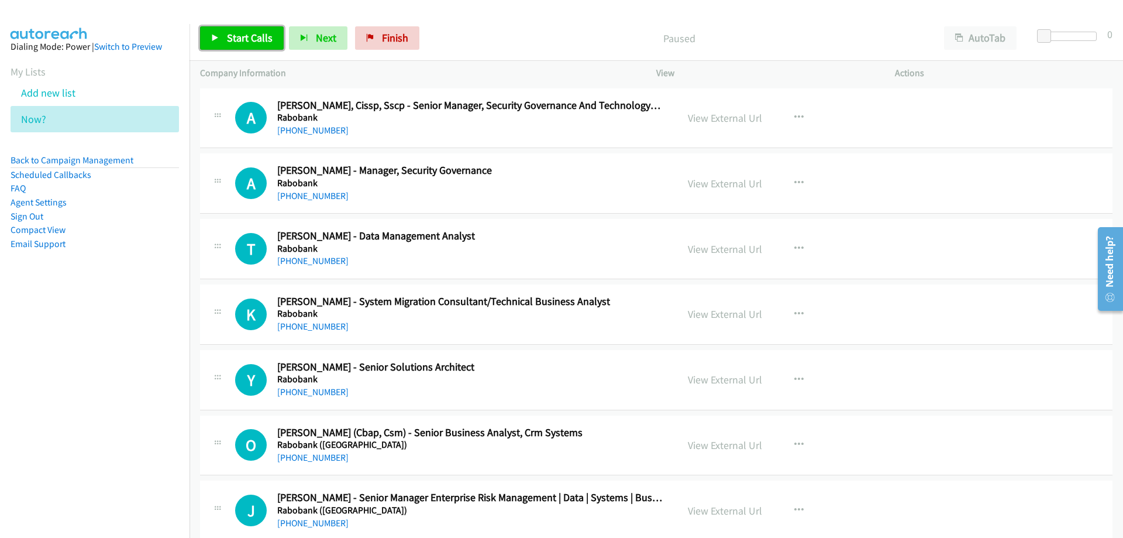
click at [252, 39] on span "Start Calls" at bounding box center [250, 37] width 46 height 13
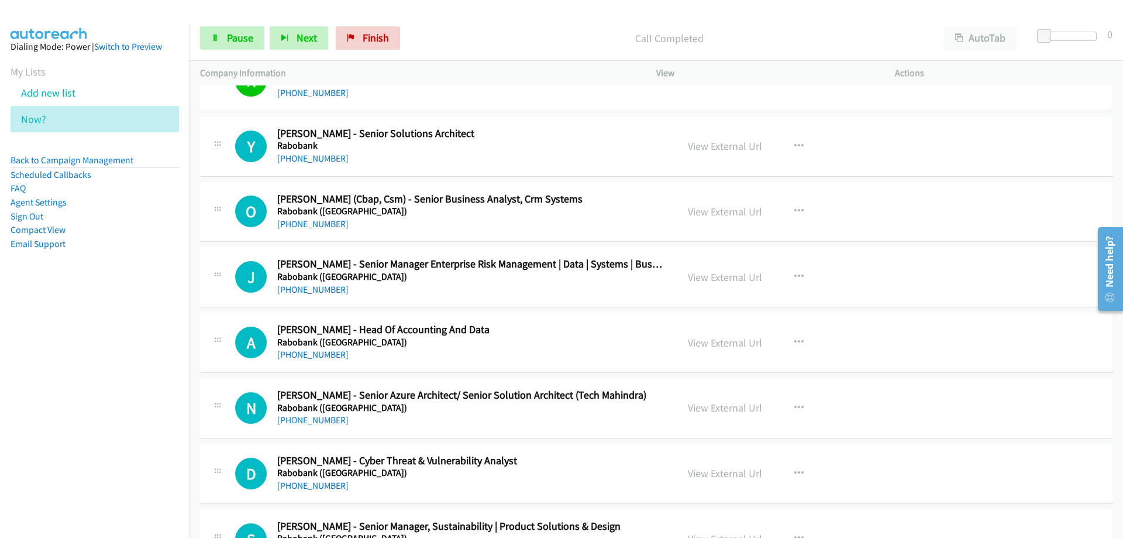
scroll to position [234, 0]
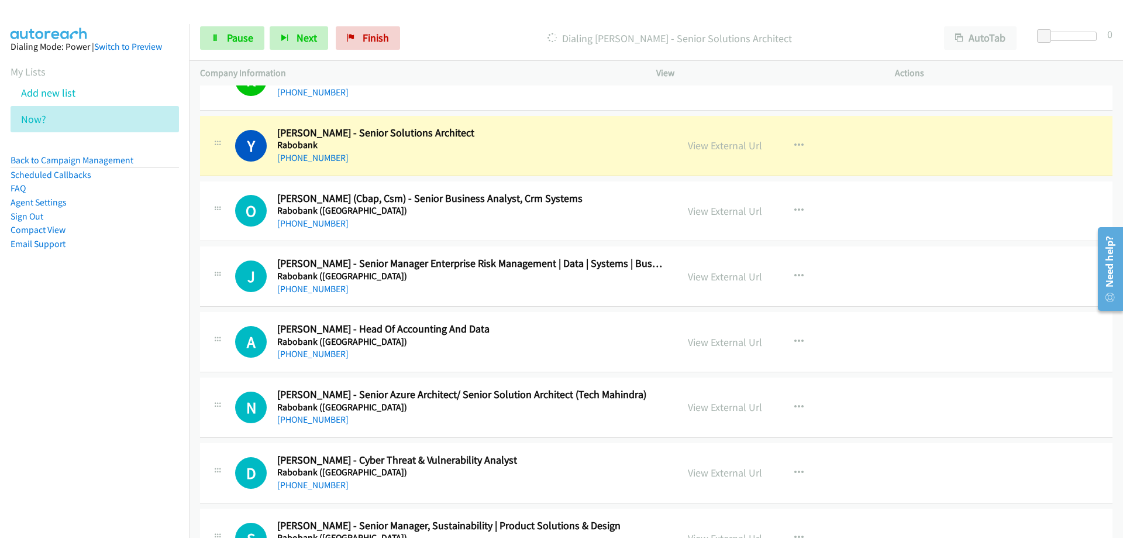
click at [508, 129] on h2 "[PERSON_NAME] - Senior Solutions Architect" at bounding box center [469, 132] width 385 height 13
click at [221, 37] on link "Pause" at bounding box center [232, 37] width 64 height 23
click at [713, 146] on link "View External Url" at bounding box center [725, 145] width 74 height 13
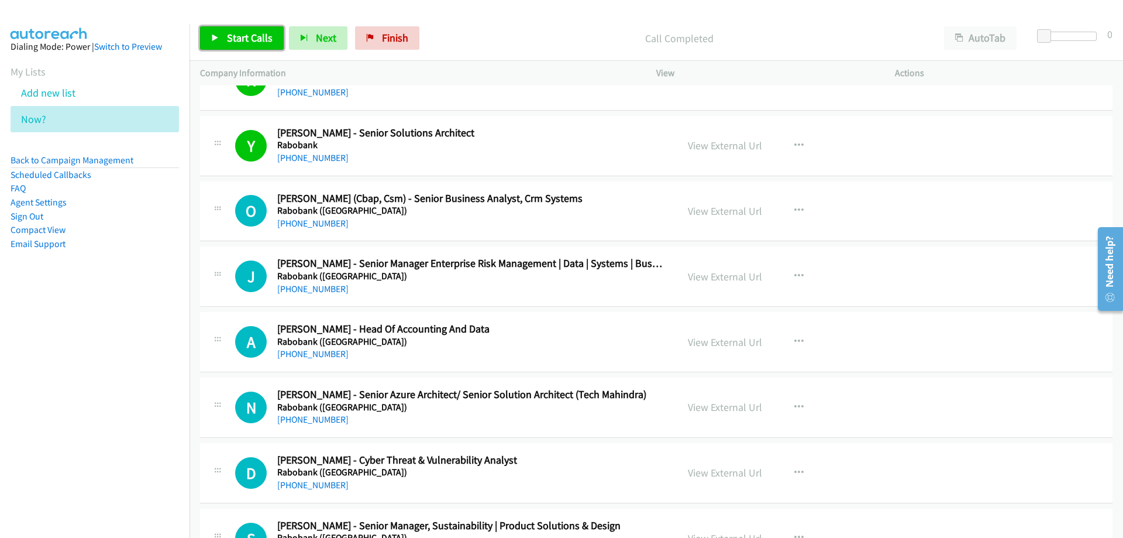
click at [242, 39] on span "Start Calls" at bounding box center [250, 37] width 46 height 13
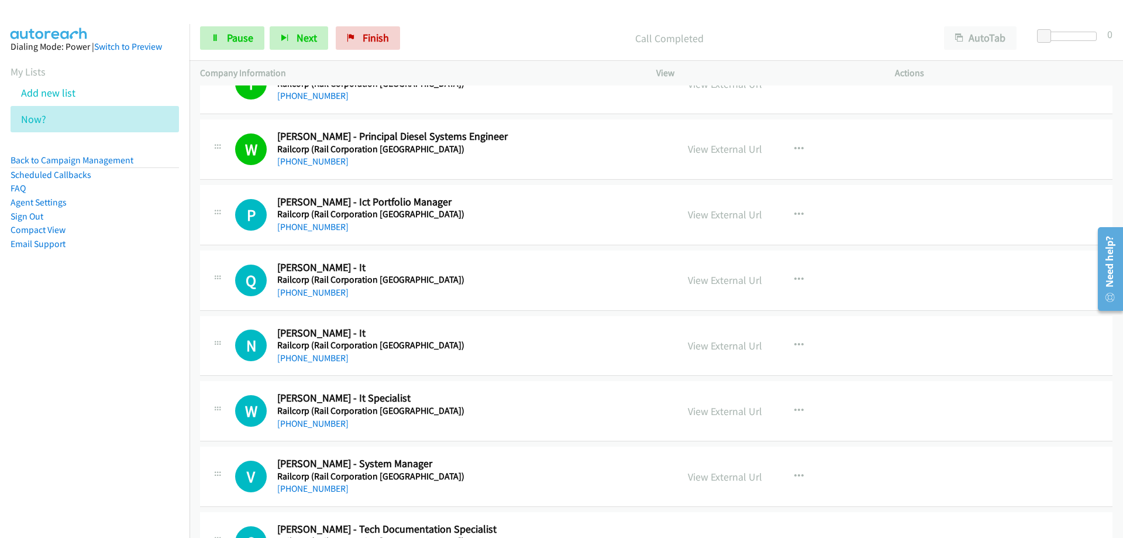
scroll to position [877, 0]
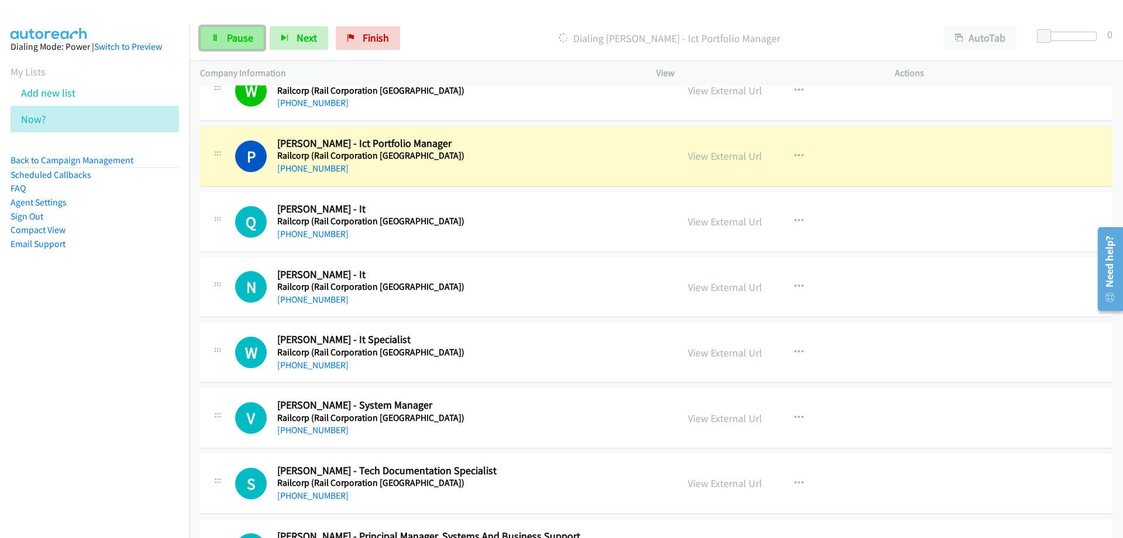
click at [246, 36] on span "Pause" at bounding box center [240, 37] width 26 height 13
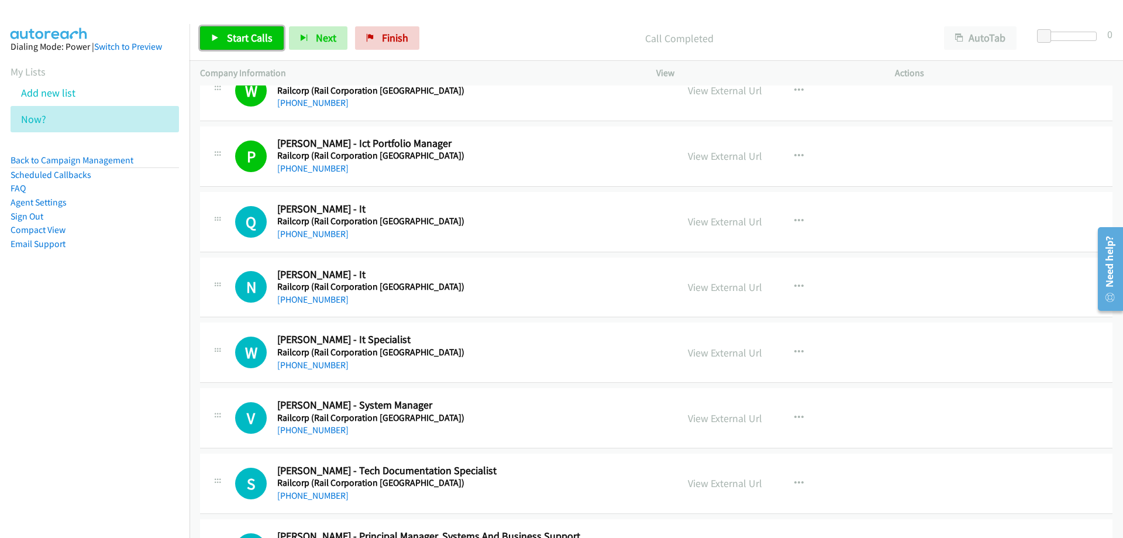
click at [249, 36] on span "Start Calls" at bounding box center [250, 37] width 46 height 13
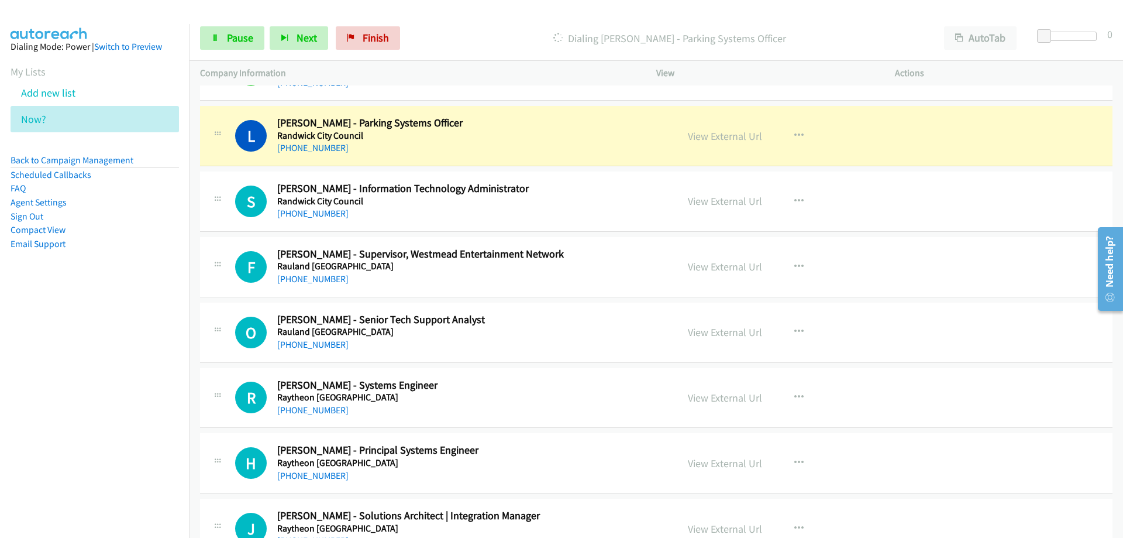
scroll to position [1872, 0]
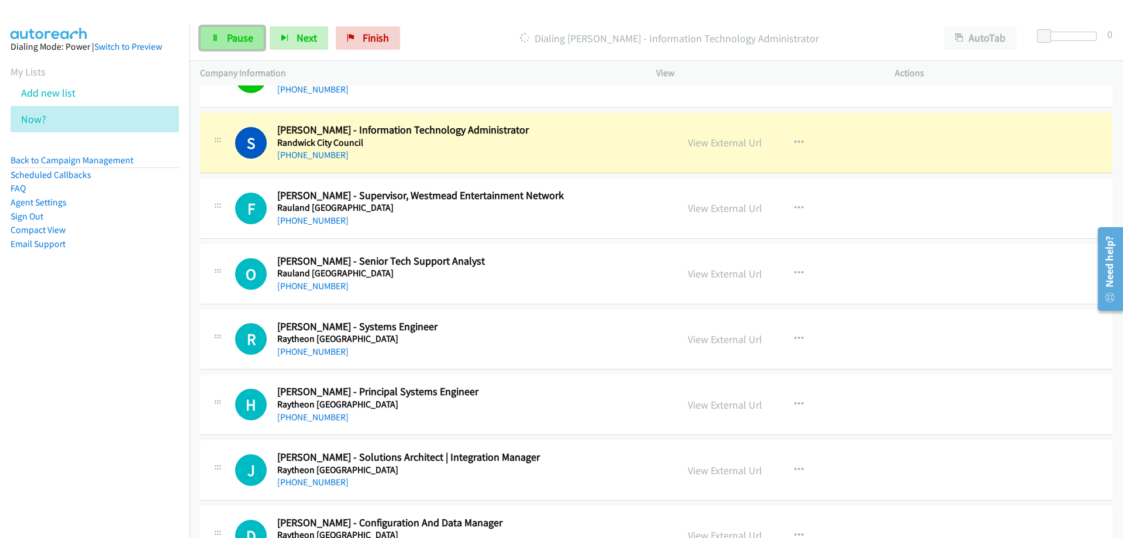
click at [238, 42] on span "Pause" at bounding box center [240, 37] width 26 height 13
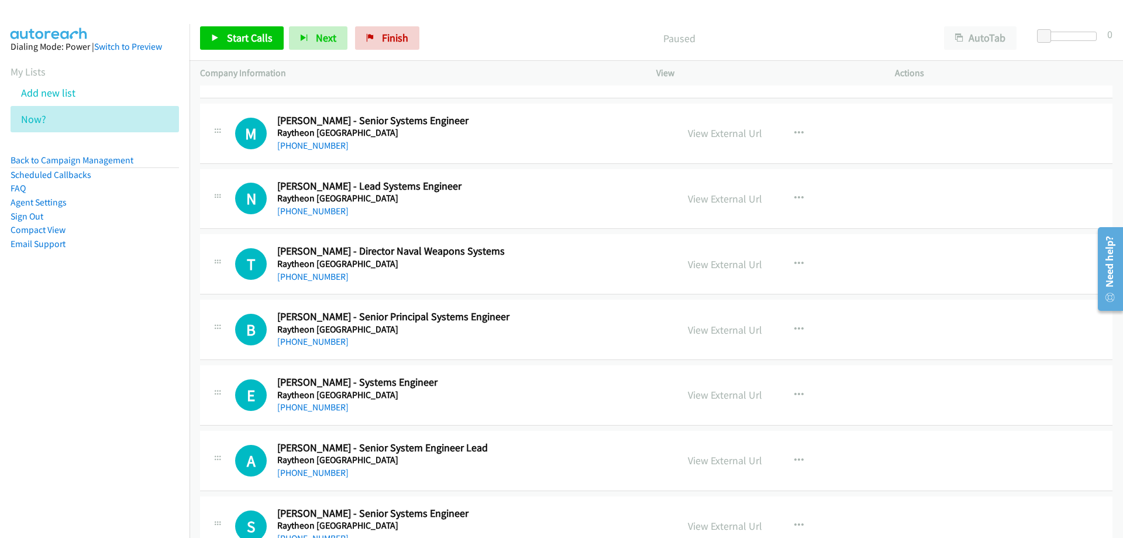
scroll to position [2340, 0]
click at [318, 144] on link "[PHONE_NUMBER]" at bounding box center [312, 144] width 71 height 11
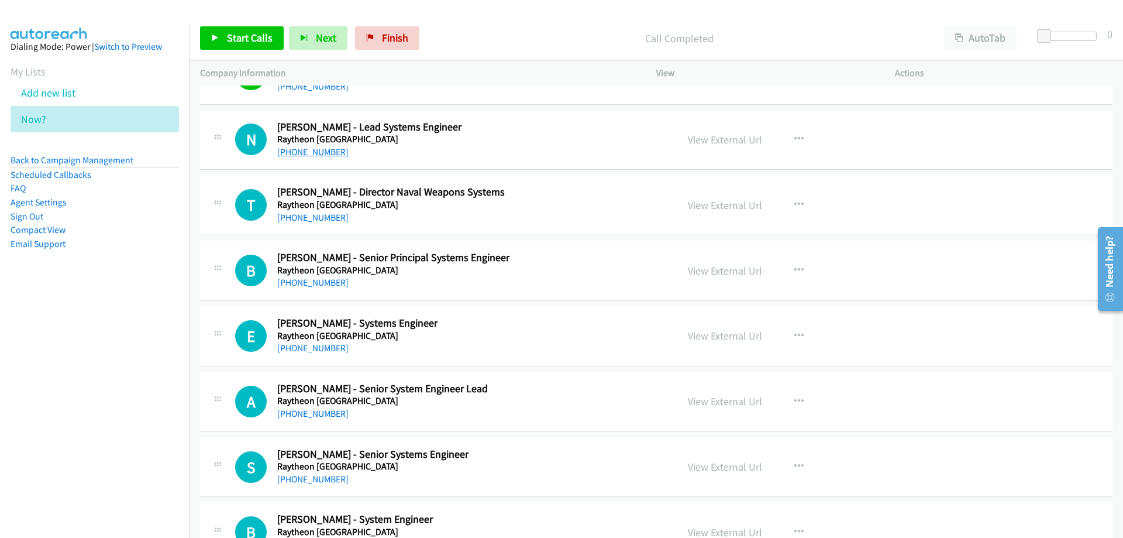
click at [321, 147] on link "[PHONE_NUMBER]" at bounding box center [312, 151] width 71 height 11
drag, startPoint x: 519, startPoint y: 135, endPoint x: 714, endPoint y: 136, distance: 194.2
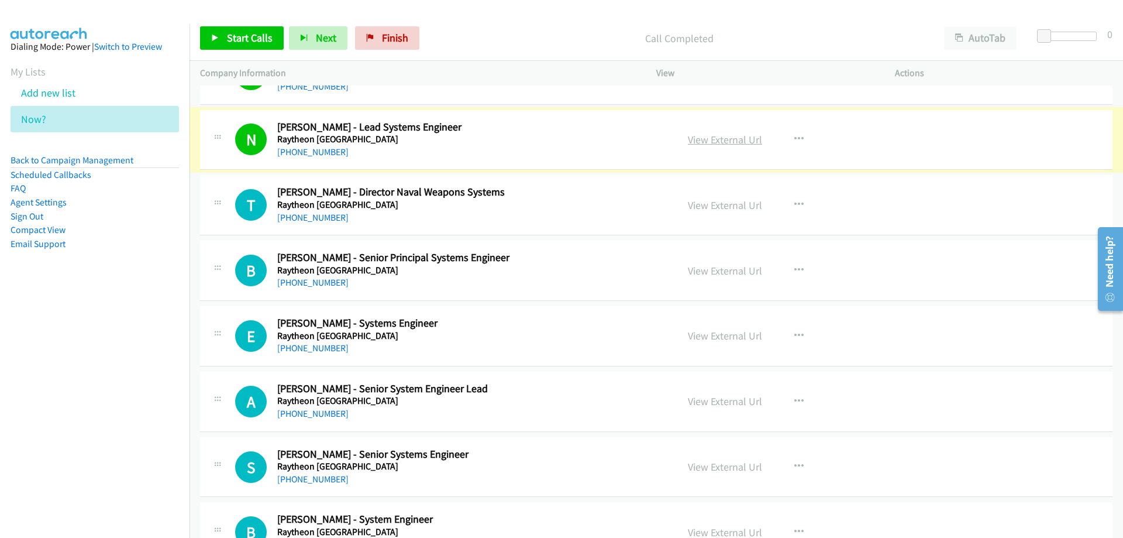
click at [716, 140] on link "View External Url" at bounding box center [725, 139] width 74 height 13
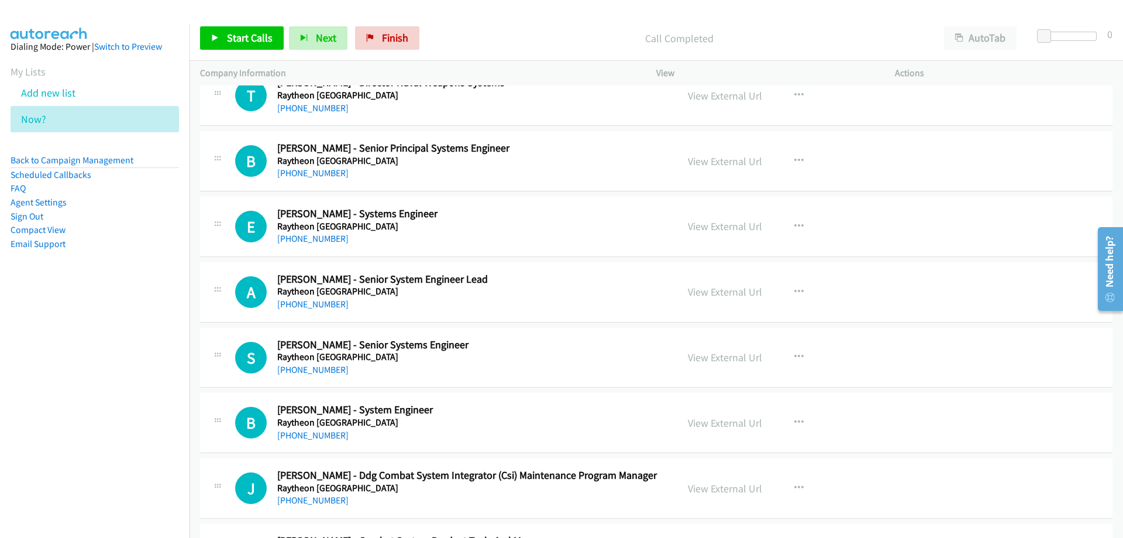
scroll to position [2574, 0]
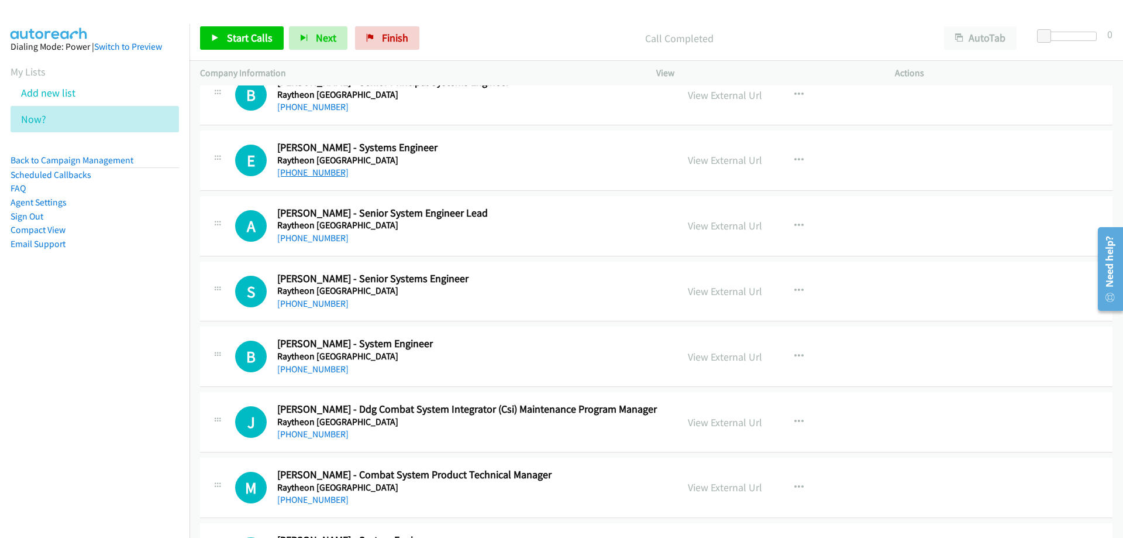
click at [315, 175] on link "[PHONE_NUMBER]" at bounding box center [312, 172] width 71 height 11
click at [566, 246] on div "A Callback Scheduled [PERSON_NAME] - Senior System Engineer Lead Raytheon [GEOG…" at bounding box center [656, 226] width 912 height 60
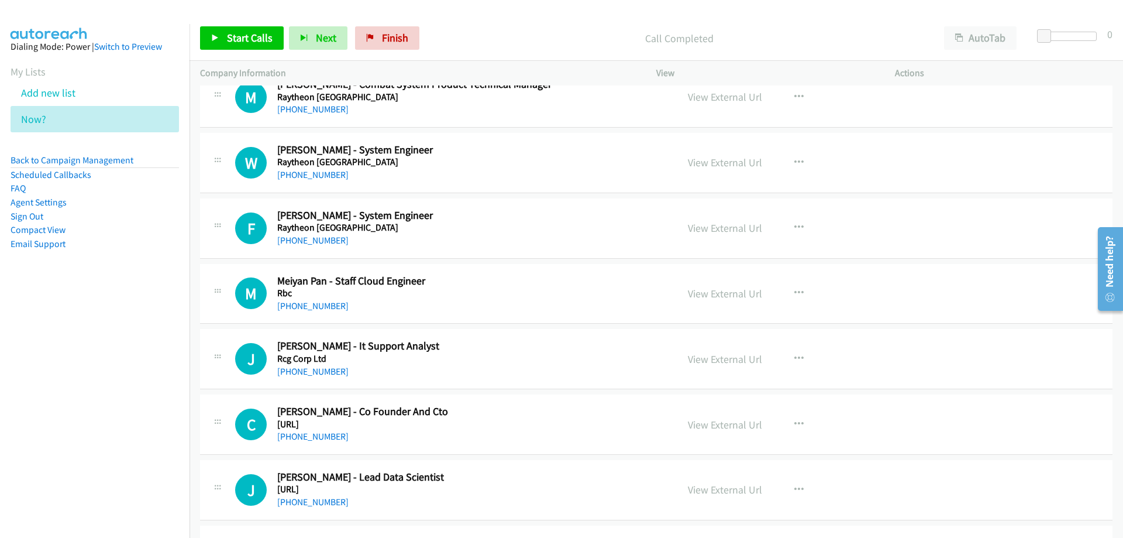
scroll to position [2983, 0]
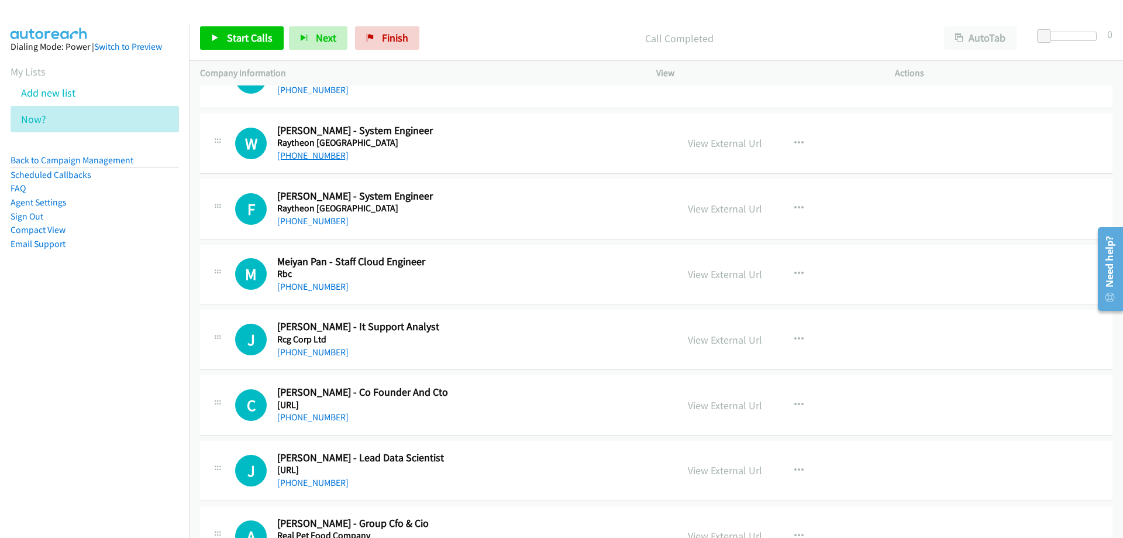
click at [314, 153] on link "[PHONE_NUMBER]" at bounding box center [312, 155] width 71 height 11
click at [314, 221] on link "[PHONE_NUMBER]" at bounding box center [312, 220] width 71 height 11
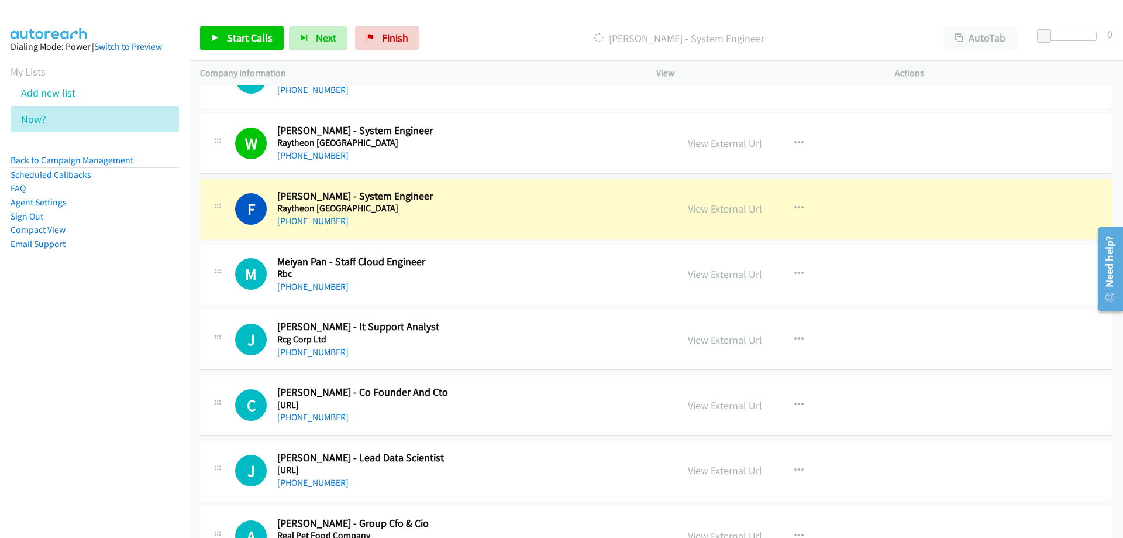
click at [510, 212] on h5 "Raytheon [GEOGRAPHIC_DATA]" at bounding box center [469, 208] width 385 height 12
click at [711, 211] on link "View External Url" at bounding box center [725, 208] width 74 height 13
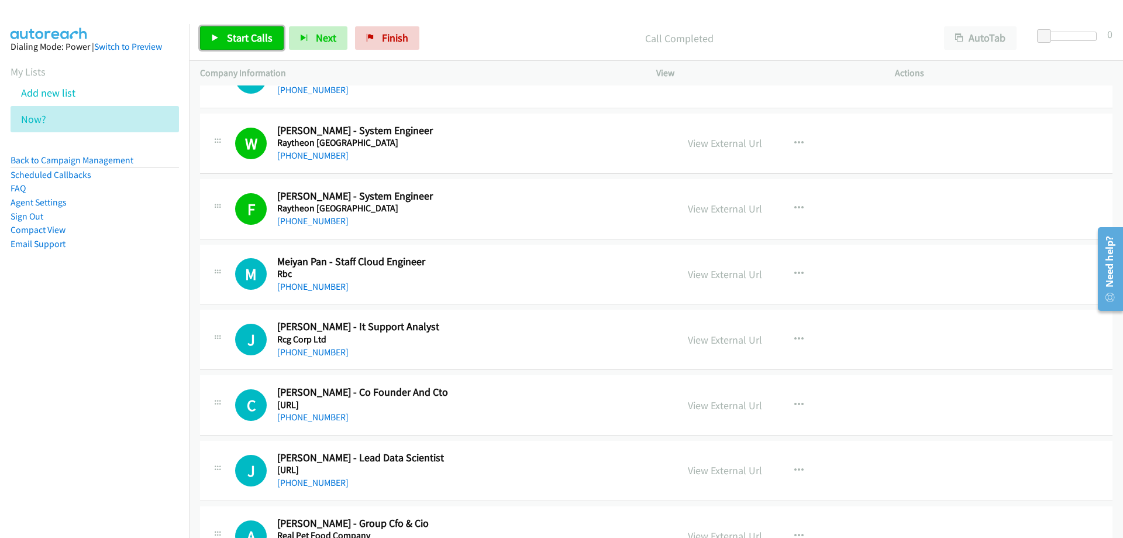
click at [242, 33] on span "Start Calls" at bounding box center [250, 37] width 46 height 13
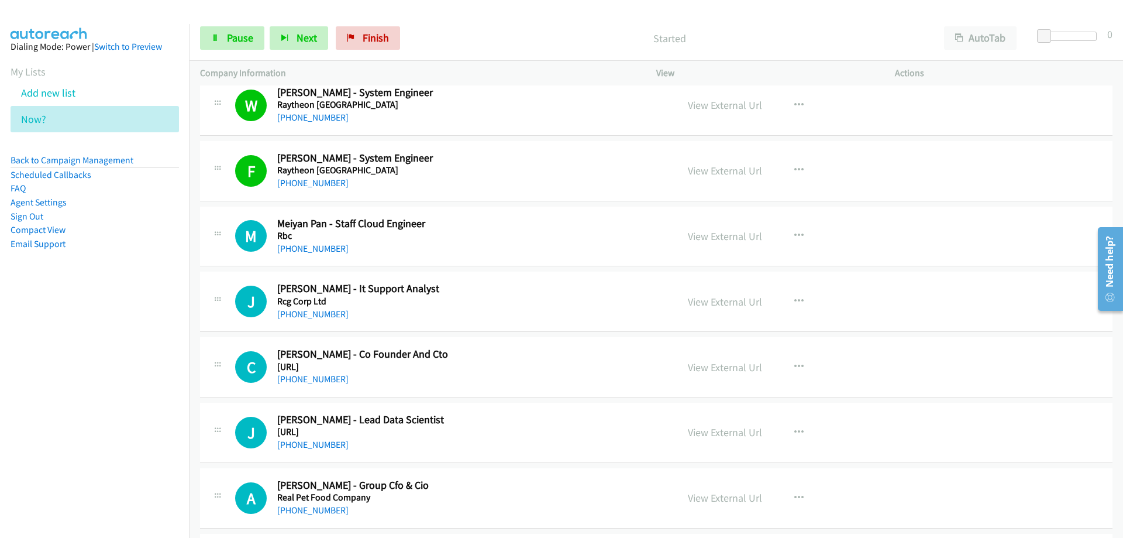
scroll to position [3041, 0]
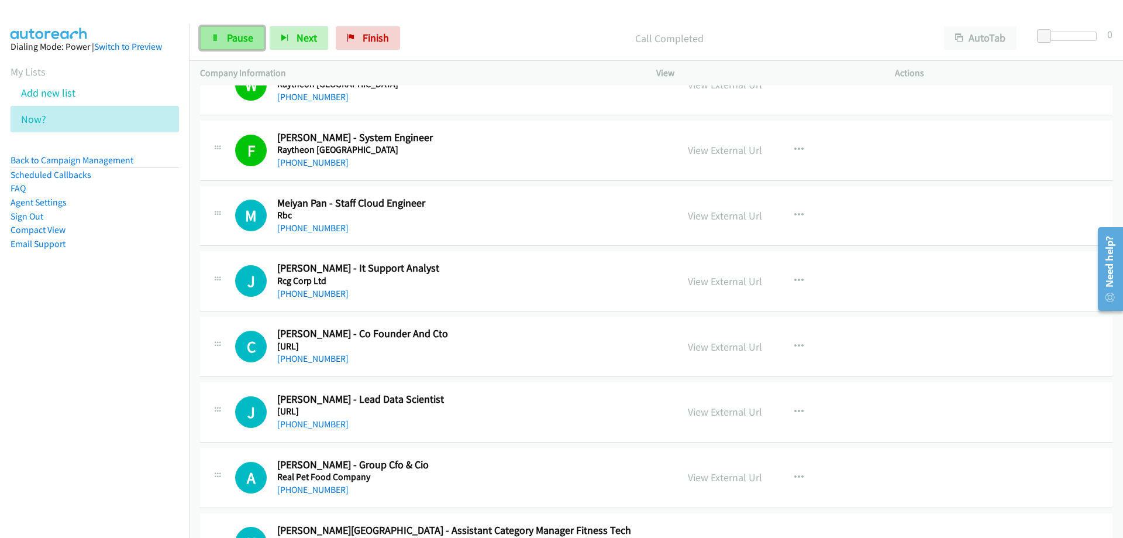
click at [236, 28] on link "Pause" at bounding box center [232, 37] width 64 height 23
click at [308, 232] on link "[PHONE_NUMBER]" at bounding box center [312, 227] width 71 height 11
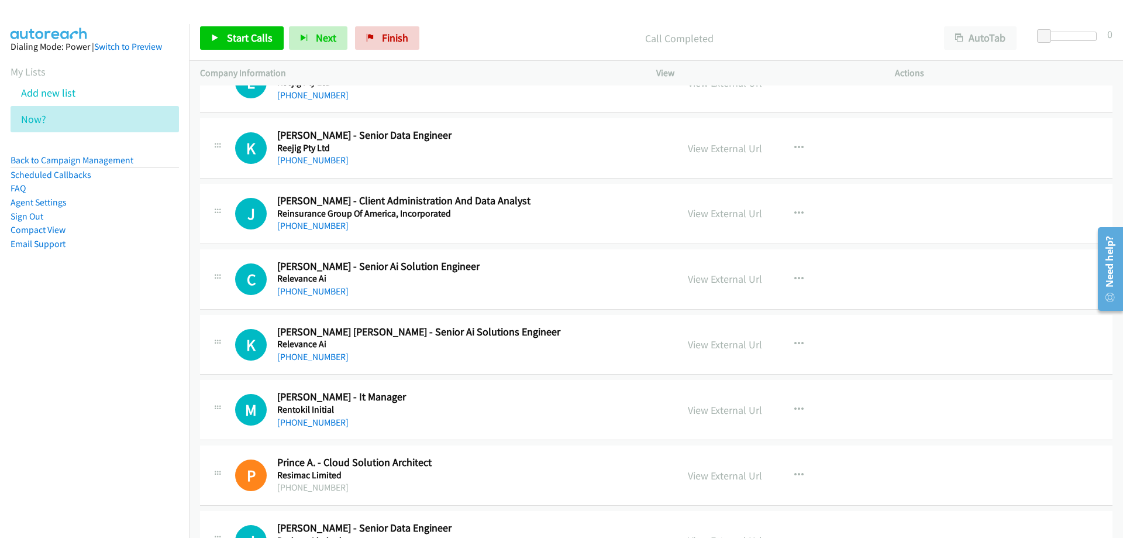
scroll to position [3568, 0]
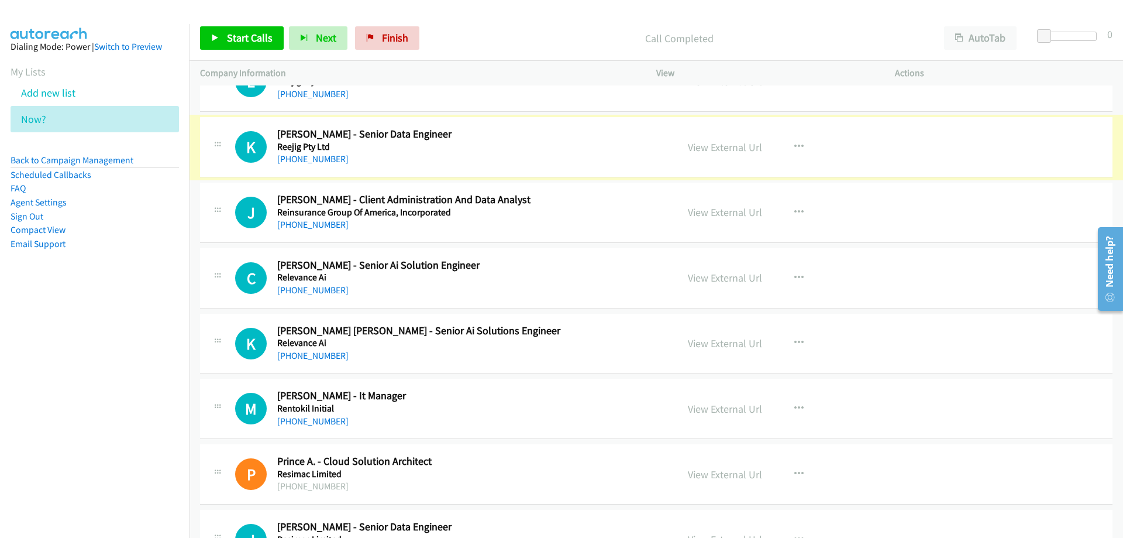
click at [306, 161] on link "[PHONE_NUMBER]" at bounding box center [312, 158] width 71 height 11
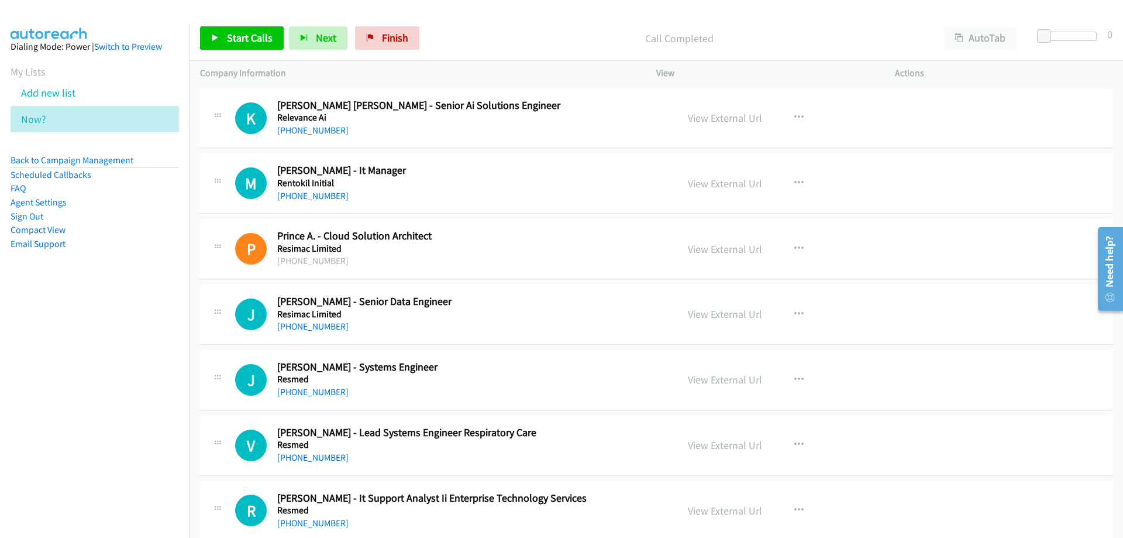
scroll to position [3802, 0]
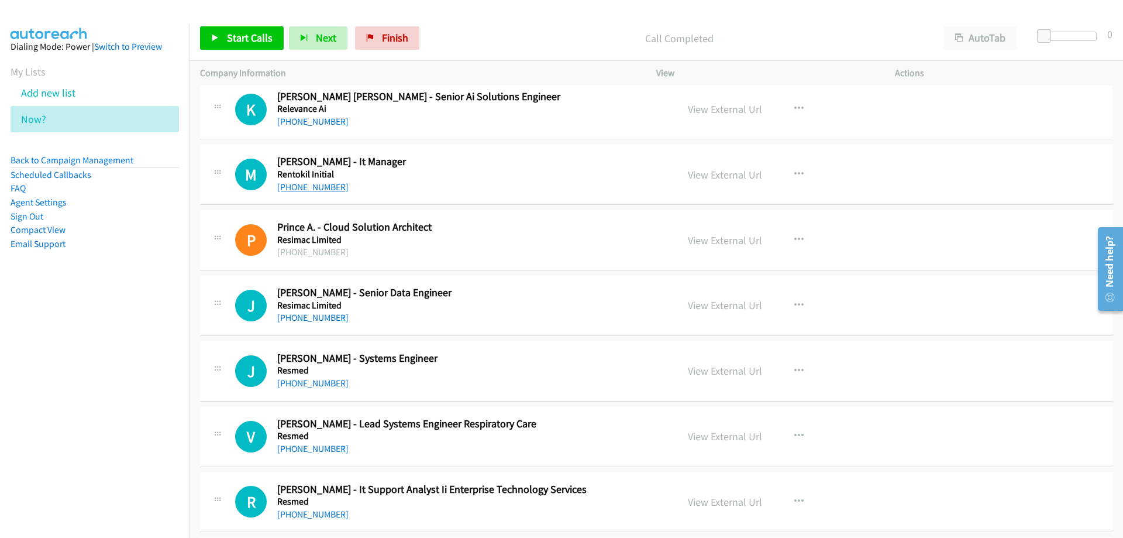
click at [307, 186] on link "[PHONE_NUMBER]" at bounding box center [312, 186] width 71 height 11
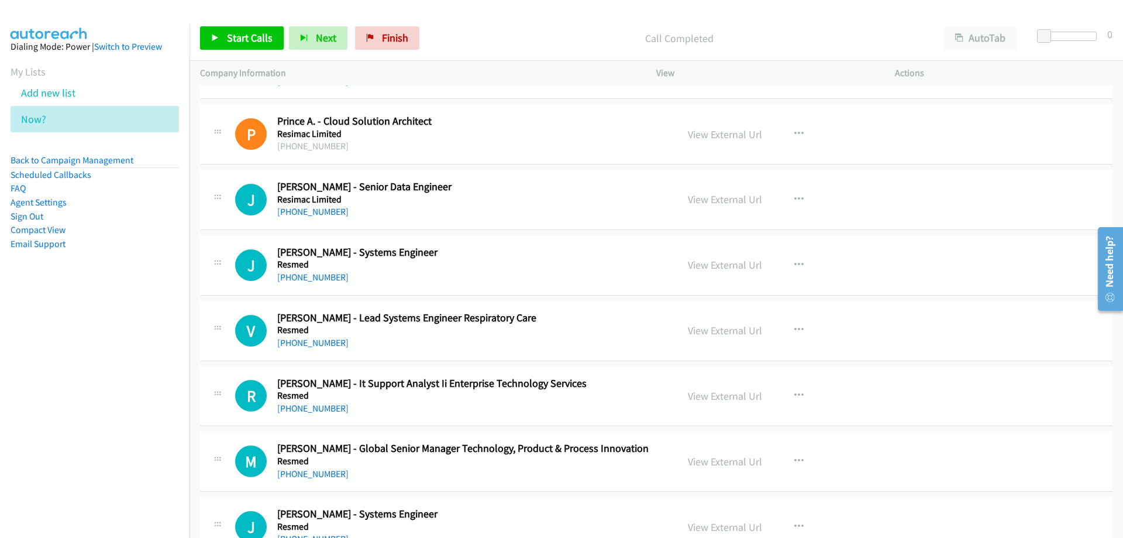
scroll to position [3919, 0]
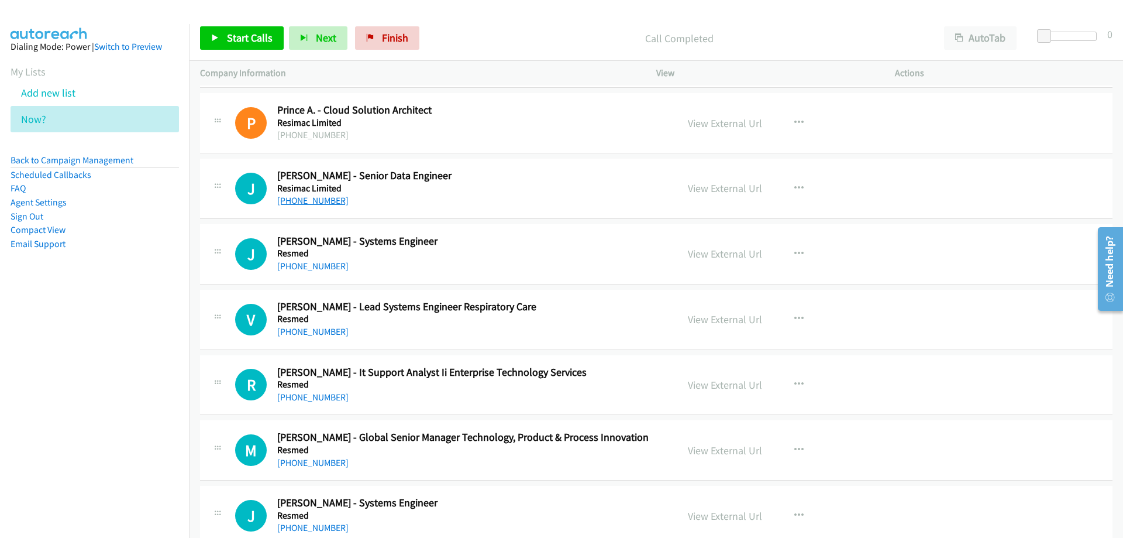
click at [321, 198] on link "[PHONE_NUMBER]" at bounding box center [312, 200] width 71 height 11
click at [298, 266] on link "[PHONE_NUMBER]" at bounding box center [312, 265] width 71 height 11
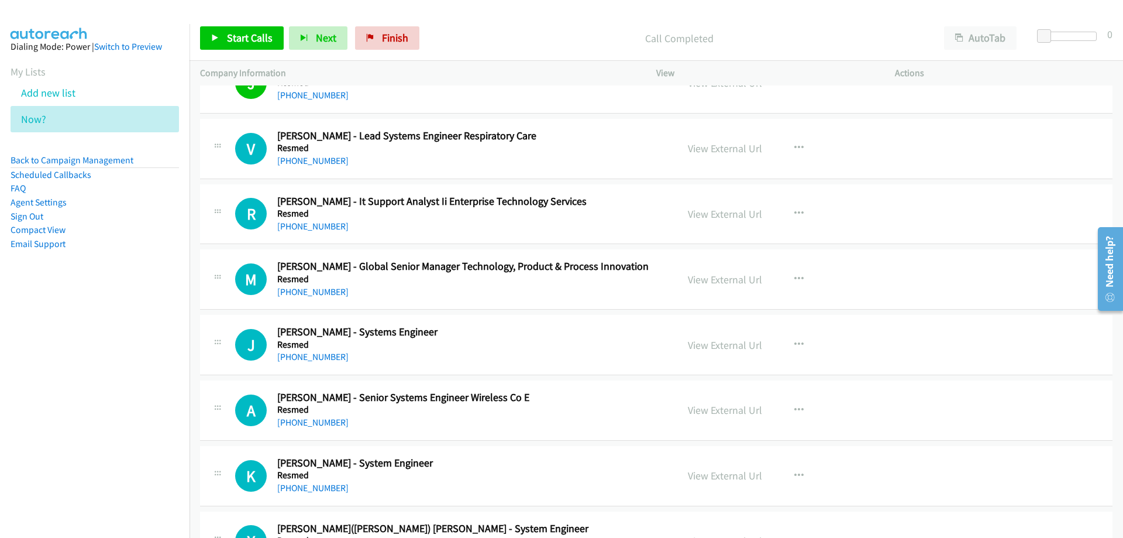
scroll to position [4094, 0]
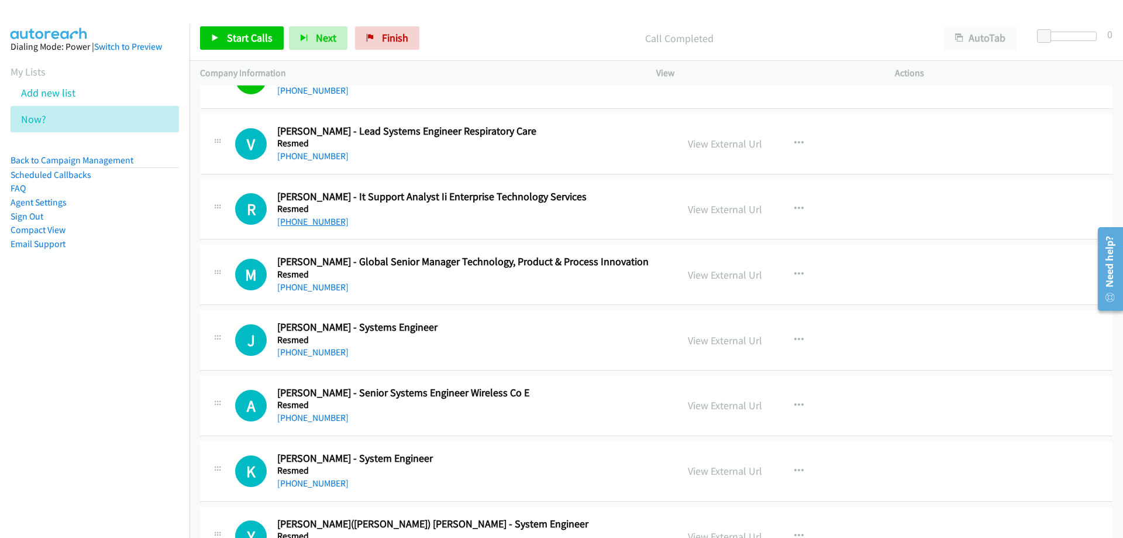
click at [312, 220] on link "[PHONE_NUMBER]" at bounding box center [312, 221] width 71 height 11
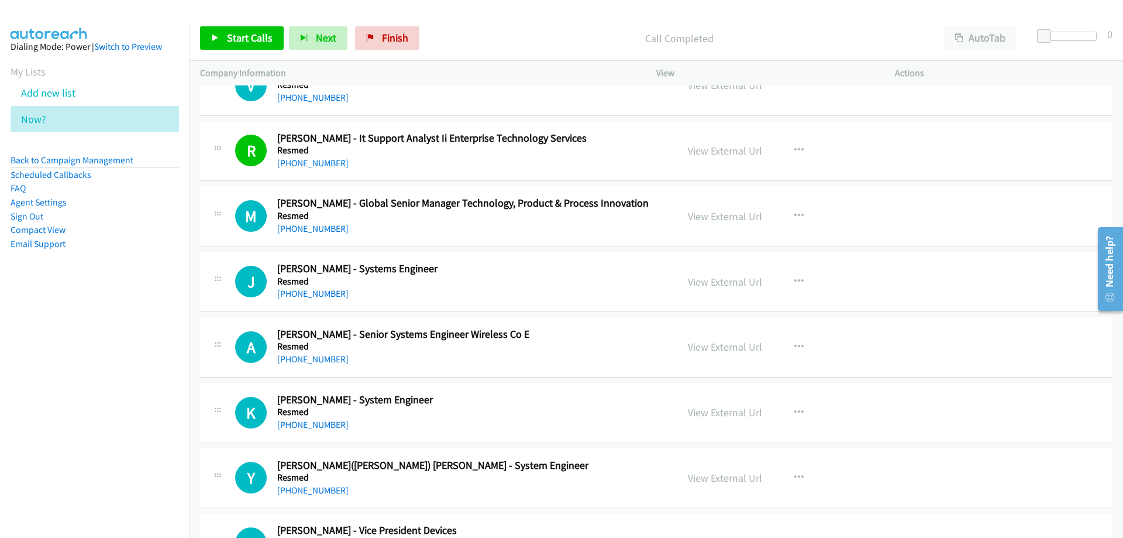
scroll to position [4211, 0]
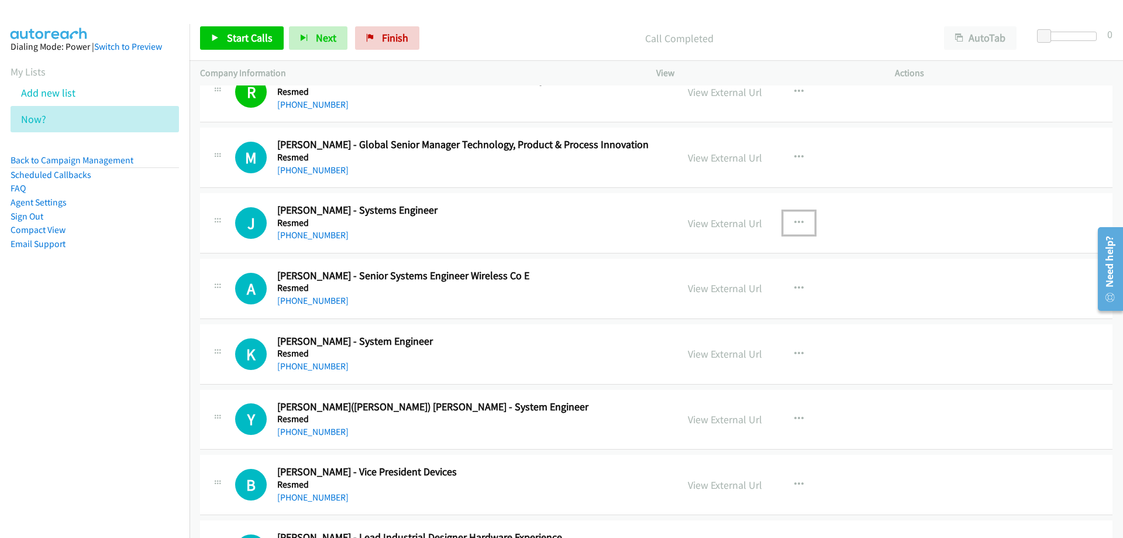
click at [796, 223] on icon "button" at bounding box center [798, 222] width 9 height 9
click at [704, 300] on link "Start Calls Here" at bounding box center [737, 299] width 156 height 23
click at [795, 222] on icon "button" at bounding box center [798, 222] width 9 height 9
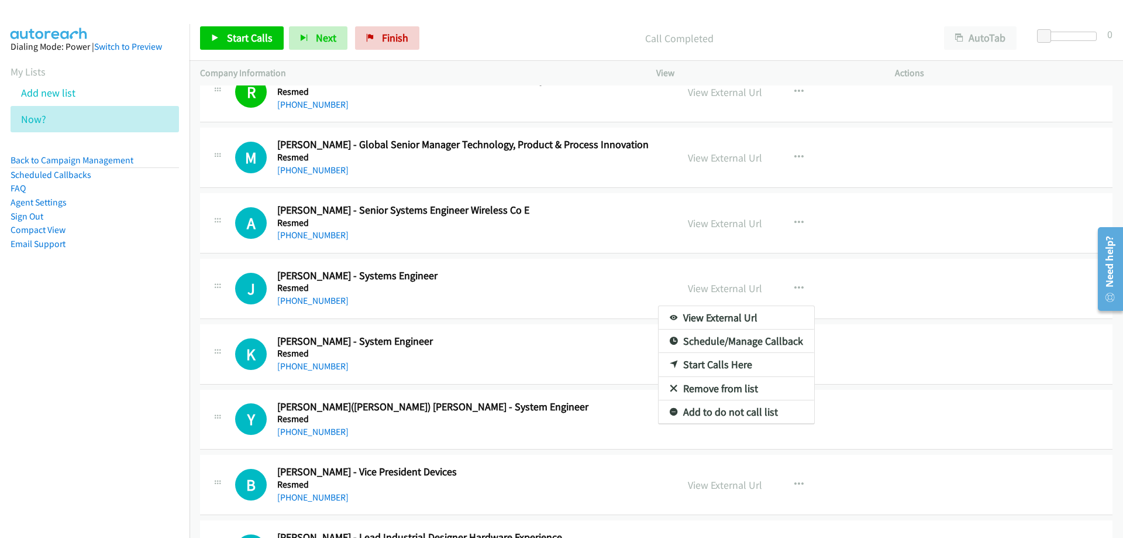
click at [708, 366] on link "Start Calls Here" at bounding box center [737, 364] width 156 height 23
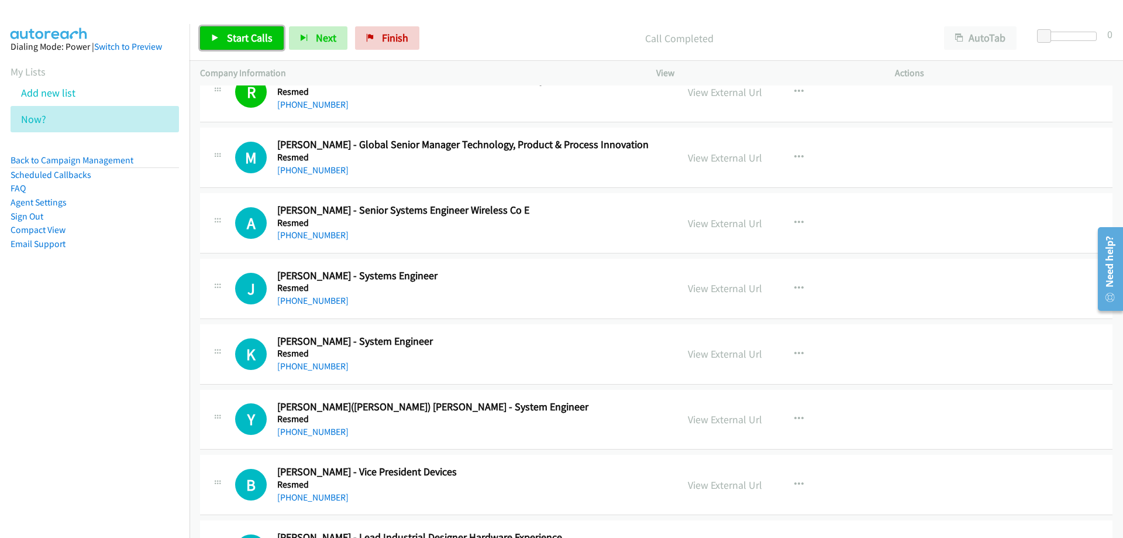
click at [244, 34] on span "Start Calls" at bounding box center [250, 37] width 46 height 13
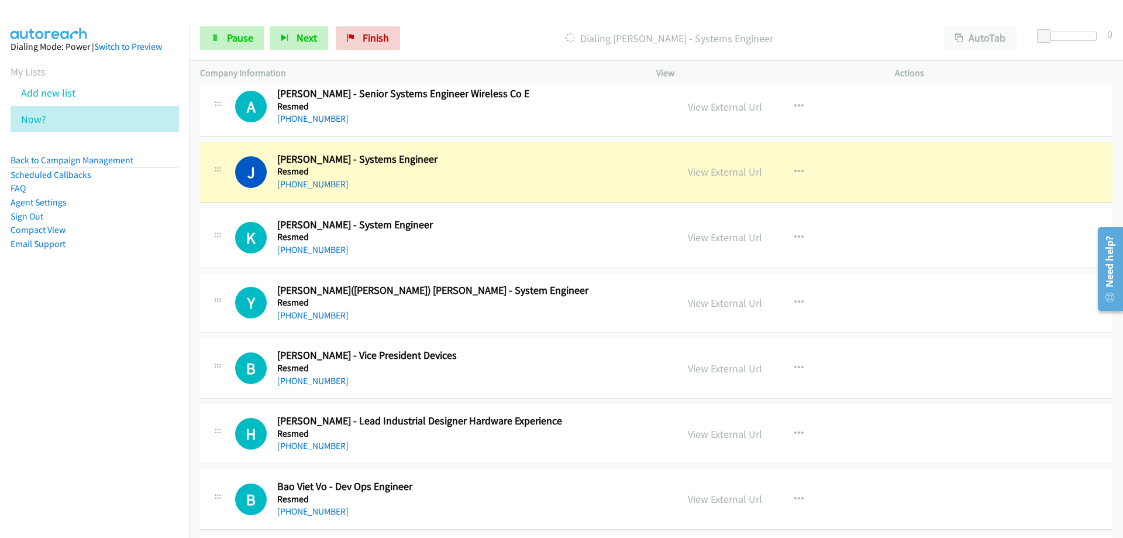
scroll to position [4328, 0]
drag, startPoint x: 488, startPoint y: 172, endPoint x: 497, endPoint y: 174, distance: 8.9
click at [710, 173] on link "View External Url" at bounding box center [725, 170] width 74 height 13
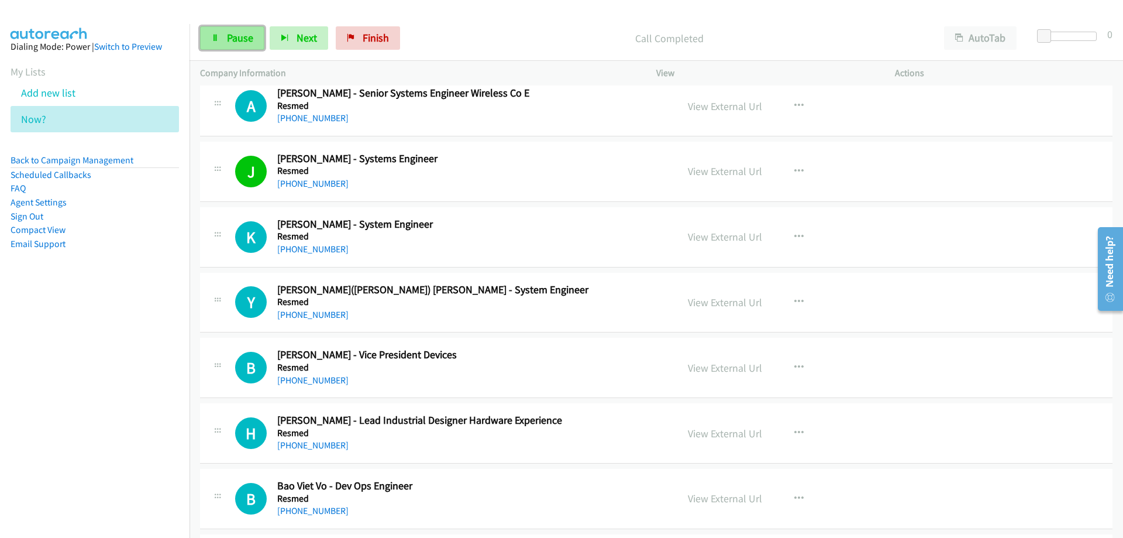
click at [239, 31] on span "Pause" at bounding box center [240, 37] width 26 height 13
click at [242, 35] on span "Start Calls" at bounding box center [250, 37] width 46 height 13
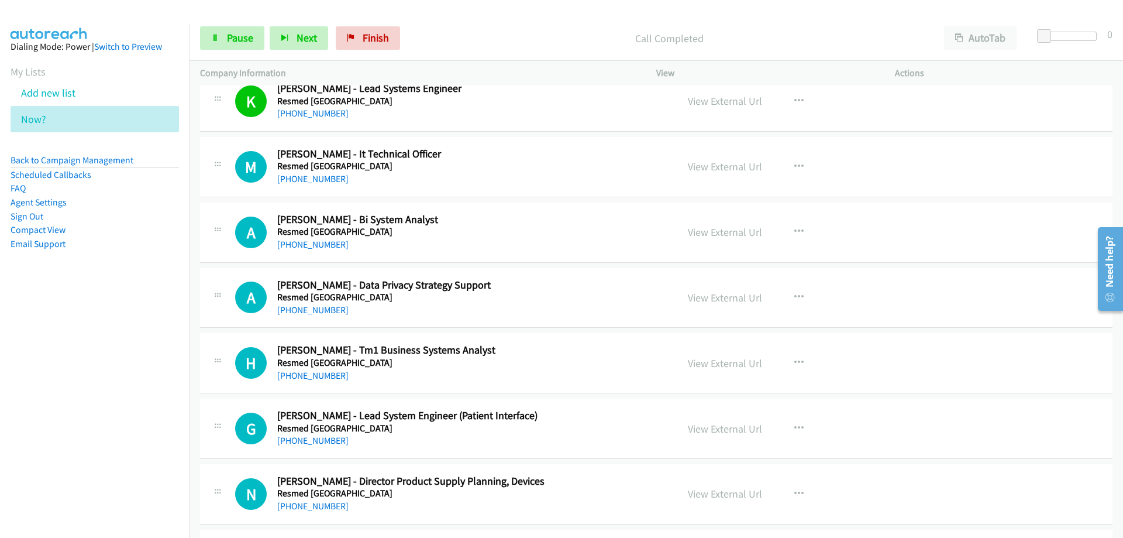
scroll to position [5089, 0]
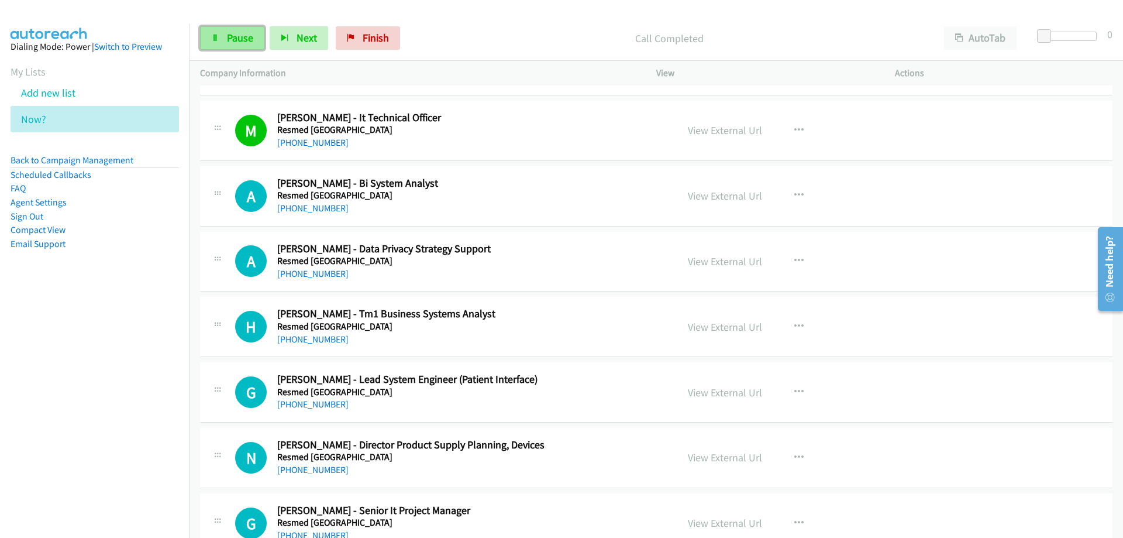
click at [244, 38] on span "Pause" at bounding box center [240, 37] width 26 height 13
click at [725, 198] on link "View External Url" at bounding box center [725, 195] width 74 height 13
click at [242, 39] on span "Start Calls" at bounding box center [250, 37] width 46 height 13
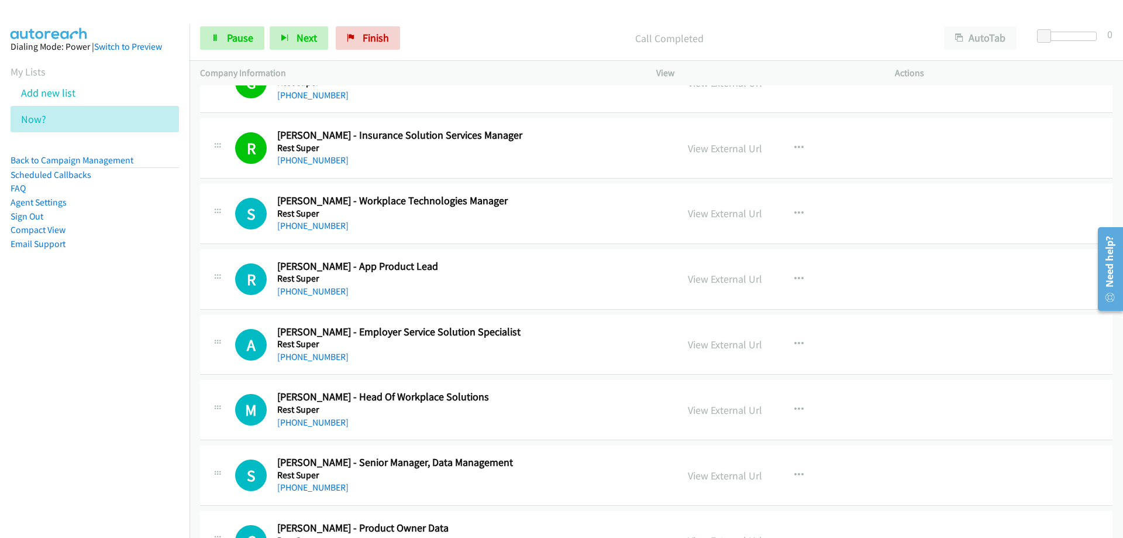
scroll to position [6726, 0]
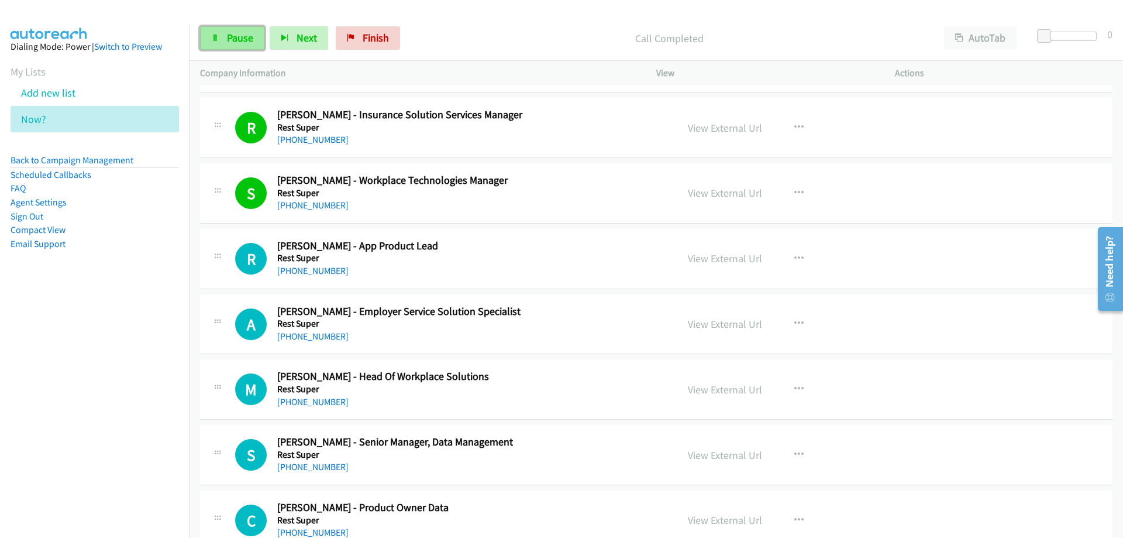
click at [230, 37] on span "Pause" at bounding box center [240, 37] width 26 height 13
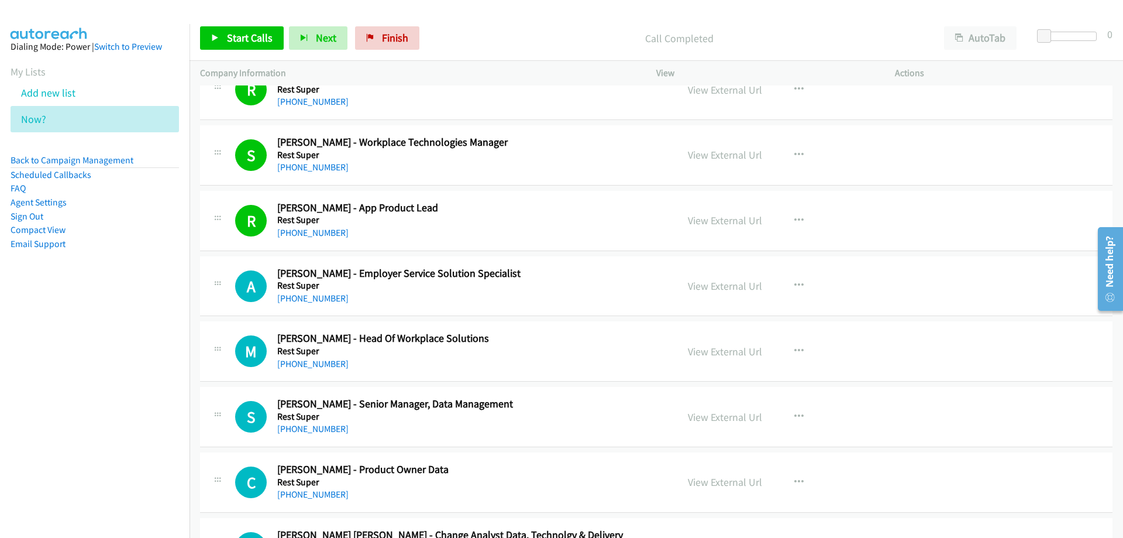
scroll to position [6785, 0]
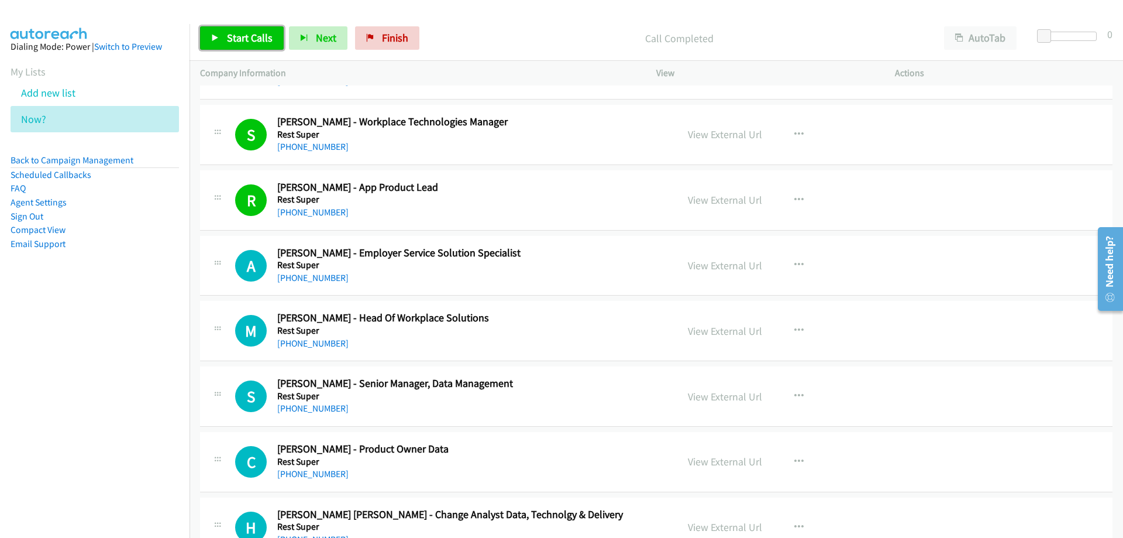
click at [240, 32] on span "Start Calls" at bounding box center [250, 37] width 46 height 13
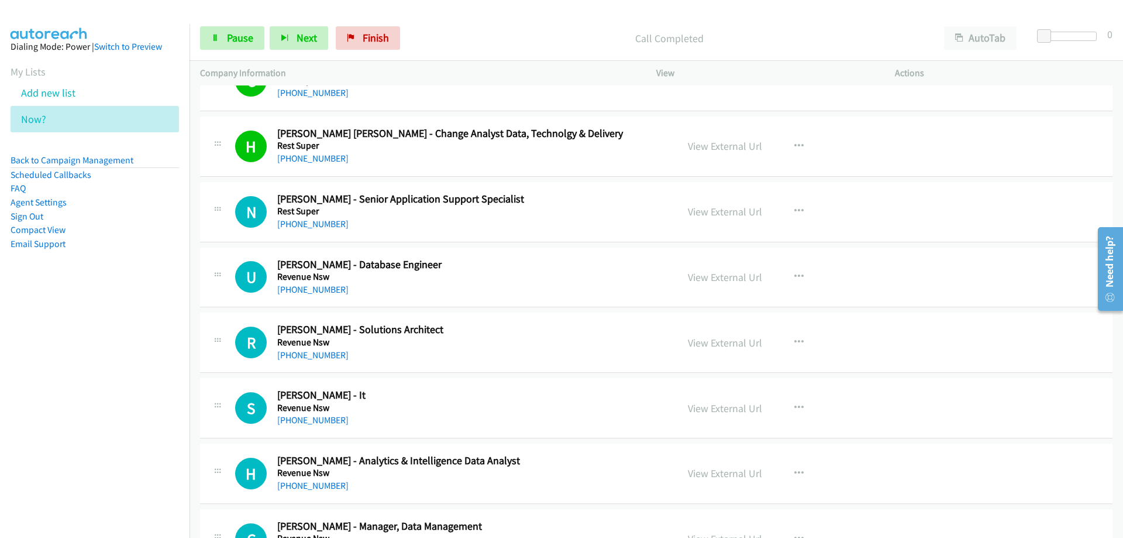
scroll to position [7194, 0]
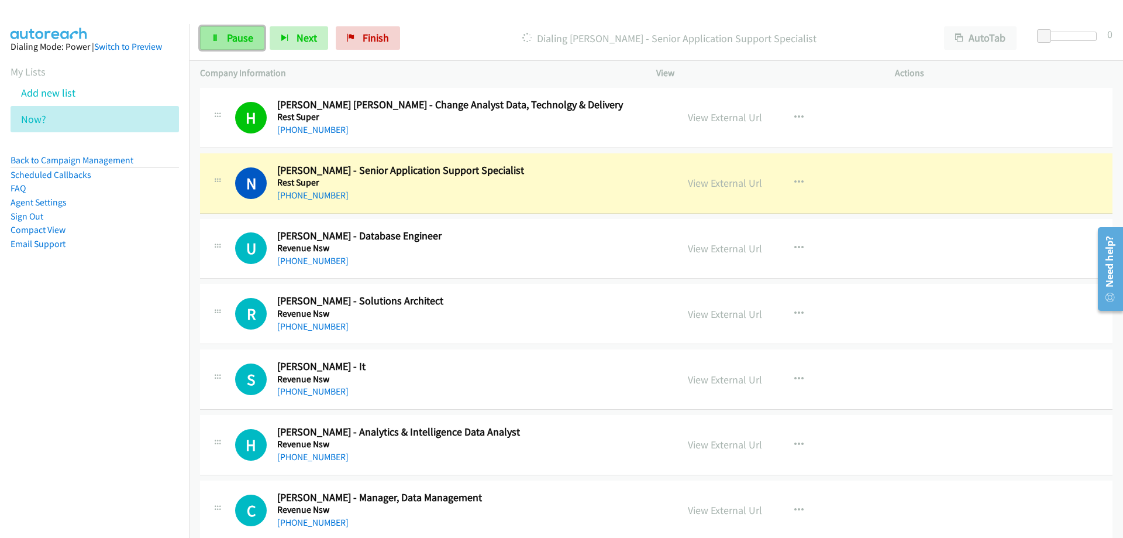
click at [241, 37] on span "Pause" at bounding box center [240, 37] width 26 height 13
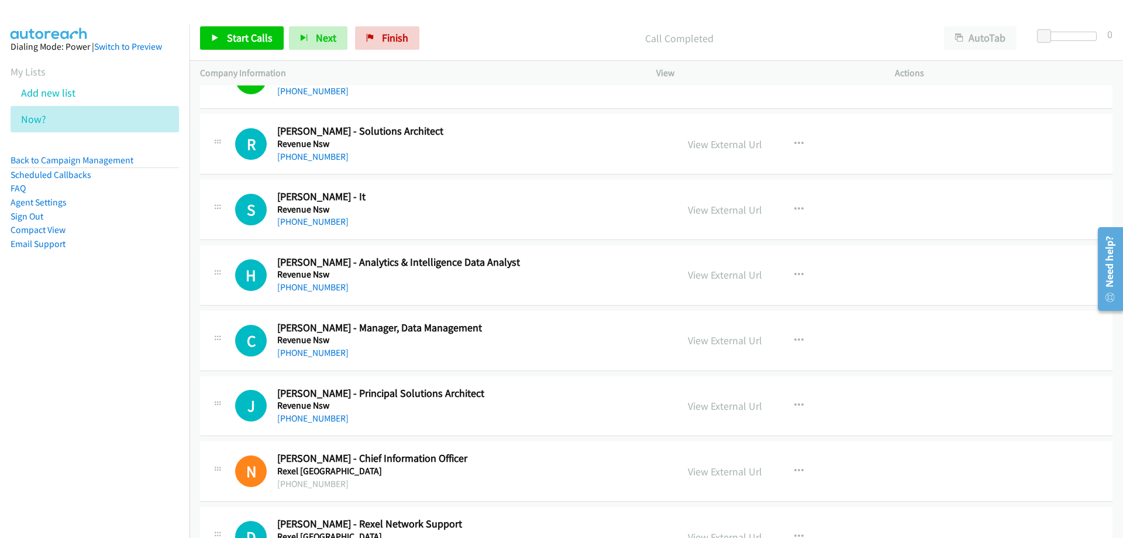
scroll to position [7370, 0]
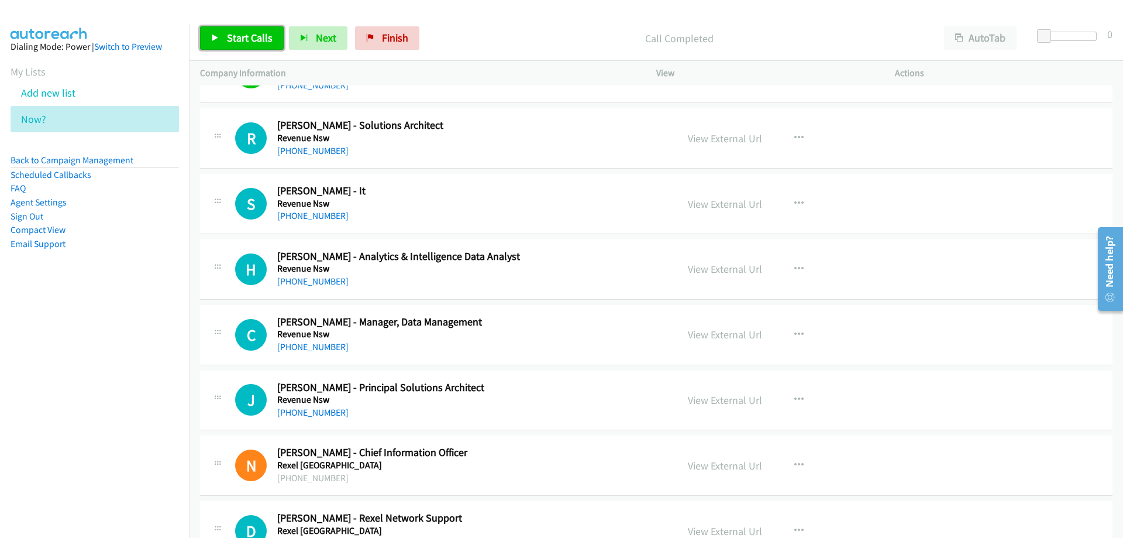
click at [247, 37] on span "Start Calls" at bounding box center [250, 37] width 46 height 13
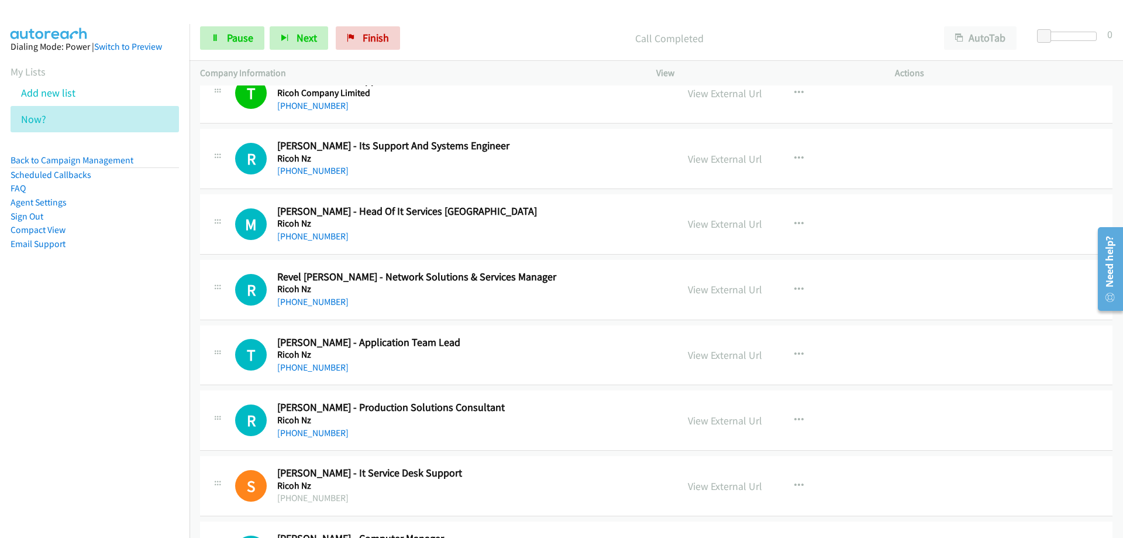
scroll to position [8481, 0]
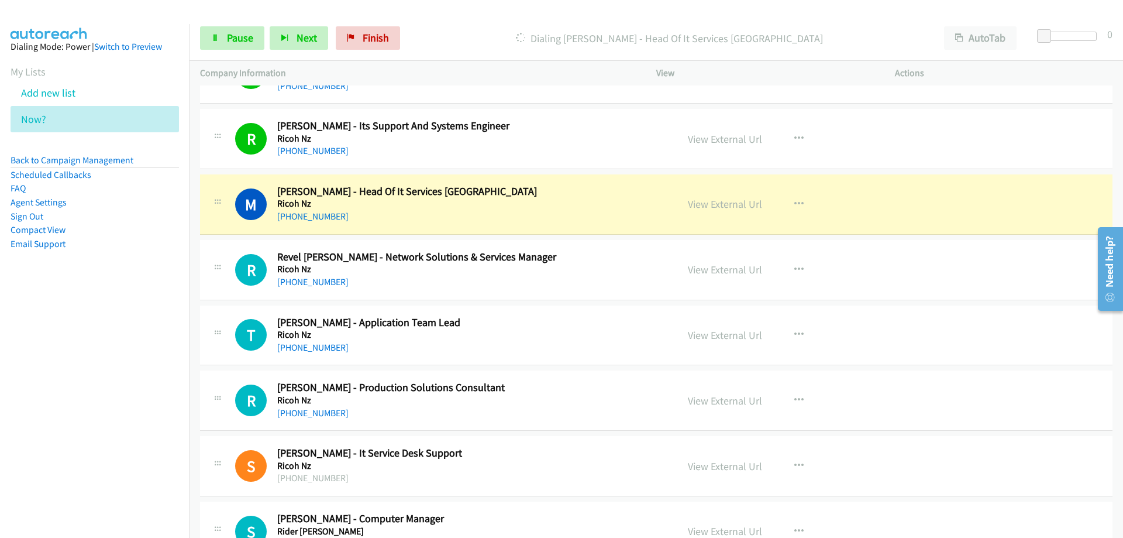
click at [526, 194] on h2 "[PERSON_NAME] - Head Of It Services [GEOGRAPHIC_DATA]" at bounding box center [469, 191] width 385 height 13
click at [238, 33] on span "Pause" at bounding box center [240, 37] width 26 height 13
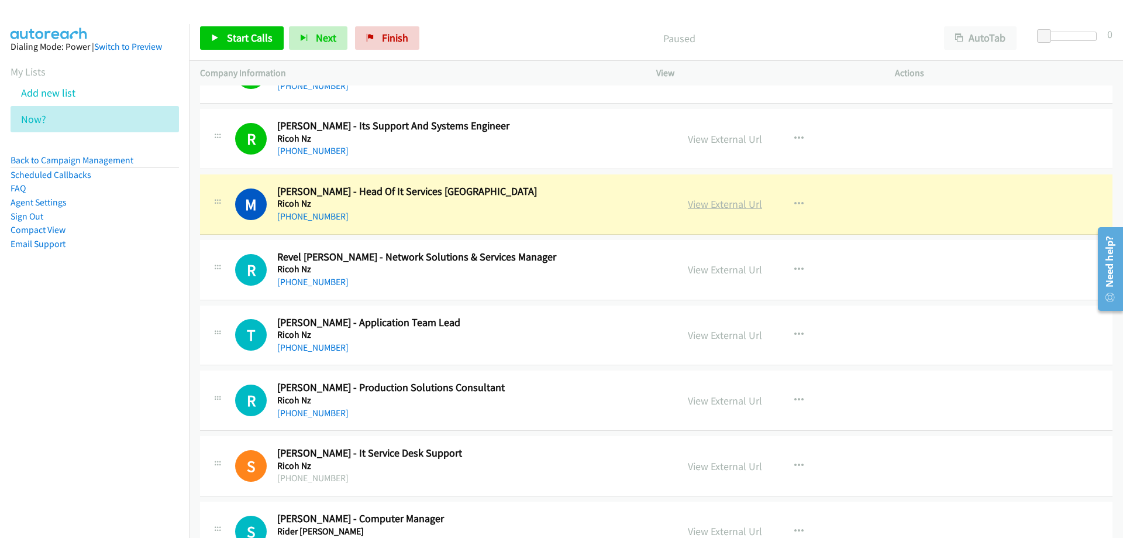
click at [717, 205] on link "View External Url" at bounding box center [725, 203] width 74 height 13
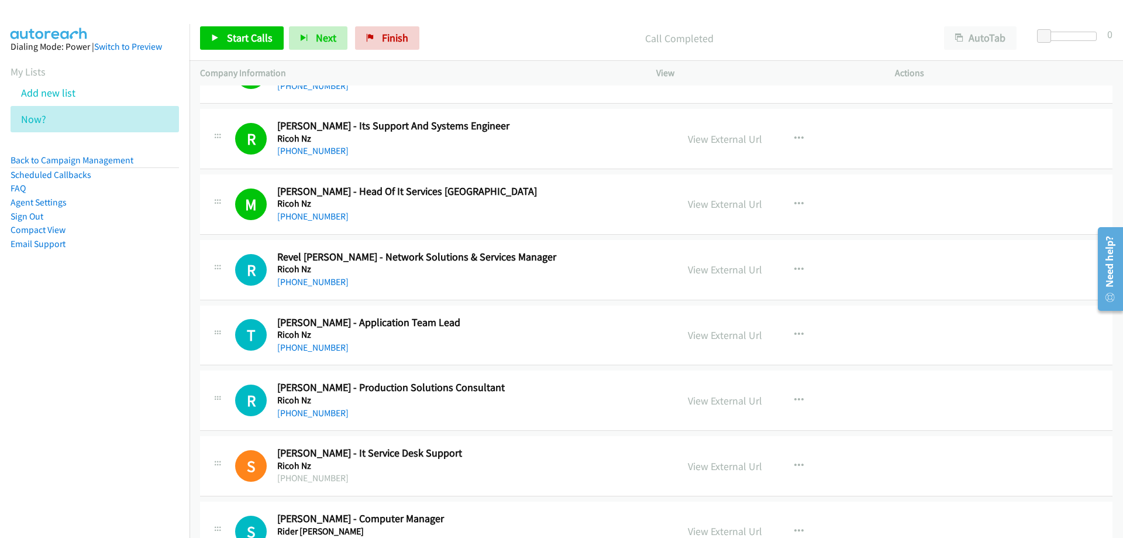
drag, startPoint x: 443, startPoint y: 273, endPoint x: 433, endPoint y: 276, distance: 10.9
click at [443, 273] on h5 "Ricoh Nz" at bounding box center [469, 269] width 385 height 12
click at [243, 36] on span "Start Calls" at bounding box center [250, 37] width 46 height 13
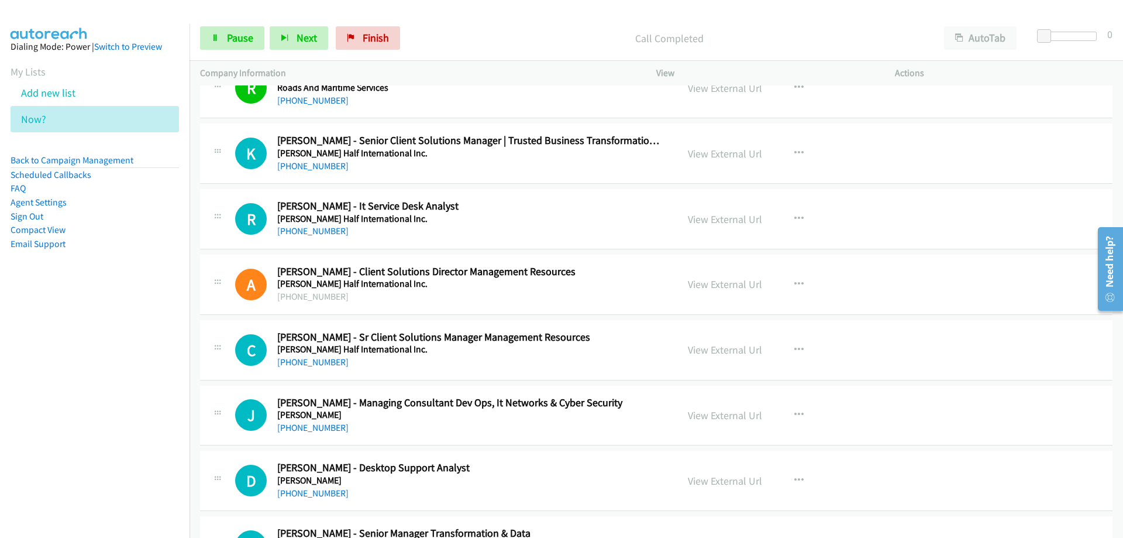
scroll to position [9475, 0]
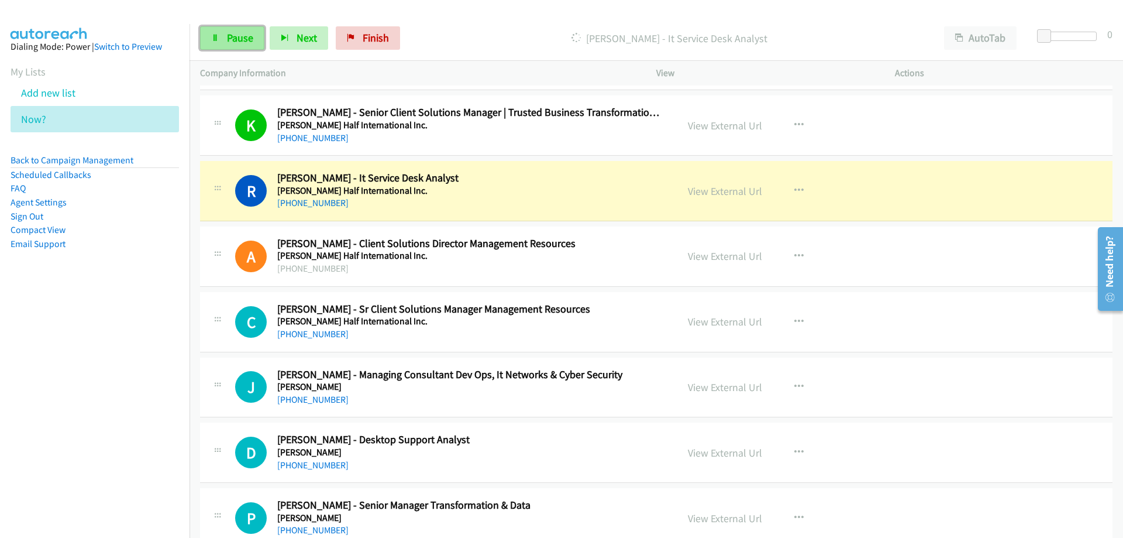
click at [233, 35] on span "Pause" at bounding box center [240, 37] width 26 height 13
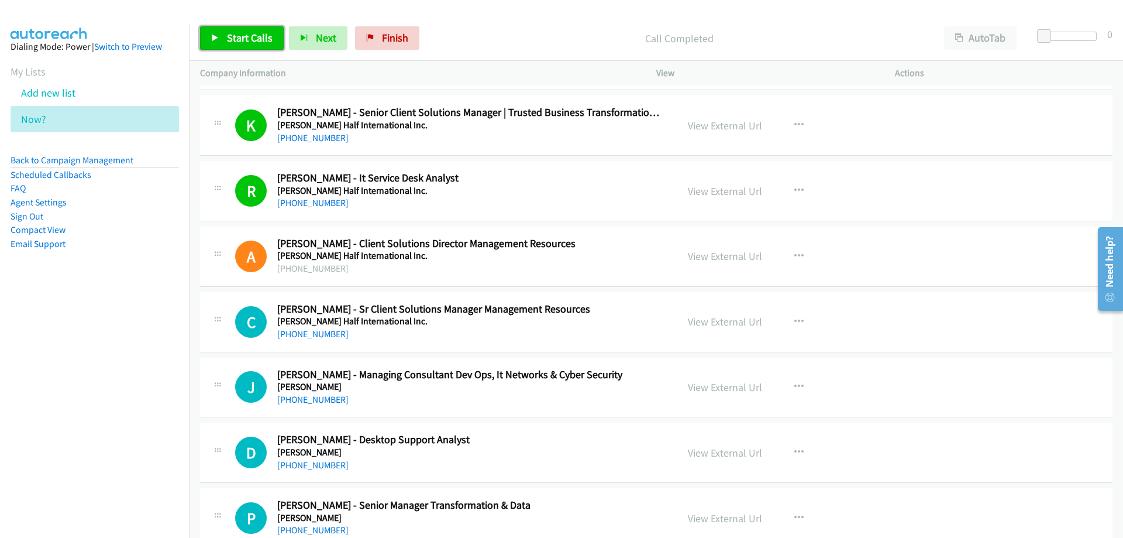
click at [237, 36] on span "Start Calls" at bounding box center [250, 37] width 46 height 13
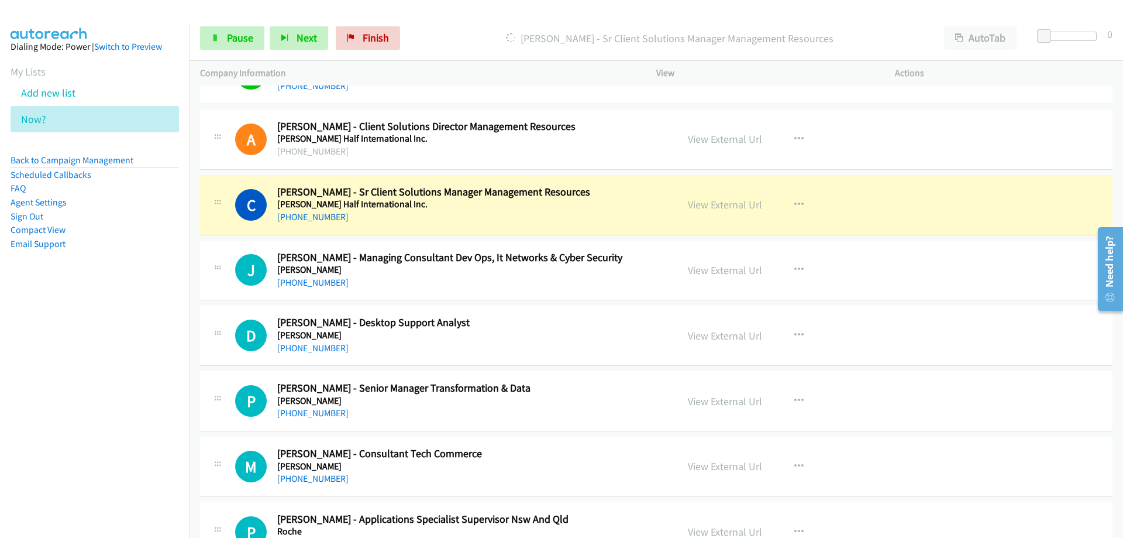
scroll to position [9651, 0]
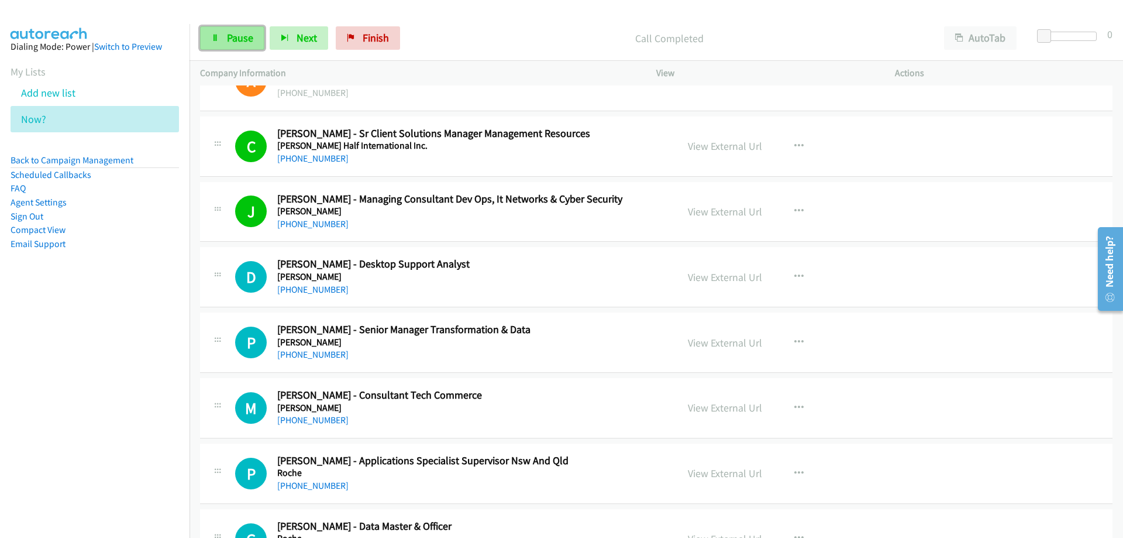
click at [244, 35] on span "Pause" at bounding box center [240, 37] width 26 height 13
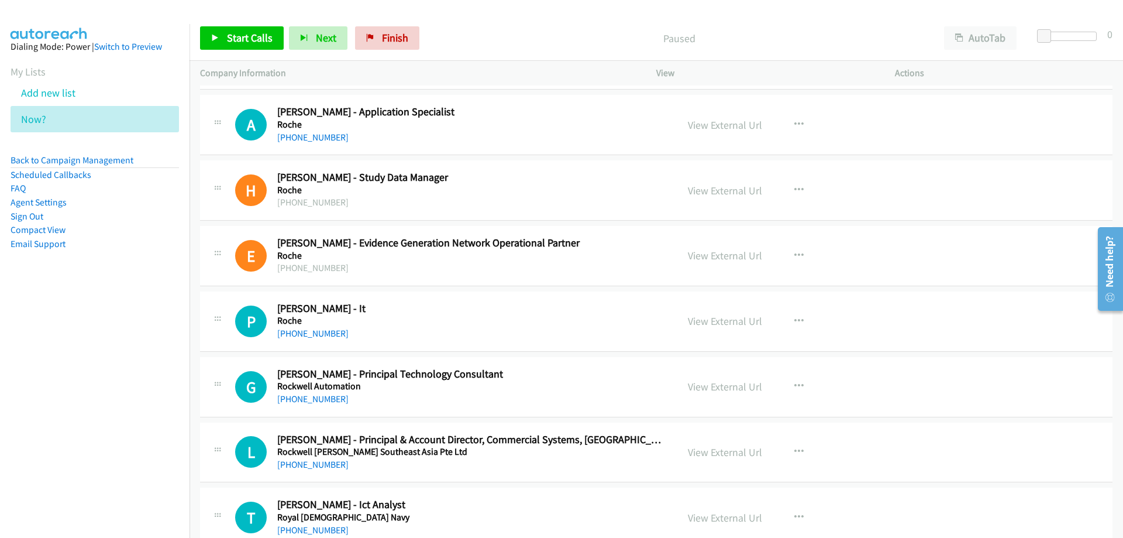
scroll to position [10177, 0]
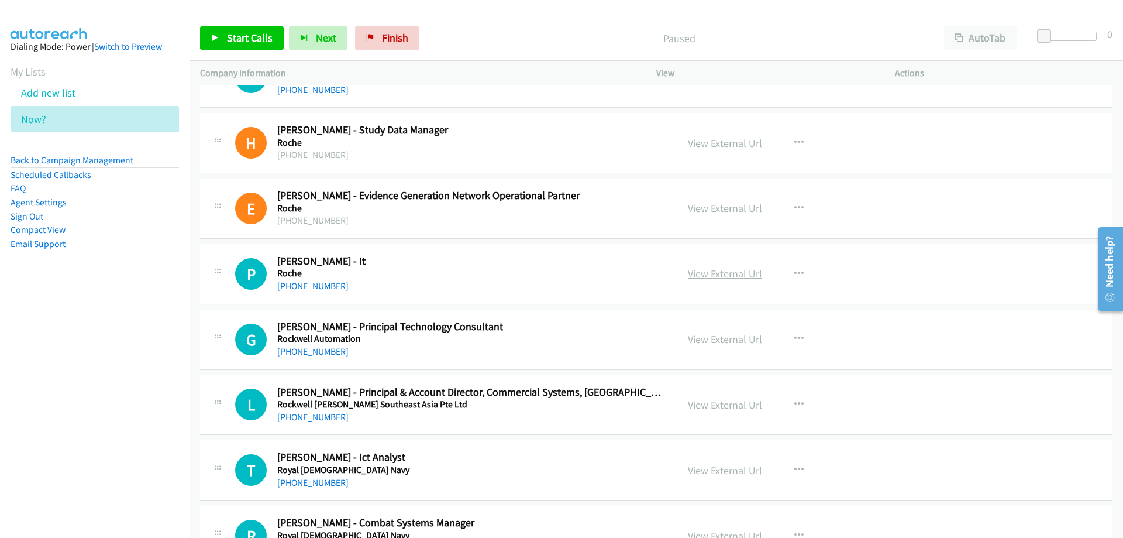
drag, startPoint x: 716, startPoint y: 273, endPoint x: 722, endPoint y: 274, distance: 6.0
click at [719, 274] on link "View External Url" at bounding box center [725, 273] width 74 height 13
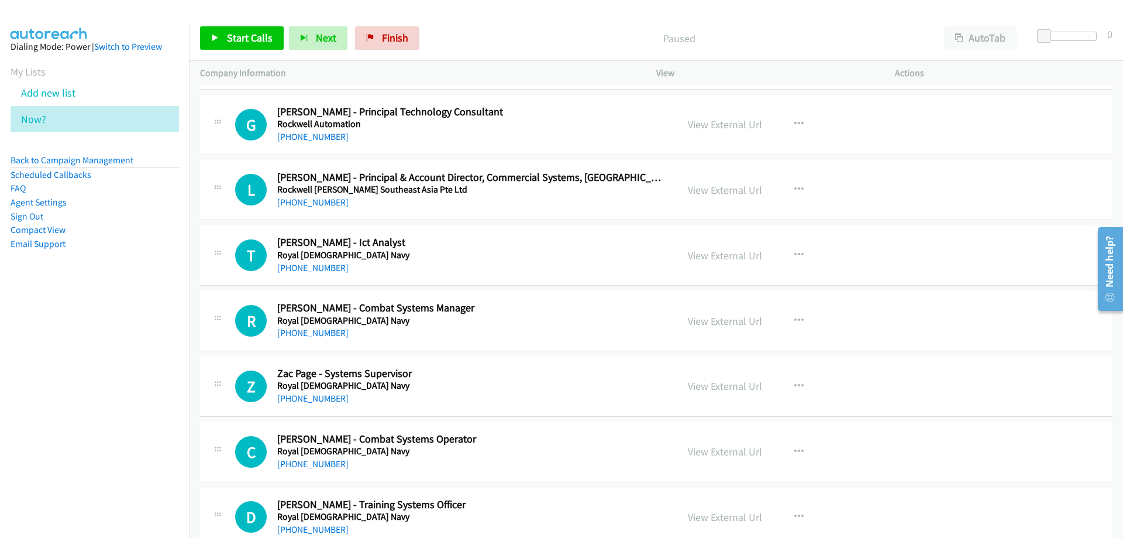
scroll to position [10411, 0]
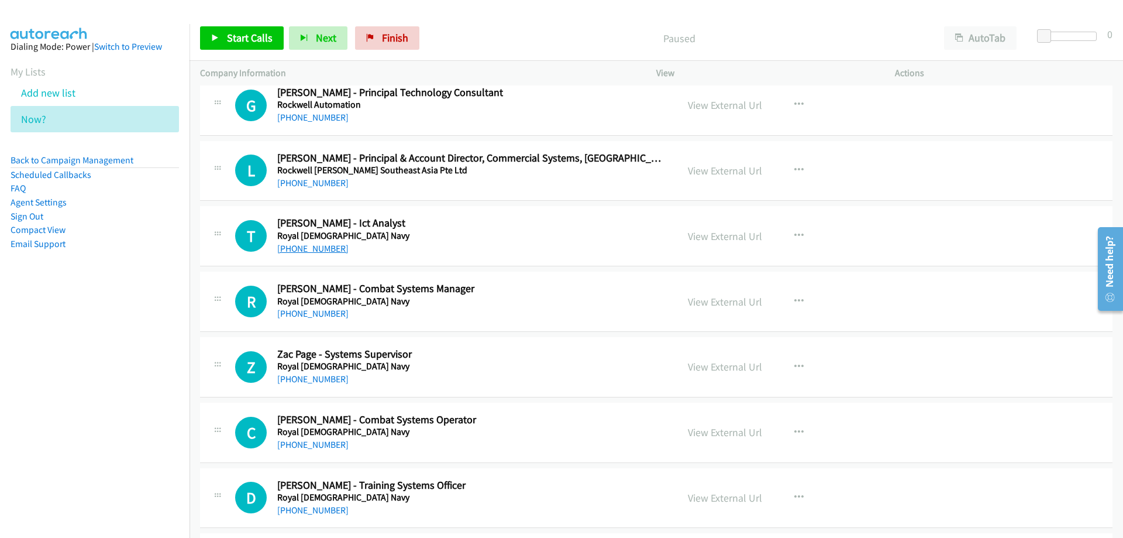
click at [309, 246] on link "[PHONE_NUMBER]" at bounding box center [312, 248] width 71 height 11
drag, startPoint x: 458, startPoint y: 218, endPoint x: 665, endPoint y: 239, distance: 208.1
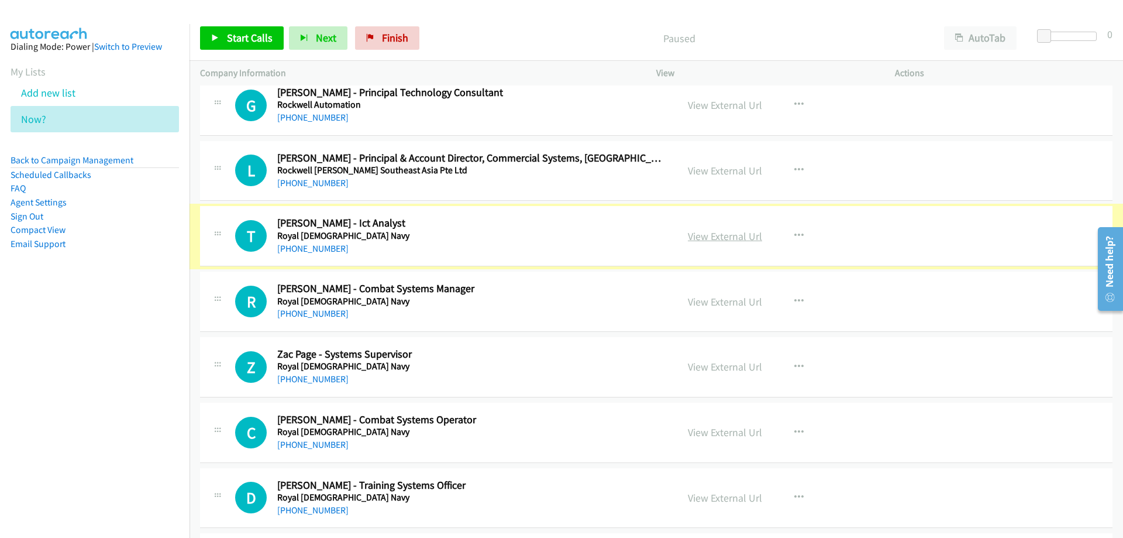
click at [708, 237] on link "View External Url" at bounding box center [725, 235] width 74 height 13
